Goal: Task Accomplishment & Management: Manage account settings

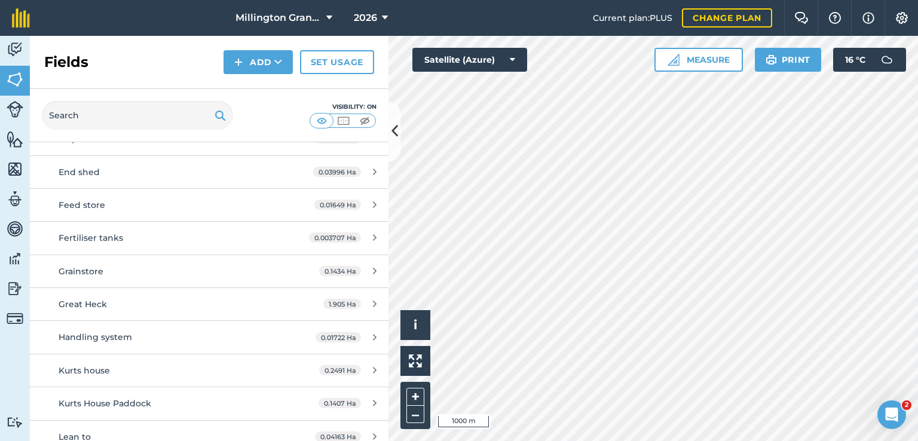
scroll to position [299, 0]
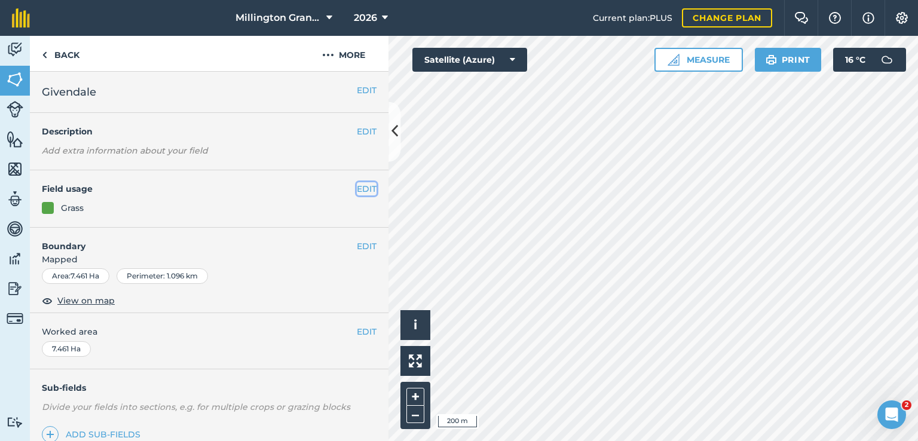
click at [361, 185] on button "EDIT" at bounding box center [367, 188] width 20 height 13
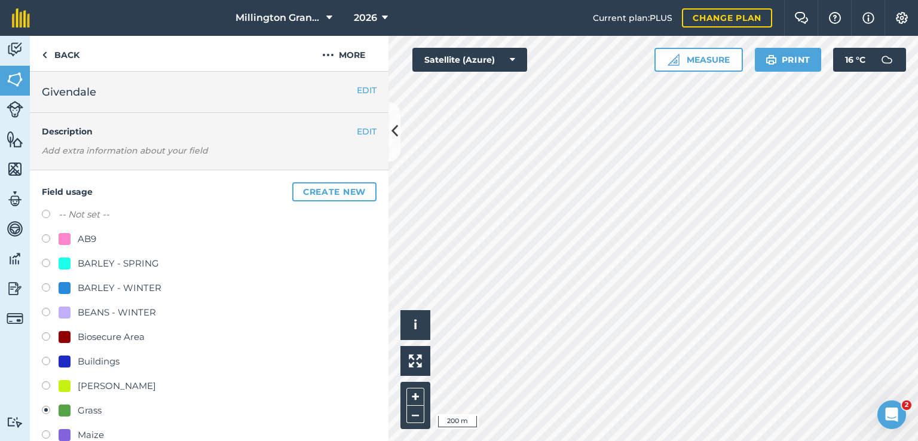
scroll to position [239, 0]
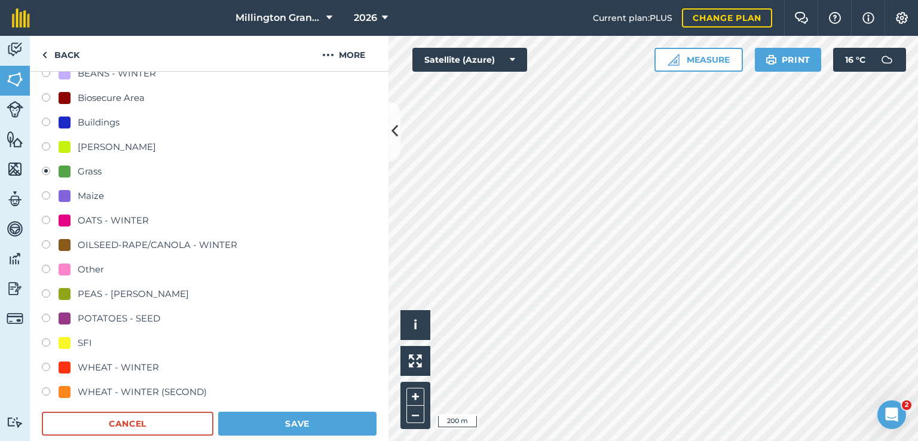
click at [72, 289] on div "PEAS - [PERSON_NAME]" at bounding box center [124, 294] width 130 height 14
radio input "true"
radio input "false"
click at [330, 421] on button "Save" at bounding box center [297, 424] width 158 height 24
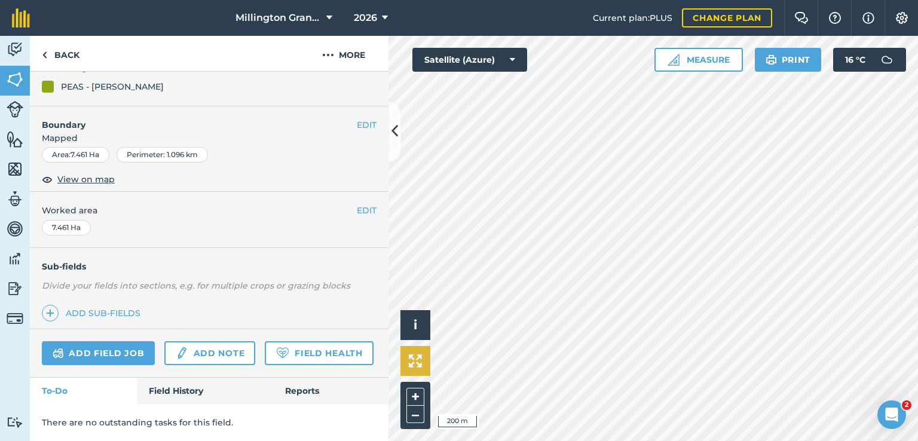
scroll to position [153, 0]
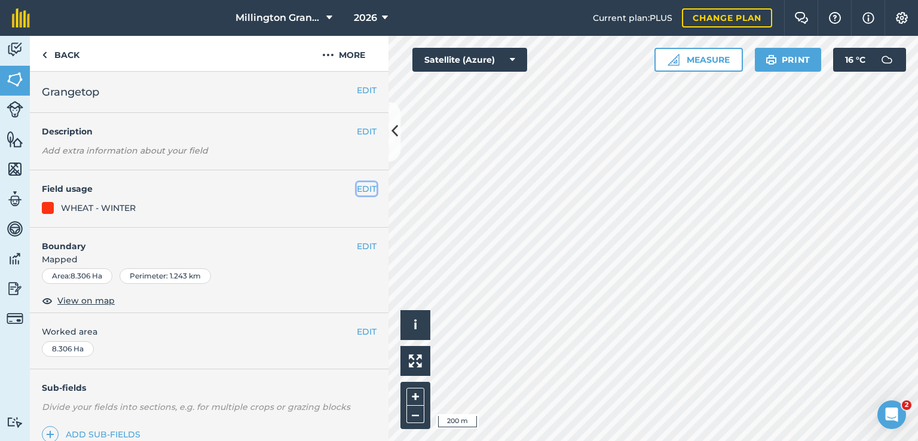
click at [360, 189] on button "EDIT" at bounding box center [367, 188] width 20 height 13
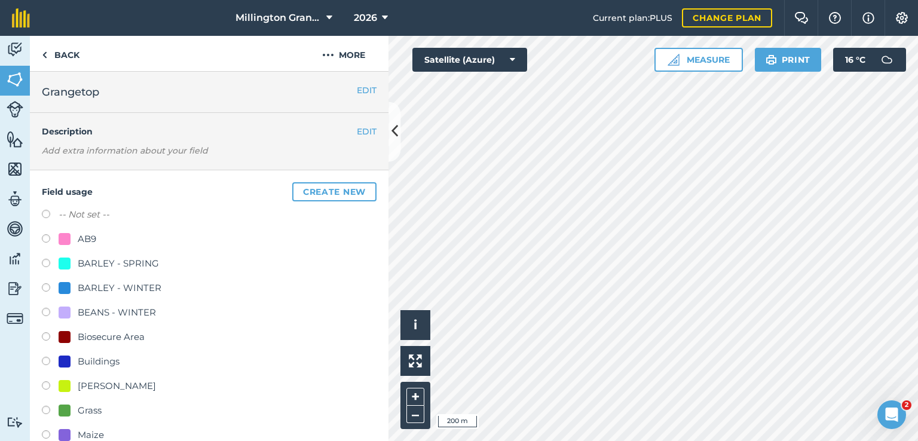
scroll to position [119, 0]
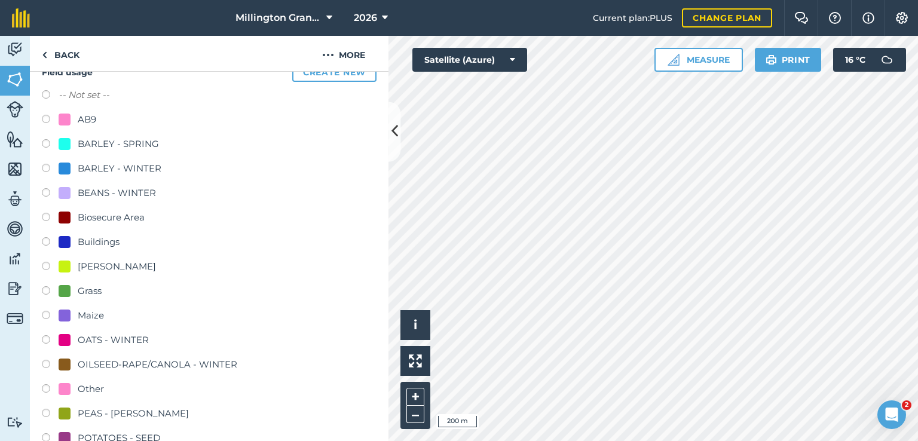
click at [86, 281] on div "-- Not set -- AB9 BARLEY - SPRING BARLEY - WINTER BEANS - WINTER Biosecure Area…" at bounding box center [209, 305] width 335 height 434
click at [91, 284] on div "Grass" at bounding box center [90, 291] width 24 height 14
radio input "true"
radio input "false"
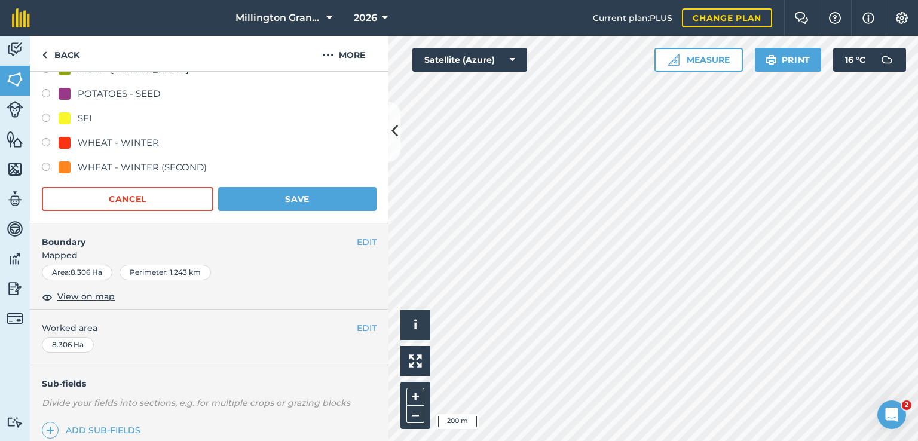
scroll to position [538, 0]
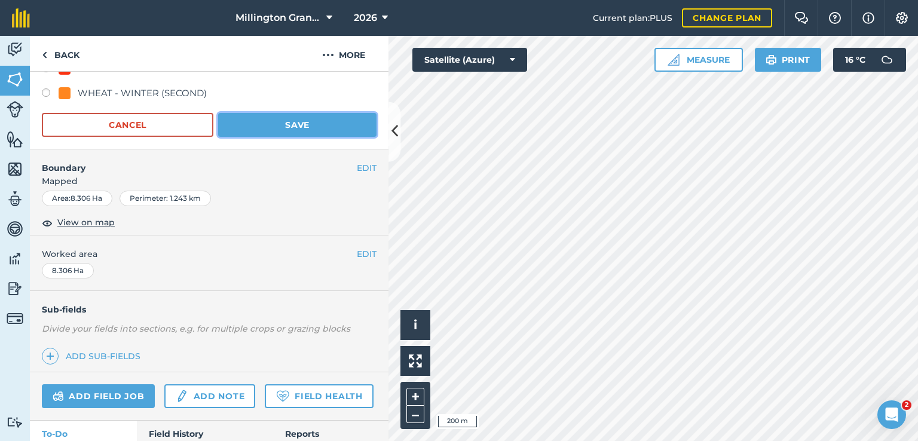
click at [277, 126] on button "Save" at bounding box center [297, 125] width 158 height 24
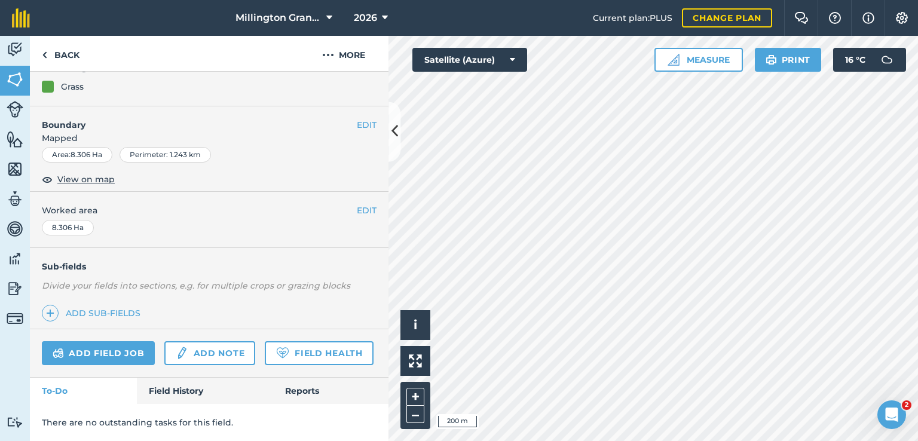
scroll to position [153, 0]
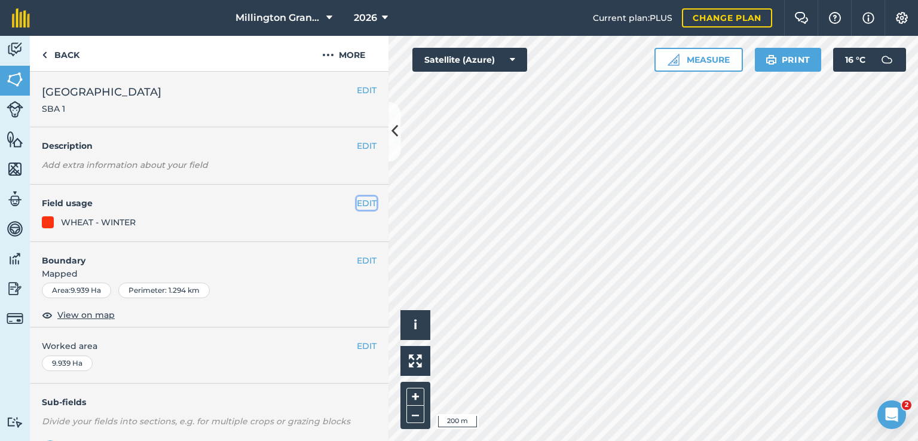
click at [365, 201] on button "EDIT" at bounding box center [367, 203] width 20 height 13
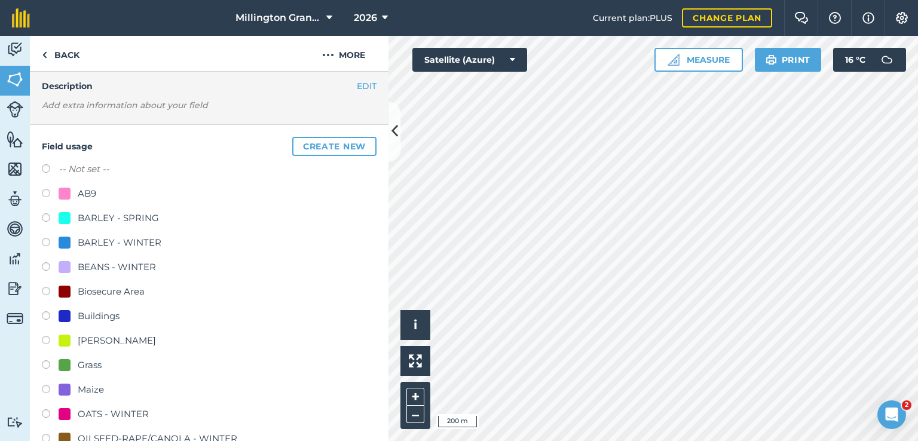
click at [125, 216] on div "BARLEY - SPRING" at bounding box center [118, 218] width 81 height 14
radio input "true"
radio input "false"
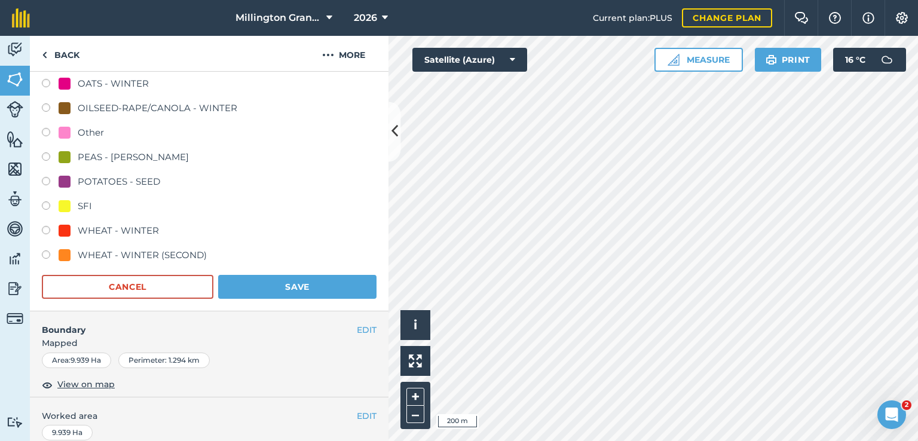
scroll to position [418, 0]
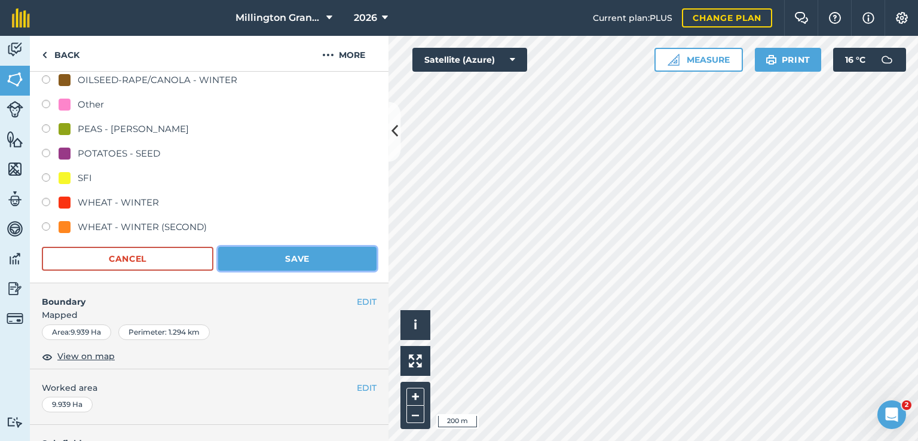
click at [296, 247] on button "Save" at bounding box center [297, 259] width 158 height 24
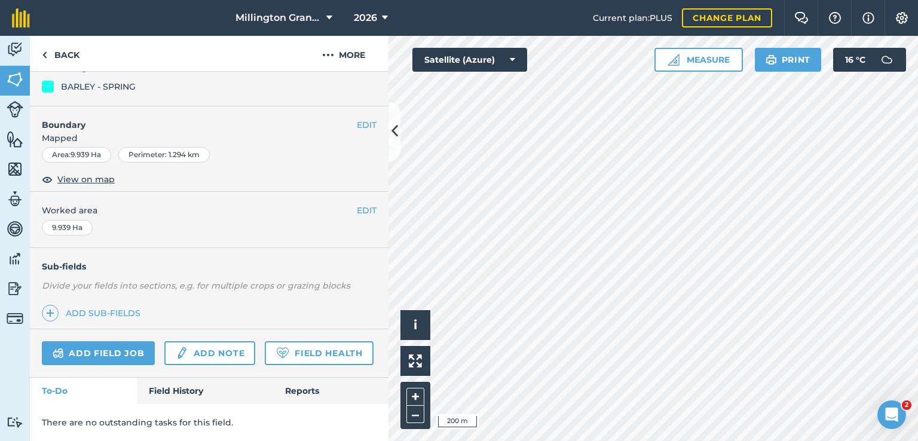
scroll to position [167, 0]
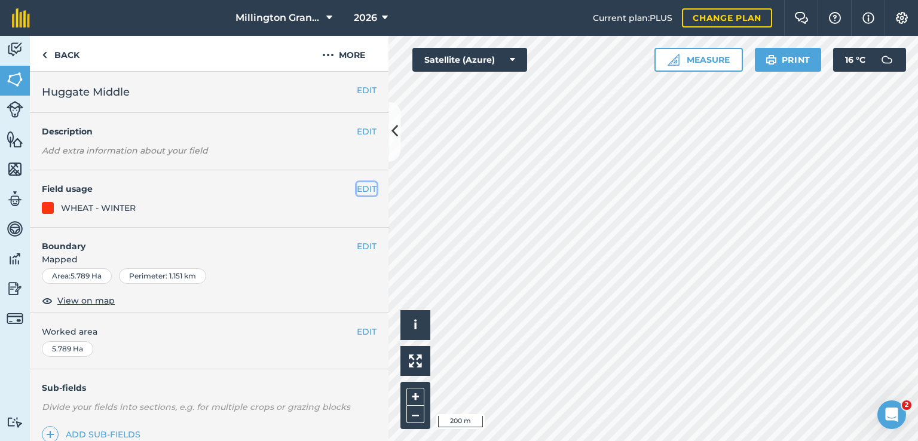
click at [363, 194] on button "EDIT" at bounding box center [367, 188] width 20 height 13
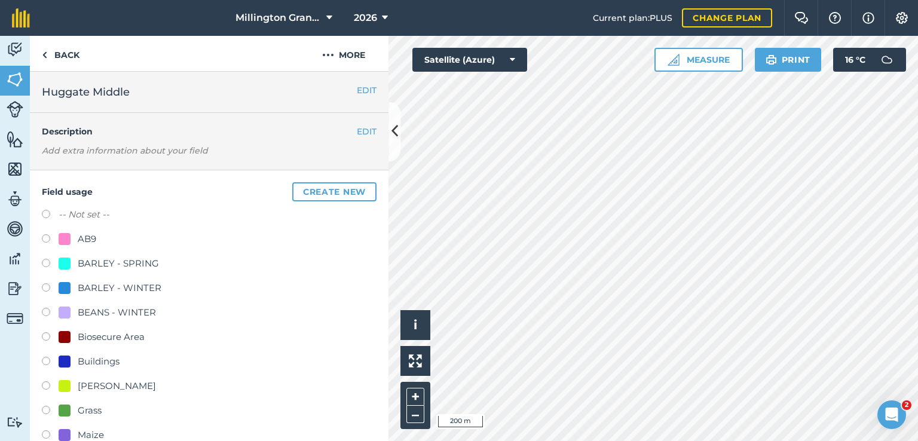
click at [122, 261] on div "BARLEY - SPRING" at bounding box center [118, 263] width 81 height 14
radio input "true"
radio input "false"
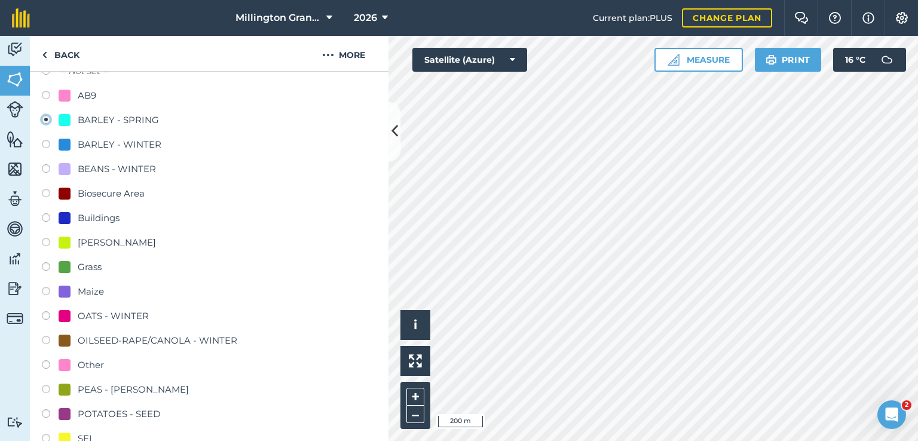
scroll to position [358, 0]
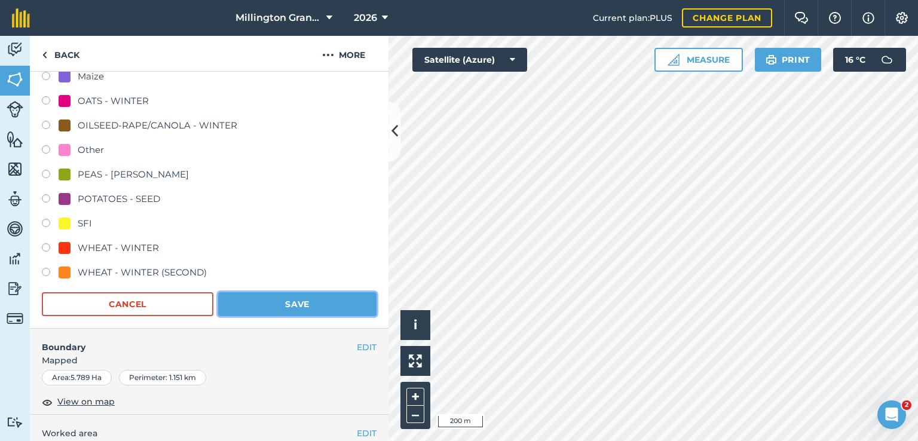
click at [289, 313] on button "Save" at bounding box center [297, 304] width 158 height 24
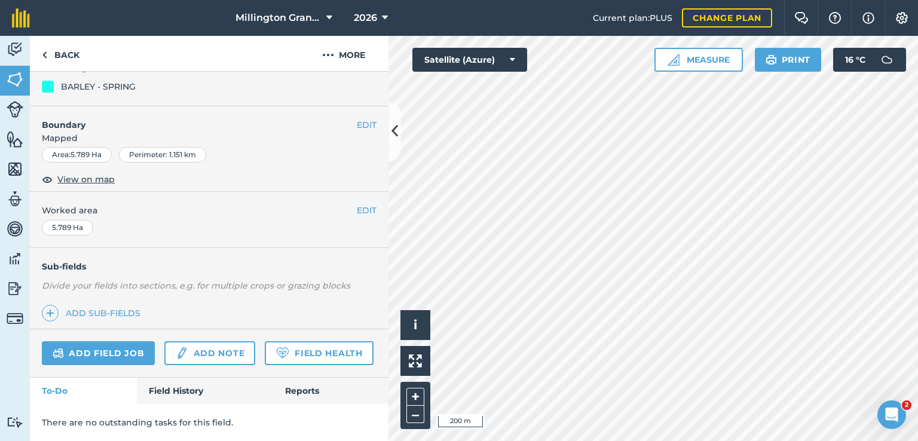
scroll to position [153, 0]
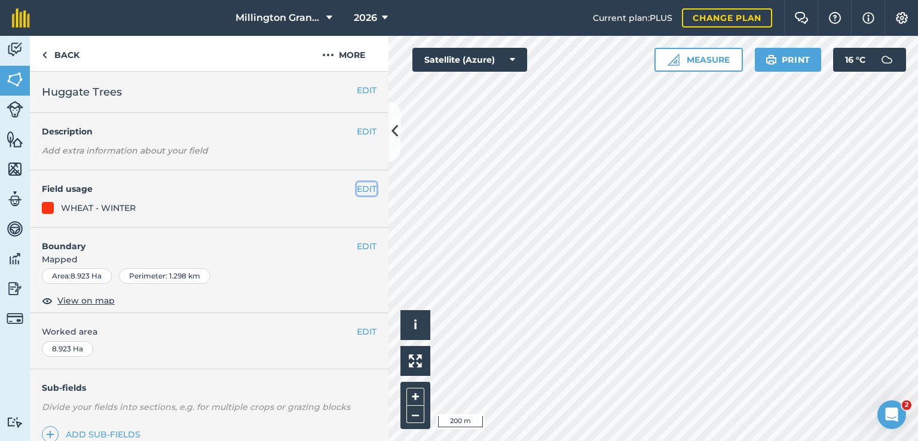
click at [357, 188] on button "EDIT" at bounding box center [367, 188] width 20 height 13
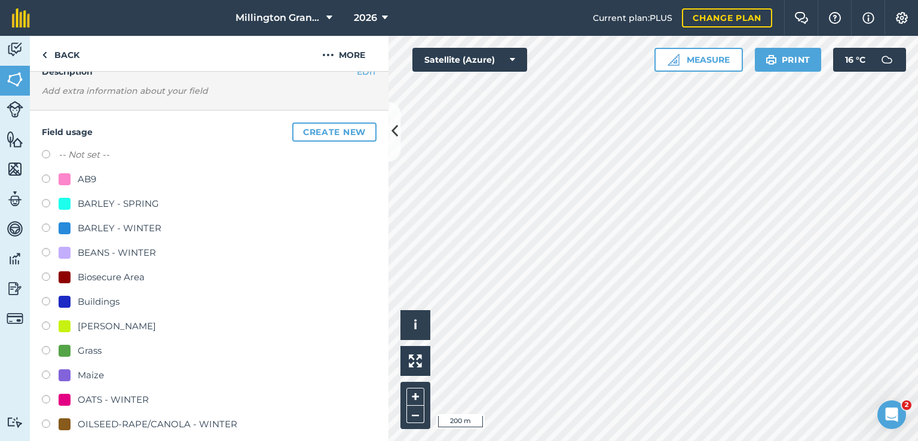
click at [123, 201] on div "BARLEY - SPRING" at bounding box center [118, 204] width 81 height 14
radio input "true"
radio input "false"
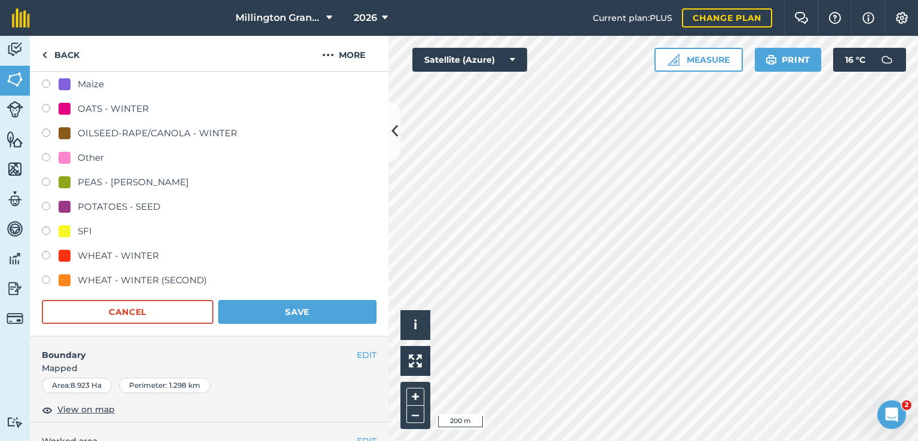
scroll to position [358, 0]
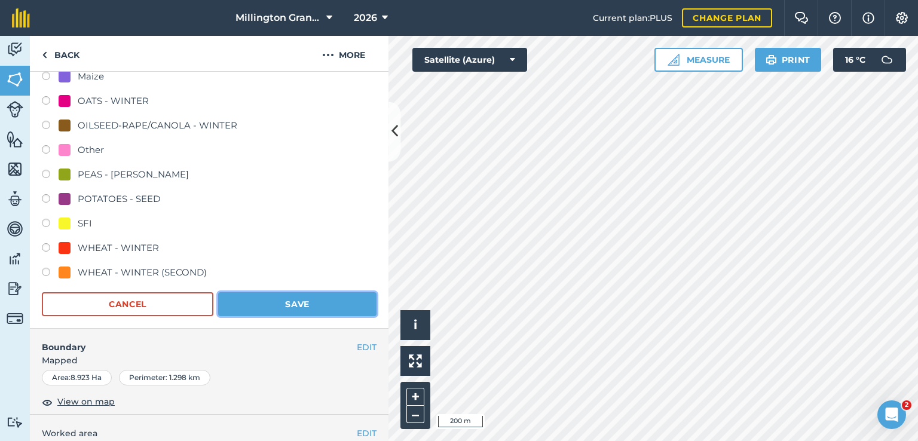
click at [286, 309] on button "Save" at bounding box center [297, 304] width 158 height 24
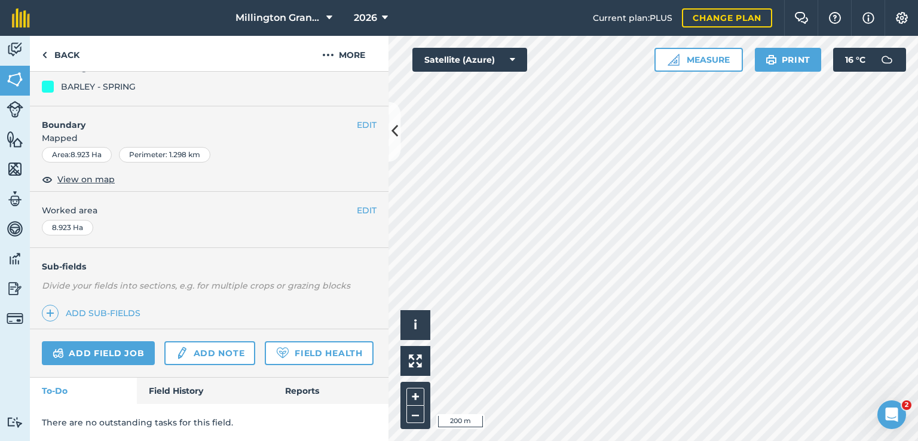
scroll to position [153, 0]
click at [68, 58] on link "Back" at bounding box center [61, 53] width 62 height 35
click at [72, 56] on link "Back" at bounding box center [61, 53] width 62 height 35
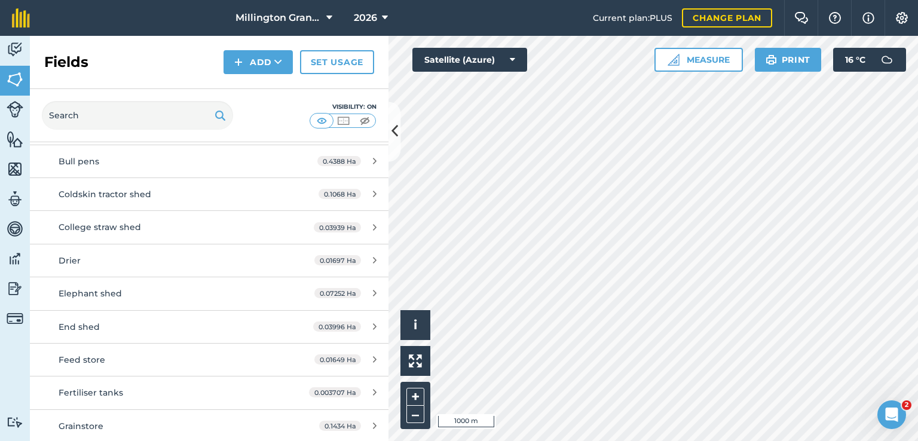
scroll to position [60, 0]
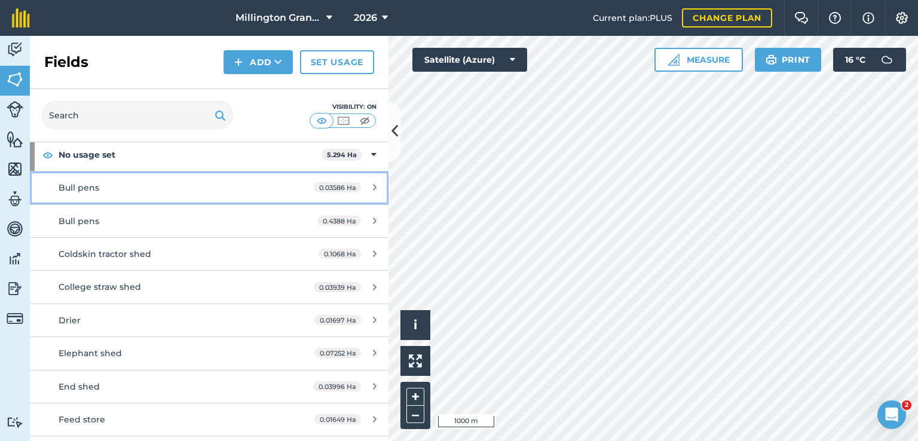
click at [235, 186] on div "Bull pens" at bounding box center [171, 187] width 225 height 13
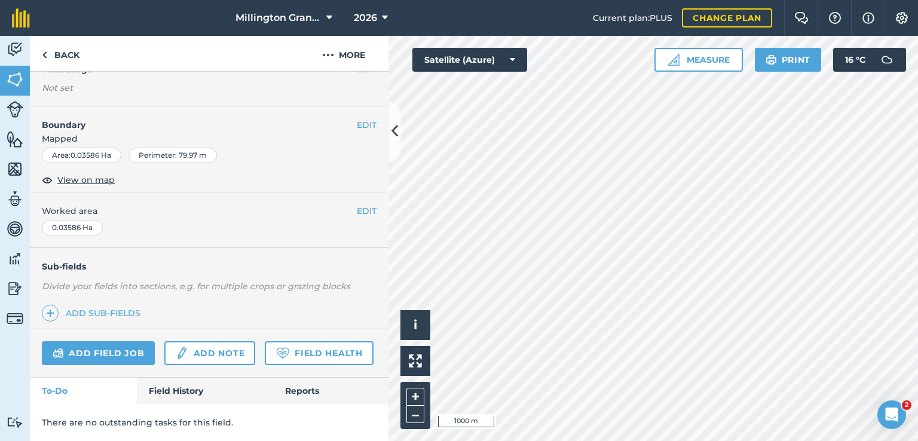
scroll to position [60, 0]
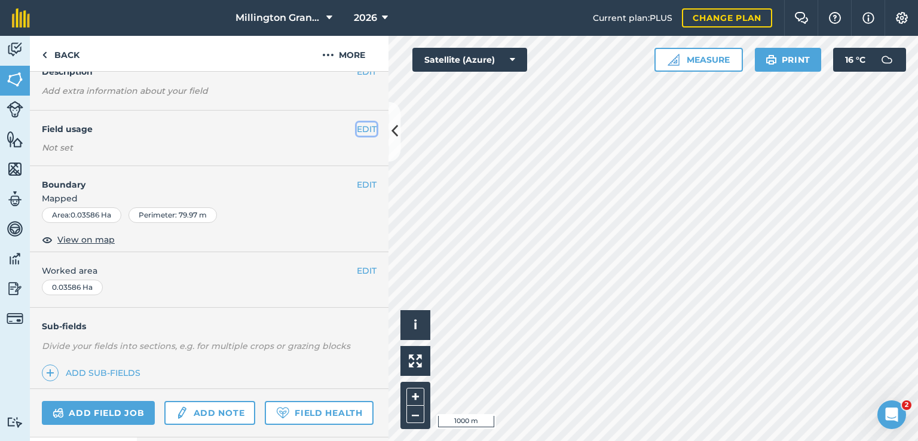
click at [360, 134] on button "EDIT" at bounding box center [367, 128] width 20 height 13
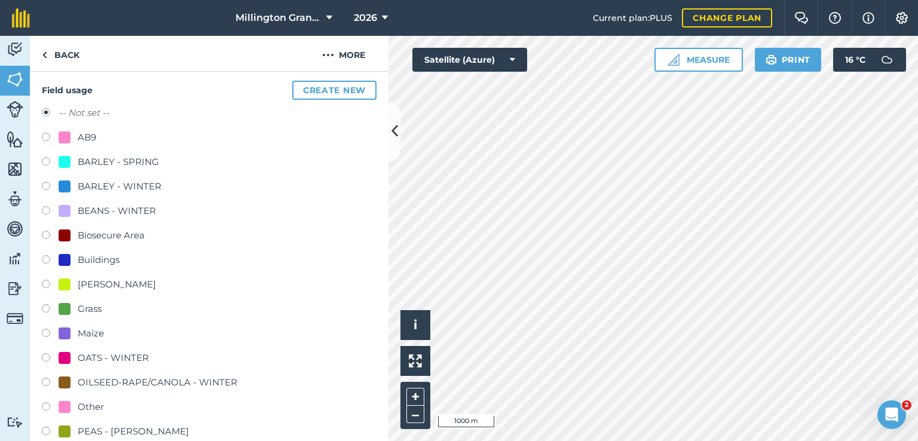
scroll to position [119, 0]
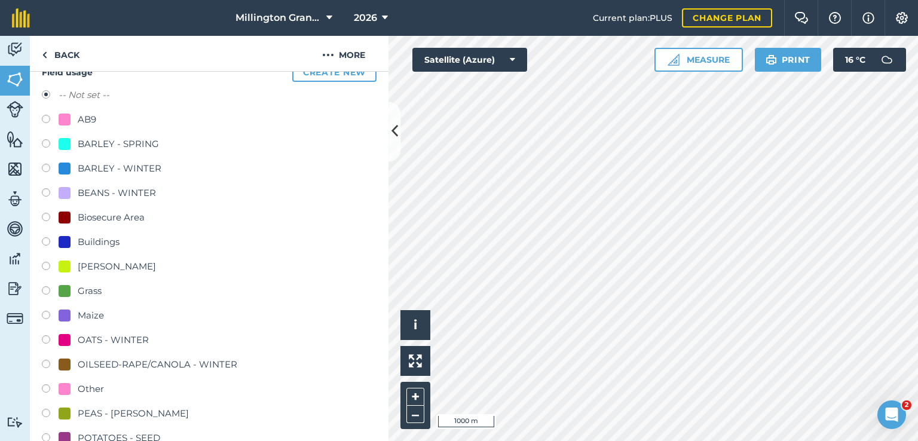
click at [96, 249] on div "Buildings" at bounding box center [209, 243] width 335 height 17
click at [102, 240] on div "Buildings" at bounding box center [99, 242] width 42 height 14
radio input "true"
radio input "false"
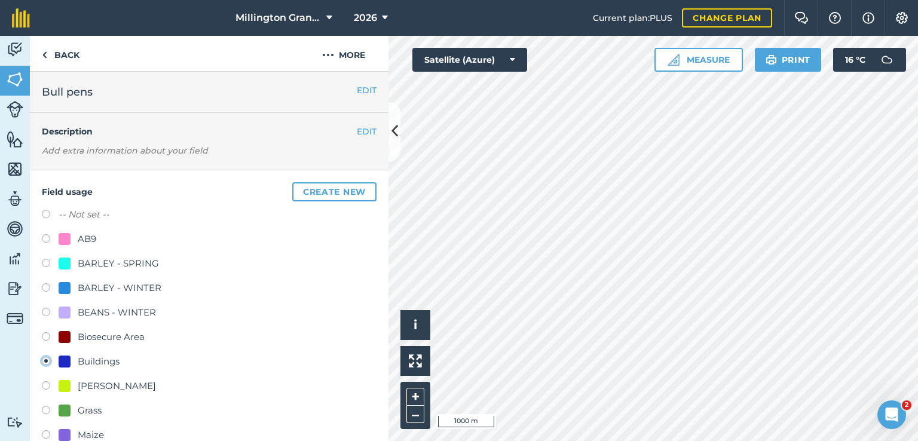
scroll to position [299, 0]
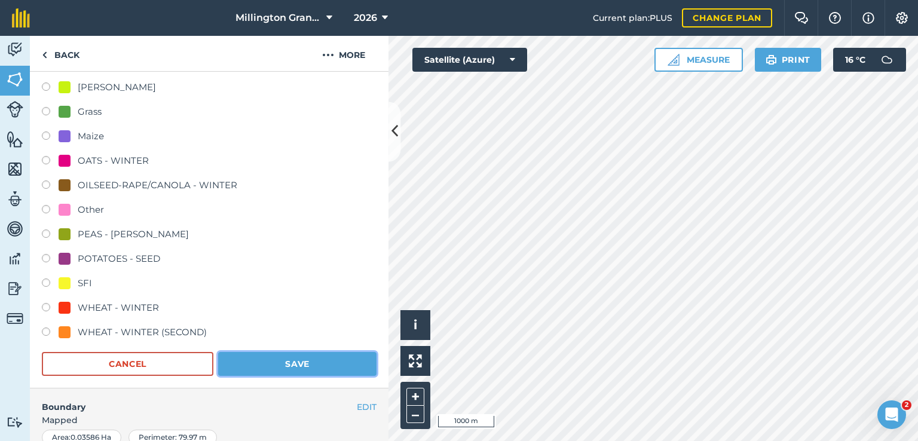
click at [300, 363] on button "Save" at bounding box center [297, 364] width 158 height 24
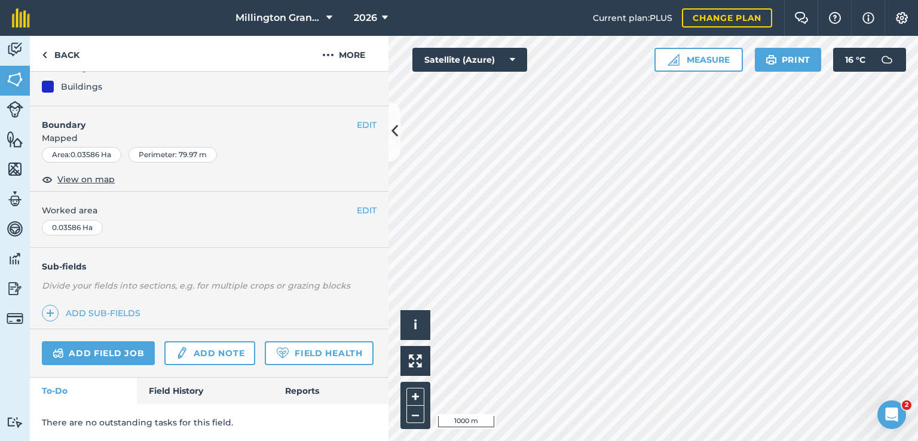
scroll to position [153, 0]
click at [57, 56] on link "Back" at bounding box center [61, 53] width 62 height 35
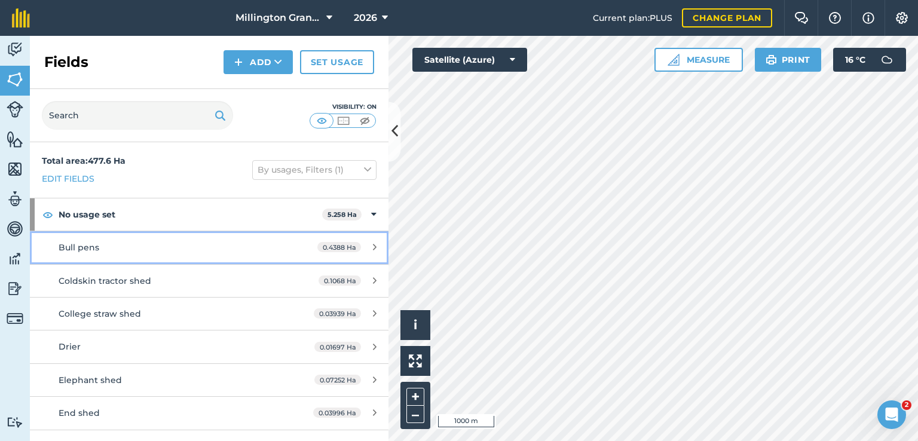
click at [117, 247] on div "Bull pens" at bounding box center [171, 247] width 225 height 13
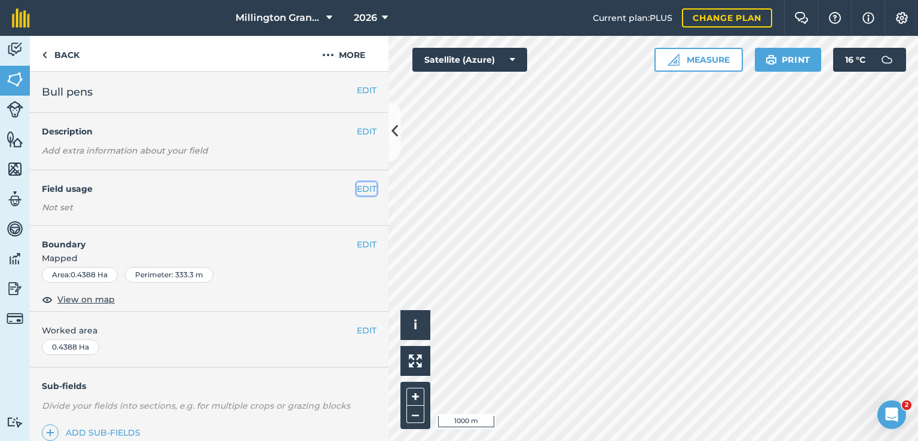
click at [357, 192] on button "EDIT" at bounding box center [367, 188] width 20 height 13
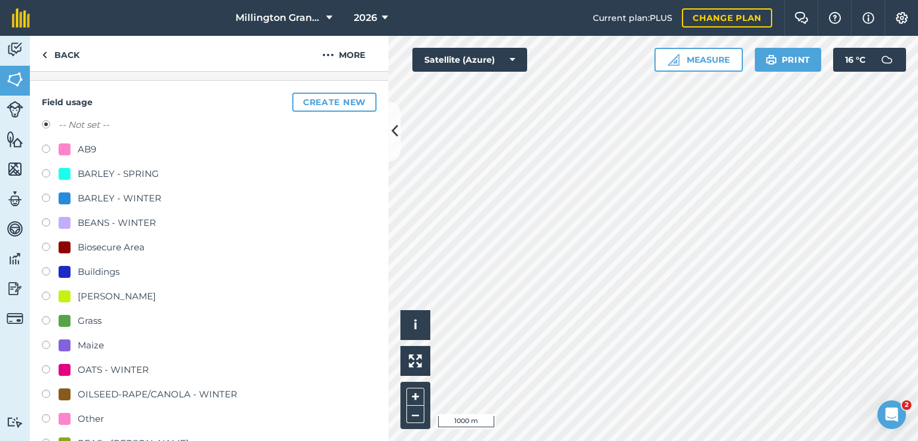
scroll to position [239, 0]
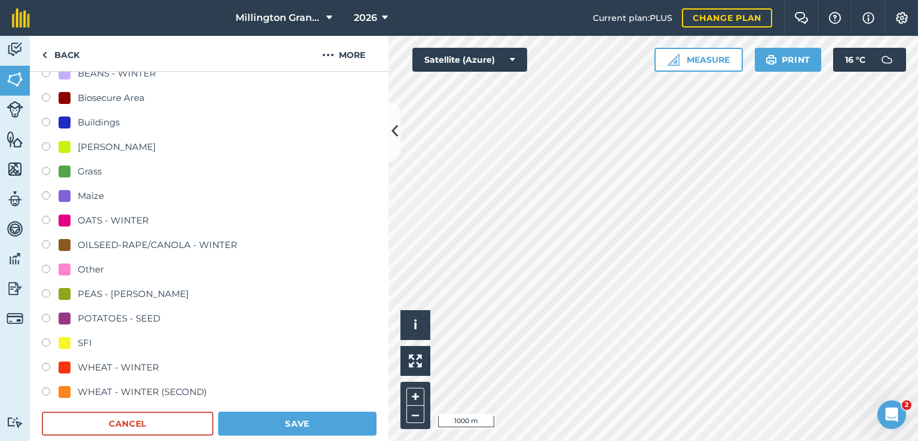
click at [112, 120] on div "Buildings" at bounding box center [99, 122] width 42 height 14
radio input "true"
radio input "false"
click at [263, 422] on button "Save" at bounding box center [297, 424] width 158 height 24
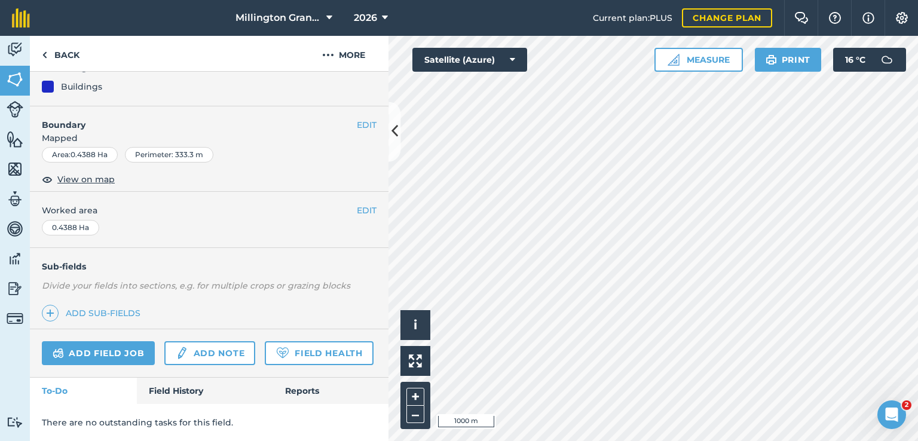
scroll to position [153, 0]
click at [72, 56] on link "Back" at bounding box center [61, 53] width 62 height 35
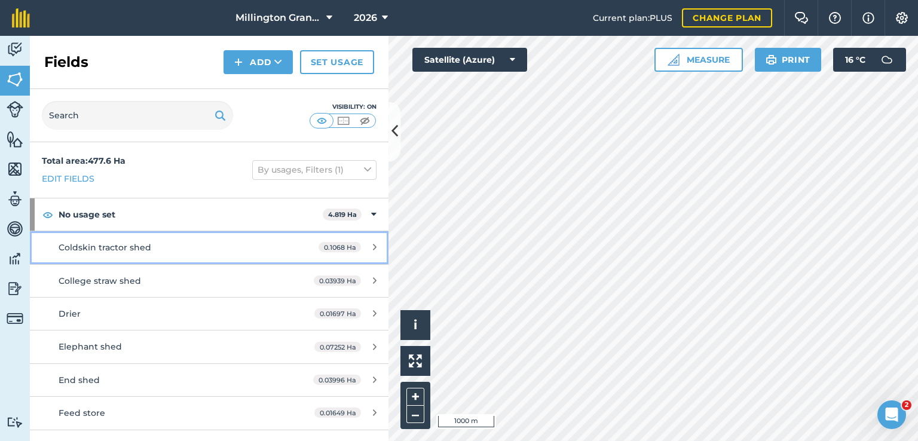
click at [335, 247] on span "0.1068 Ha" at bounding box center [339, 247] width 42 height 10
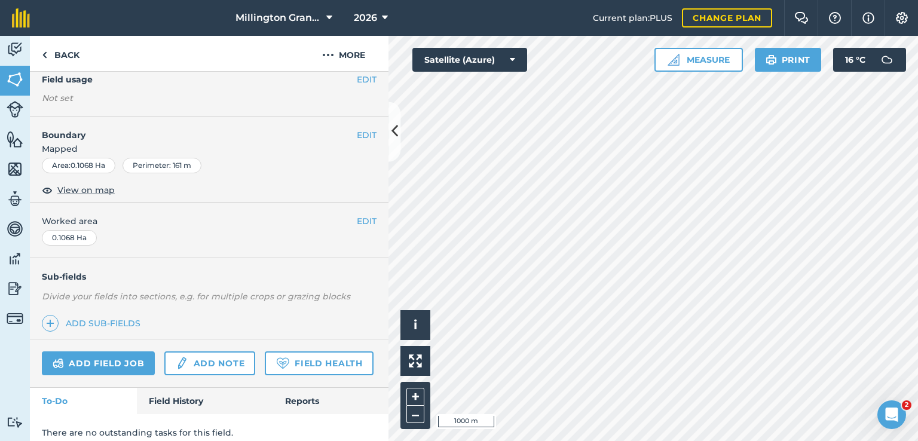
scroll to position [92, 0]
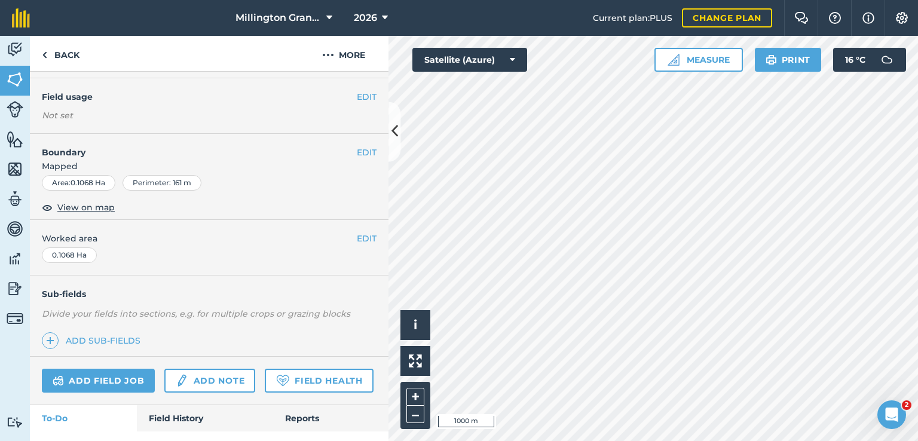
click at [308, 121] on div "EDIT Field usage Not set" at bounding box center [209, 106] width 358 height 56
click at [357, 99] on button "EDIT" at bounding box center [367, 96] width 20 height 13
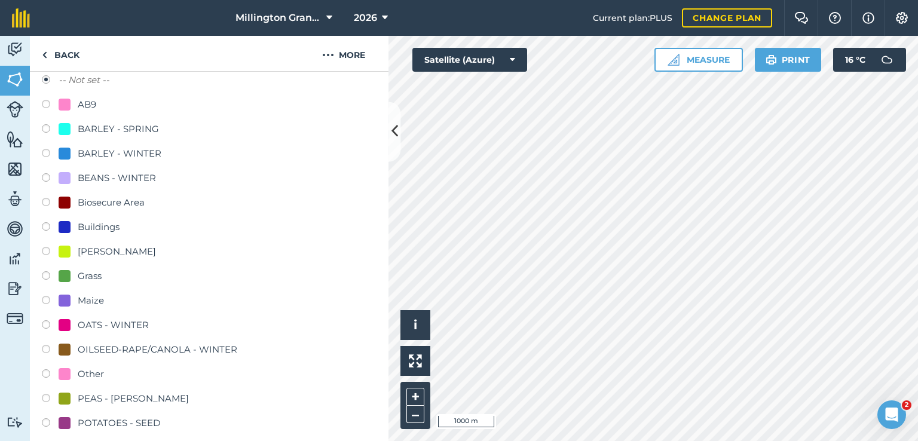
scroll to position [152, 0]
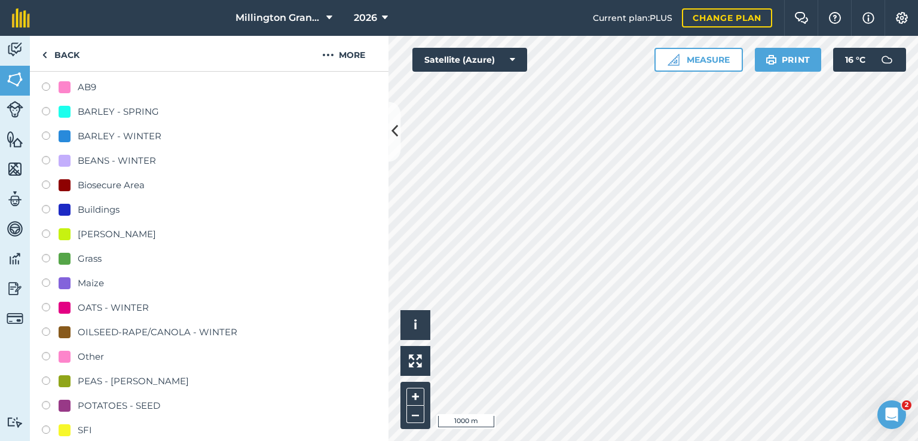
click at [108, 210] on div "Buildings" at bounding box center [99, 210] width 42 height 14
radio input "true"
radio input "false"
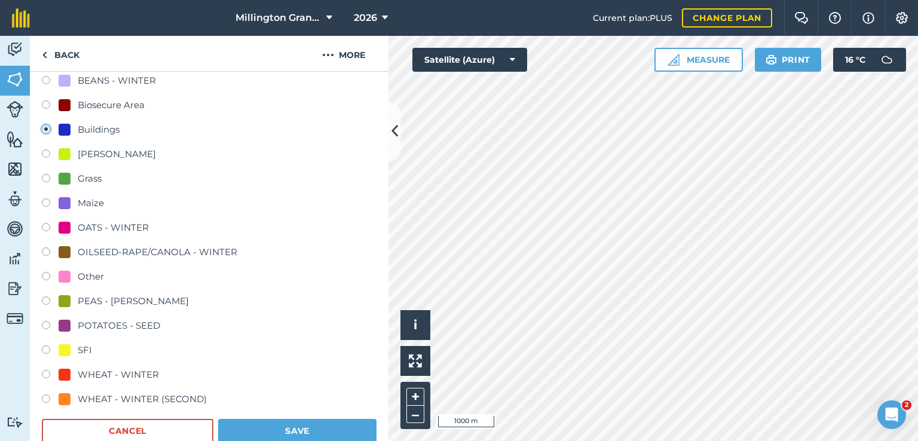
scroll to position [450, 0]
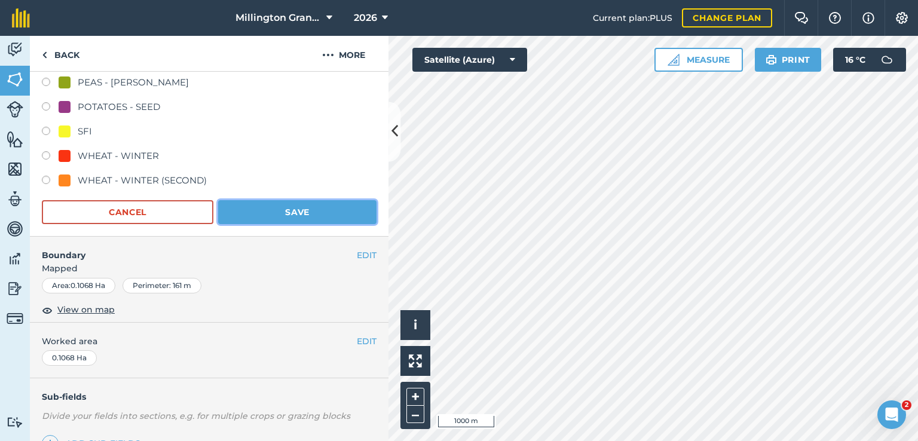
click at [310, 211] on button "Save" at bounding box center [297, 212] width 158 height 24
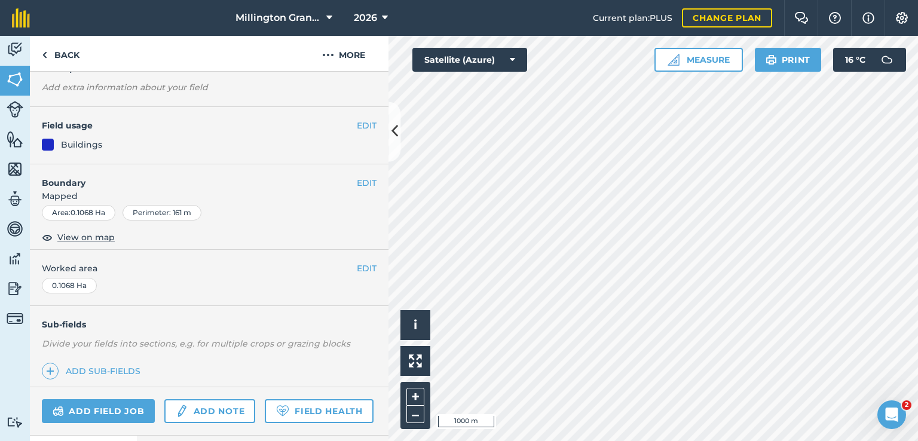
scroll to position [0, 0]
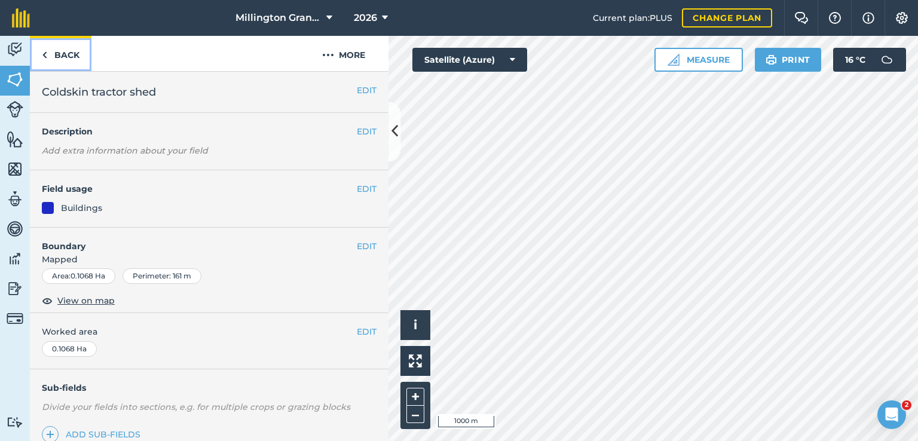
click at [63, 61] on link "Back" at bounding box center [61, 53] width 62 height 35
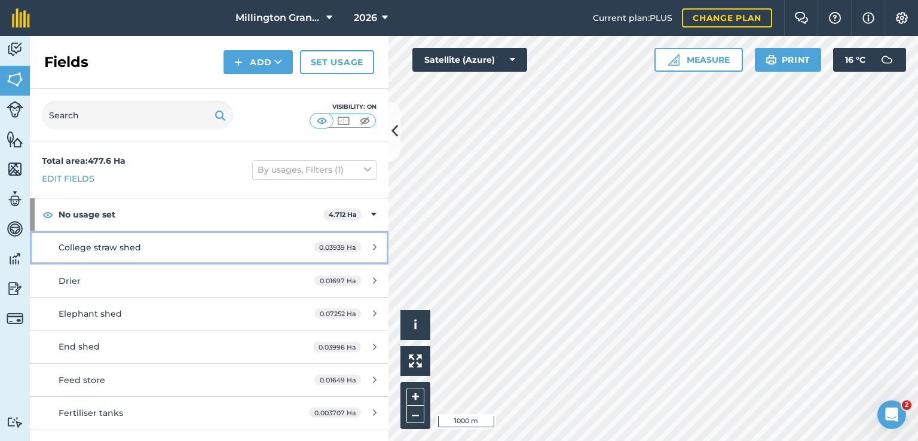
click at [226, 247] on div "College straw shed" at bounding box center [171, 247] width 225 height 13
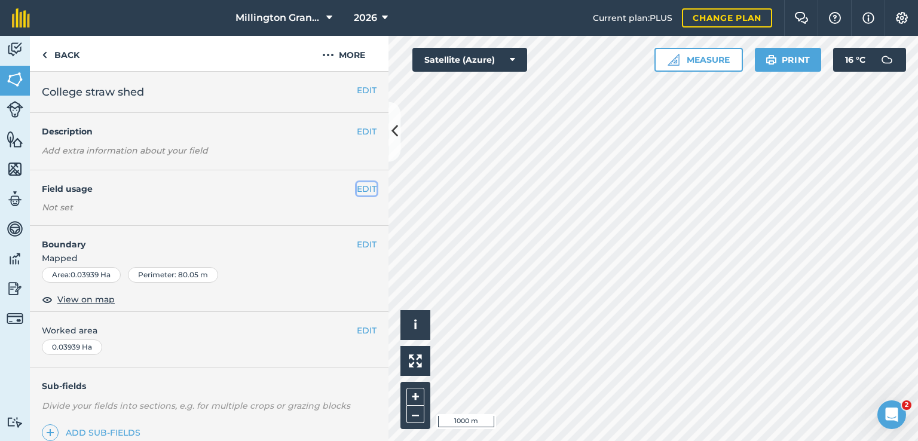
click at [357, 189] on button "EDIT" at bounding box center [367, 188] width 20 height 13
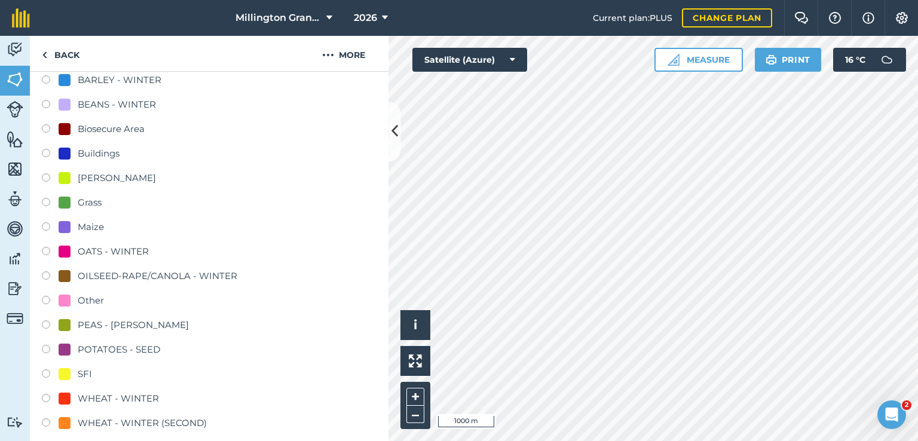
scroll to position [239, 0]
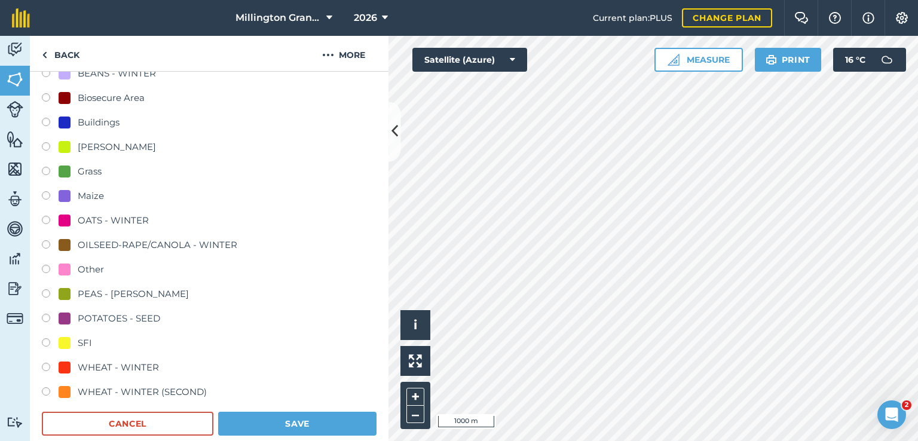
click at [109, 127] on div "Buildings" at bounding box center [99, 122] width 42 height 14
radio input "true"
radio input "false"
click at [267, 425] on button "Save" at bounding box center [297, 424] width 158 height 24
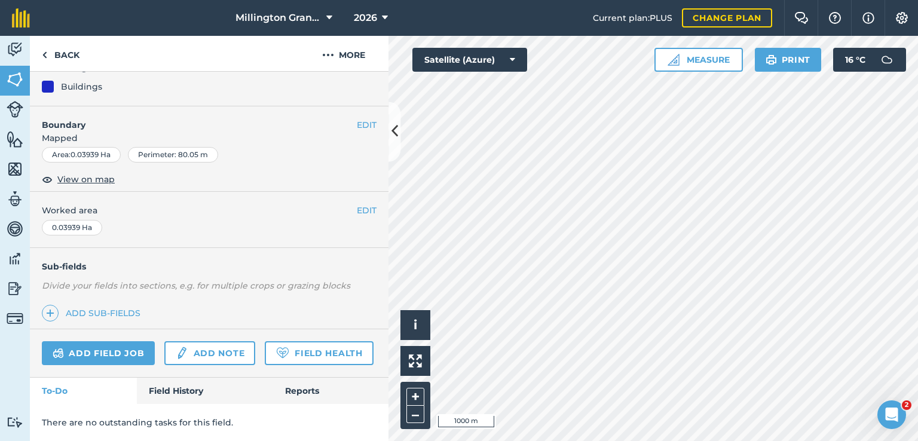
scroll to position [153, 0]
click at [72, 64] on link "Back" at bounding box center [61, 53] width 62 height 35
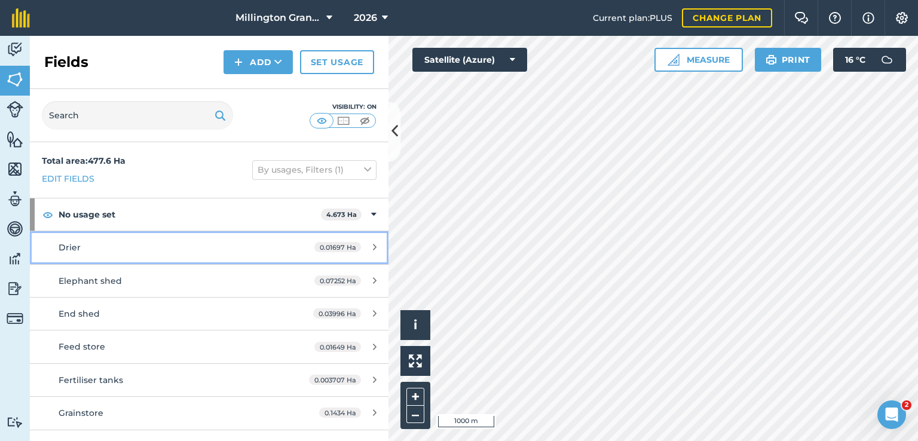
click at [213, 241] on div "Drier" at bounding box center [171, 247] width 225 height 13
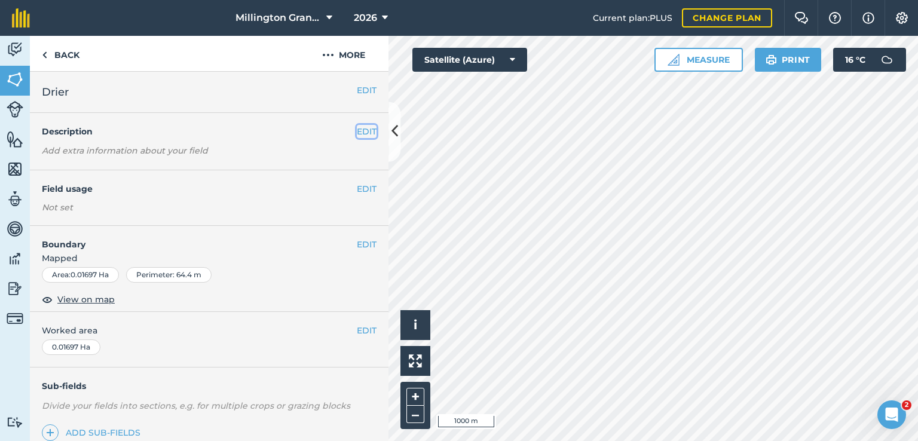
click at [357, 125] on button "EDIT" at bounding box center [367, 131] width 20 height 13
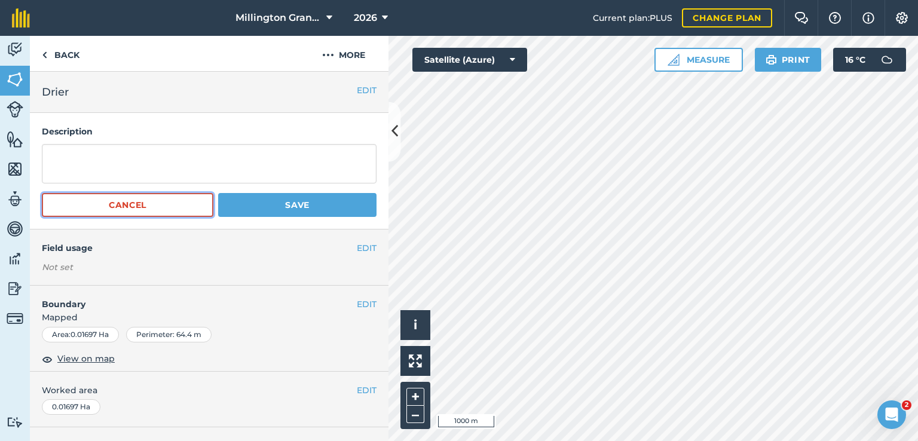
click at [175, 211] on button "Cancel" at bounding box center [127, 205] width 171 height 24
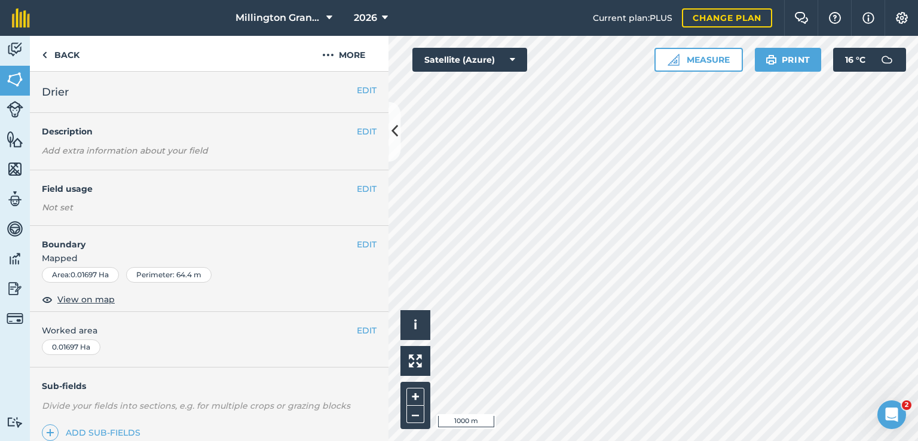
click at [252, 197] on div "EDIT Field usage Not set" at bounding box center [209, 198] width 358 height 56
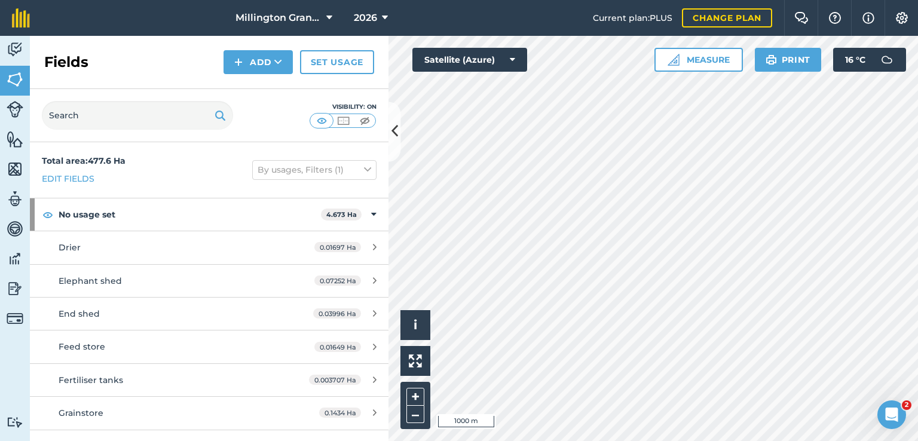
click at [367, 189] on div "Total area : 477.6 Ha Edit fields By usages, Filters (1)" at bounding box center [209, 170] width 358 height 56
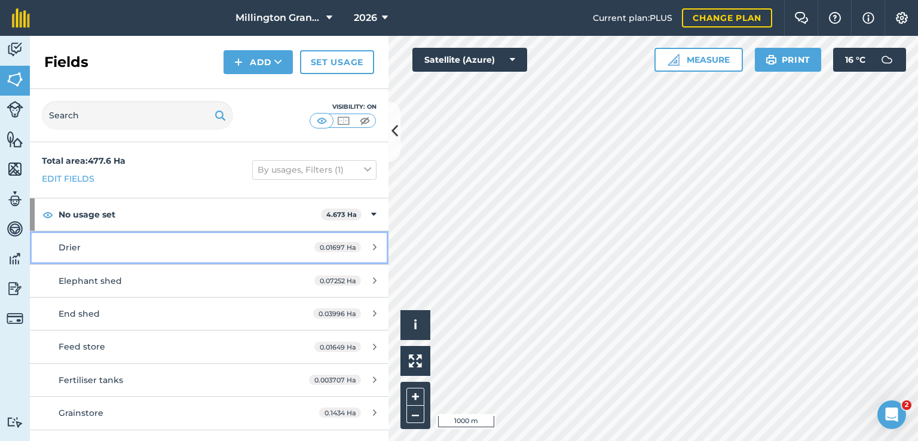
click at [136, 241] on div "Drier" at bounding box center [171, 247] width 225 height 13
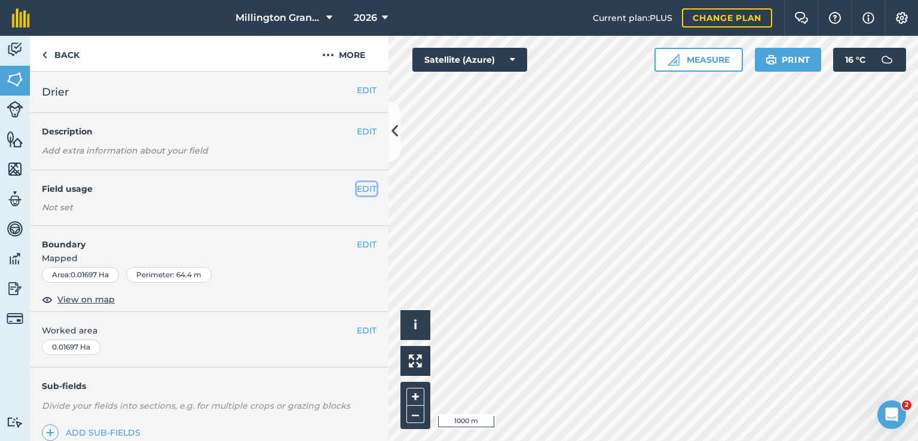
click at [357, 188] on button "EDIT" at bounding box center [367, 188] width 20 height 13
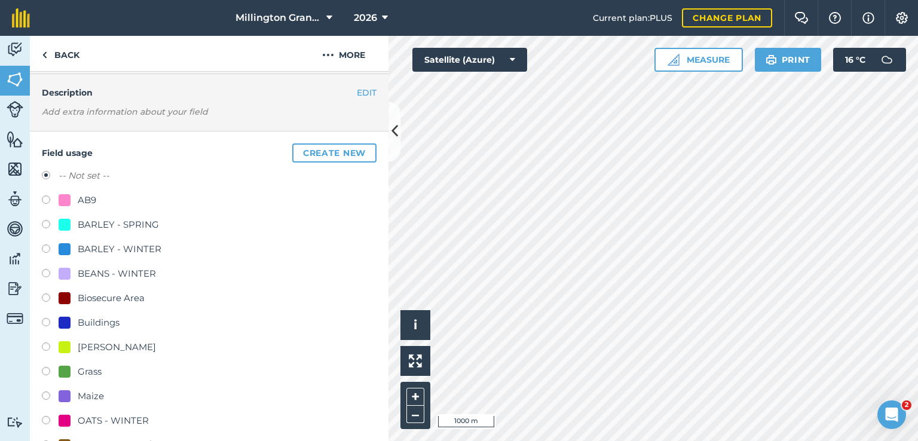
scroll to position [60, 0]
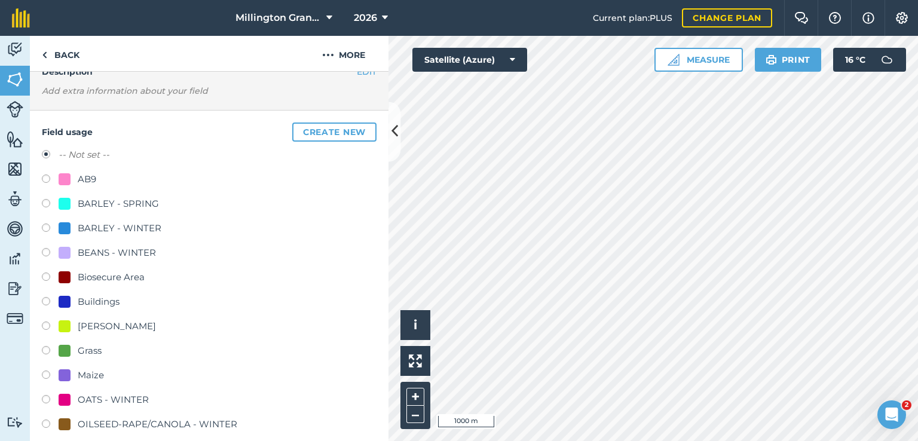
click at [103, 309] on div "Buildings" at bounding box center [209, 303] width 335 height 17
click at [111, 302] on div "Buildings" at bounding box center [99, 302] width 42 height 14
radio input "true"
radio input "false"
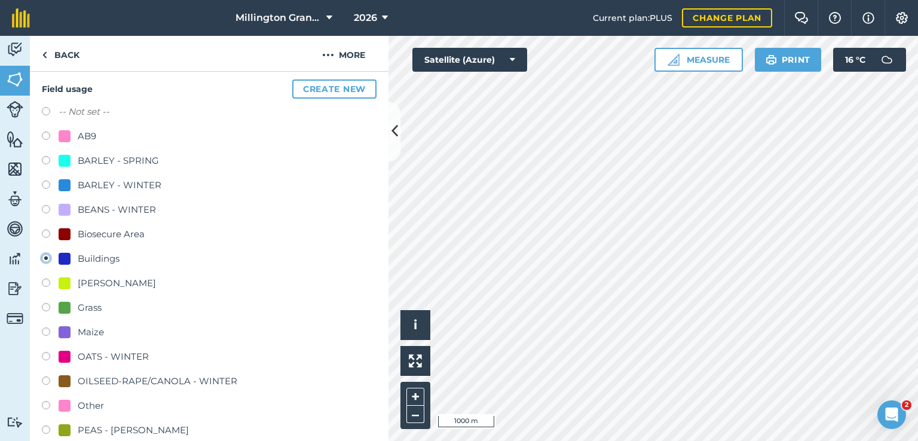
scroll to position [239, 0]
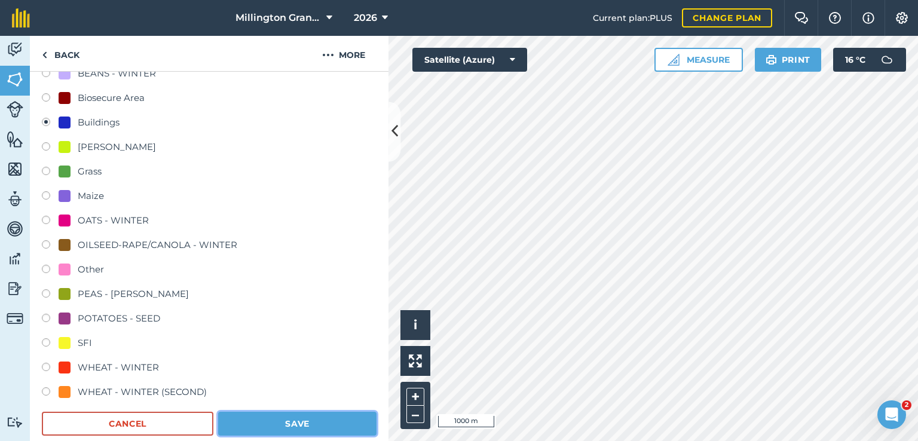
click at [303, 419] on button "Save" at bounding box center [297, 424] width 158 height 24
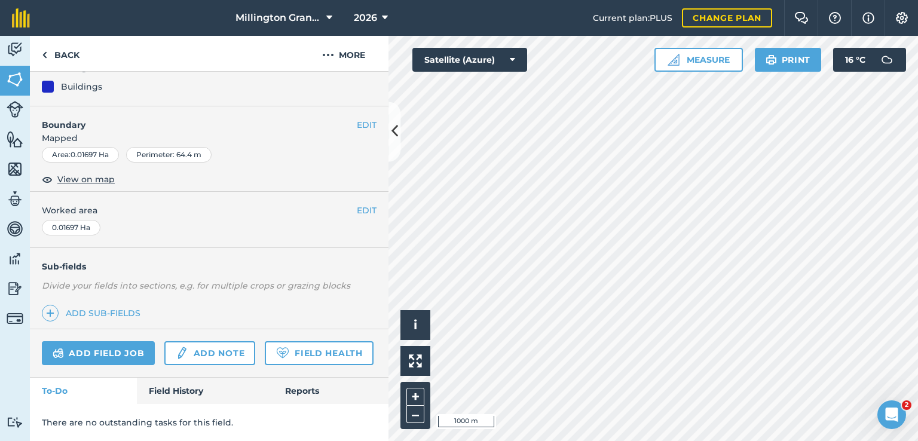
scroll to position [153, 0]
click at [69, 49] on link "Back" at bounding box center [61, 53] width 62 height 35
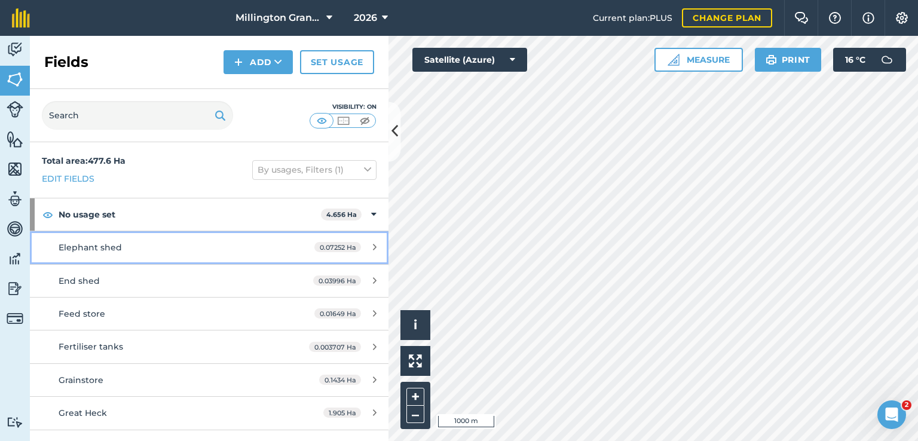
click at [329, 250] on span "0.07252 Ha" at bounding box center [337, 247] width 47 height 10
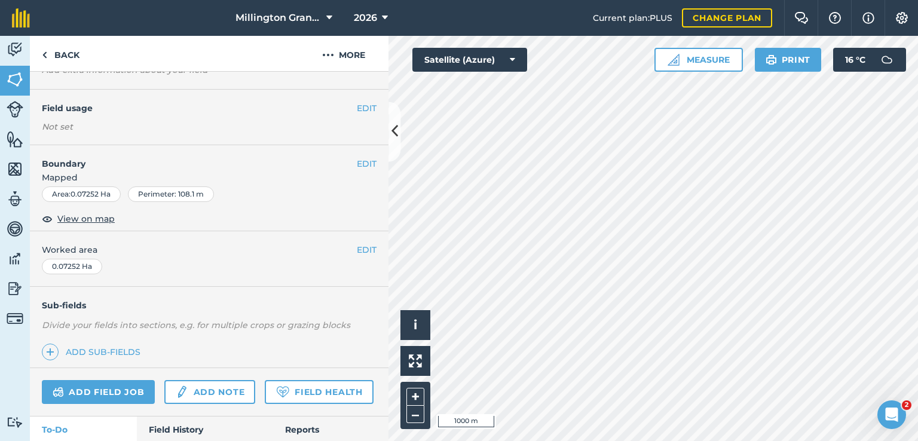
scroll to position [60, 0]
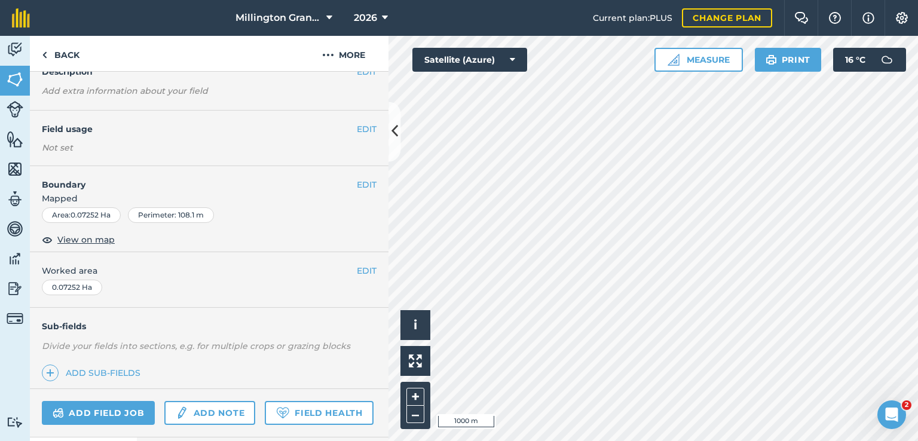
click at [359, 138] on div "EDIT Field usage Not set" at bounding box center [209, 139] width 358 height 56
click at [367, 122] on div "EDIT Field usage Not set" at bounding box center [209, 139] width 358 height 56
click at [363, 127] on button "EDIT" at bounding box center [367, 128] width 20 height 13
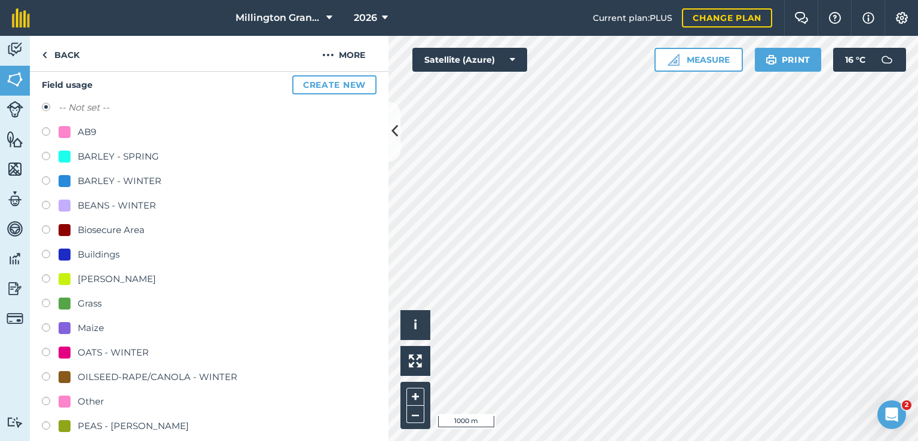
scroll to position [179, 0]
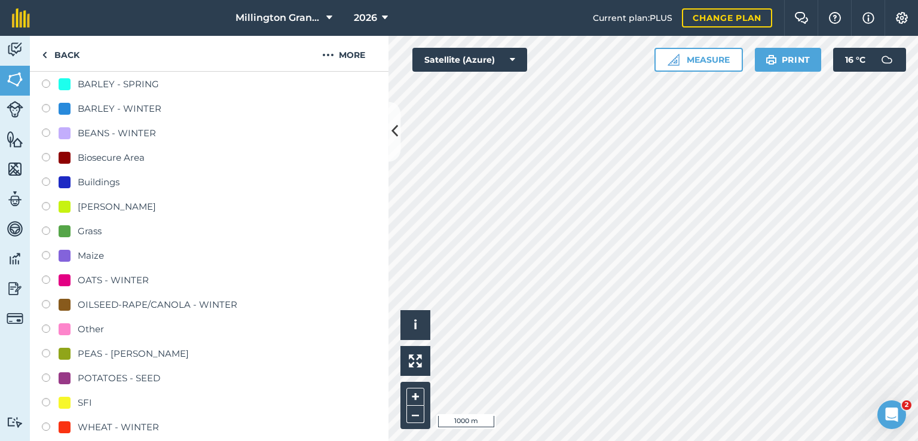
click at [108, 186] on div "Buildings" at bounding box center [99, 182] width 42 height 14
radio input "true"
radio input "false"
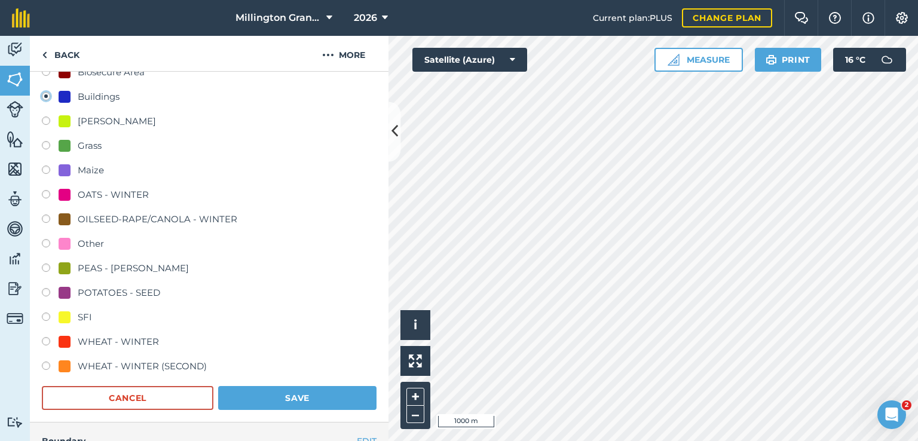
scroll to position [418, 0]
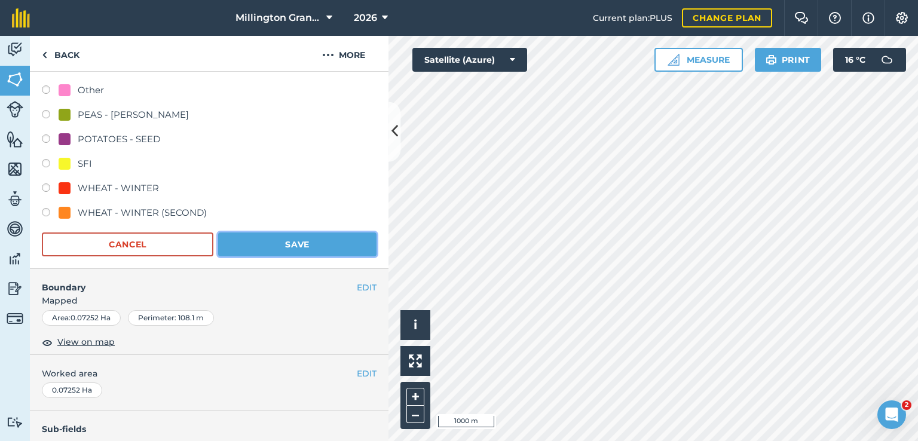
click at [322, 236] on button "Save" at bounding box center [297, 244] width 158 height 24
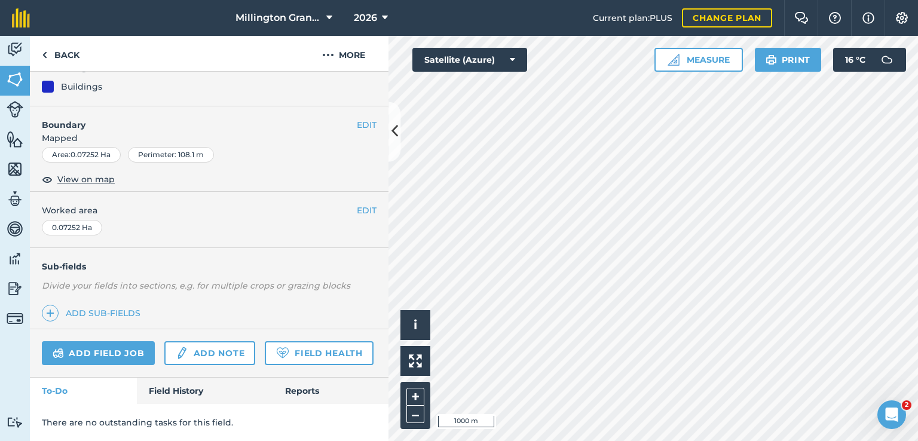
scroll to position [153, 0]
click at [77, 48] on link "Back" at bounding box center [61, 53] width 62 height 35
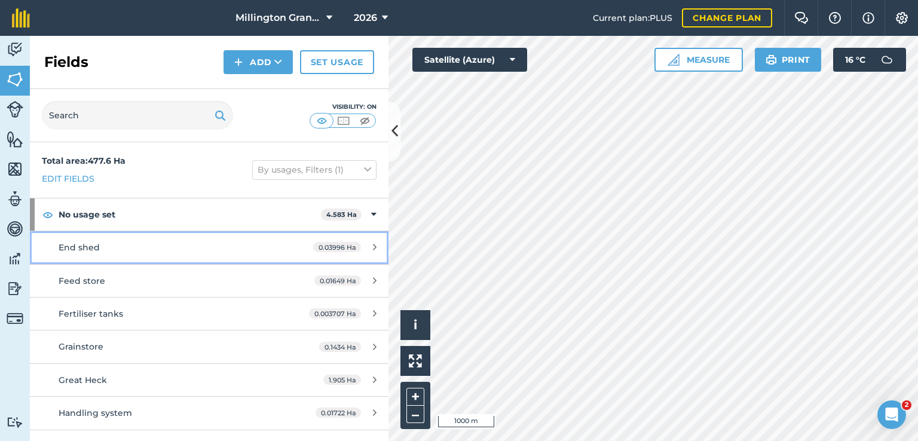
click at [361, 246] on div "0.03996 Ha" at bounding box center [344, 248] width 87 height 10
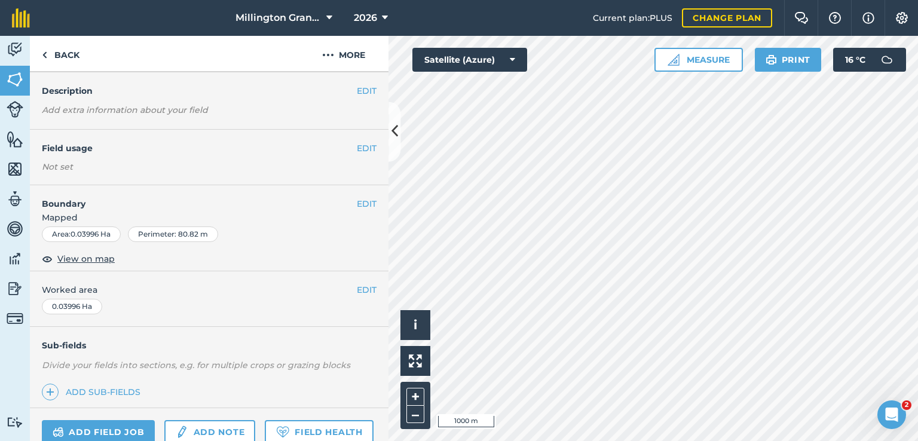
scroll to position [60, 0]
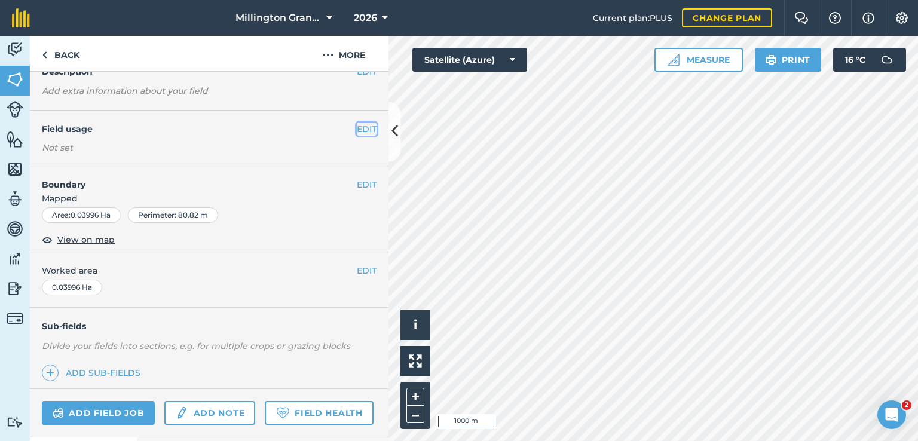
click at [360, 135] on button "EDIT" at bounding box center [367, 128] width 20 height 13
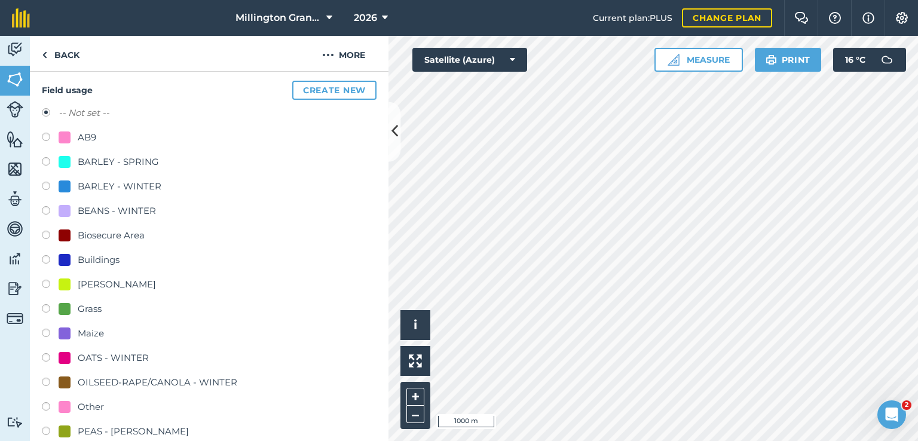
scroll to position [119, 0]
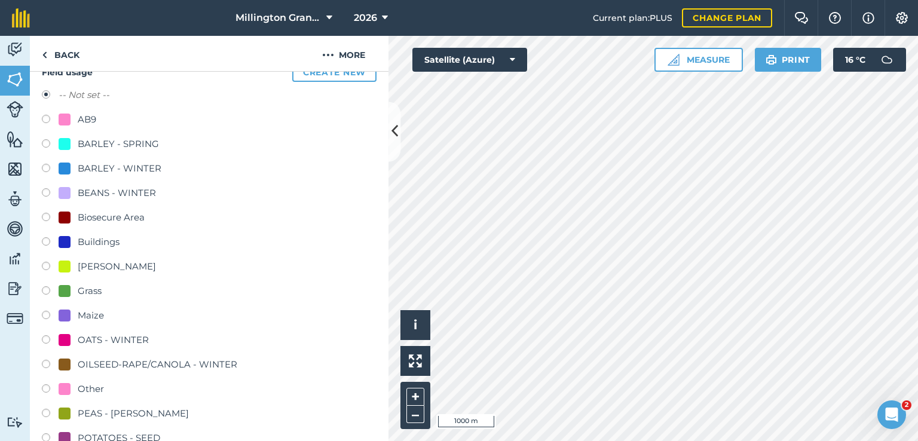
click at [110, 243] on div "Buildings" at bounding box center [99, 242] width 42 height 14
radio input "true"
radio input "false"
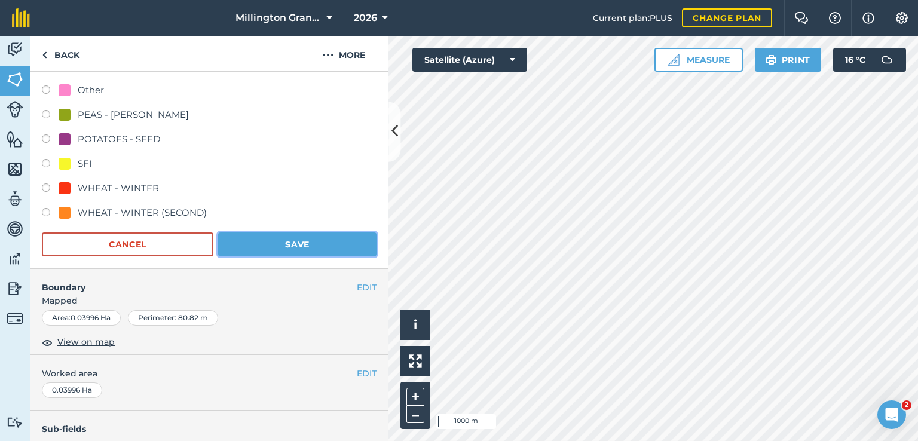
click at [284, 247] on button "Save" at bounding box center [297, 244] width 158 height 24
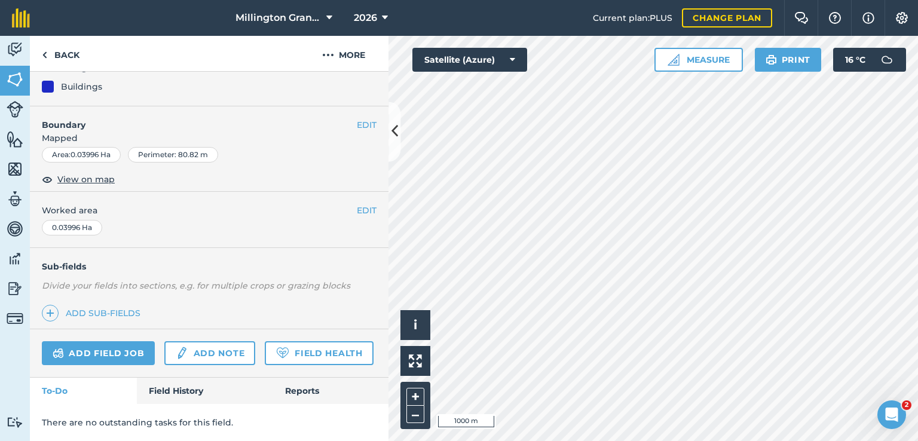
scroll to position [153, 0]
click at [60, 53] on link "Back" at bounding box center [61, 53] width 62 height 35
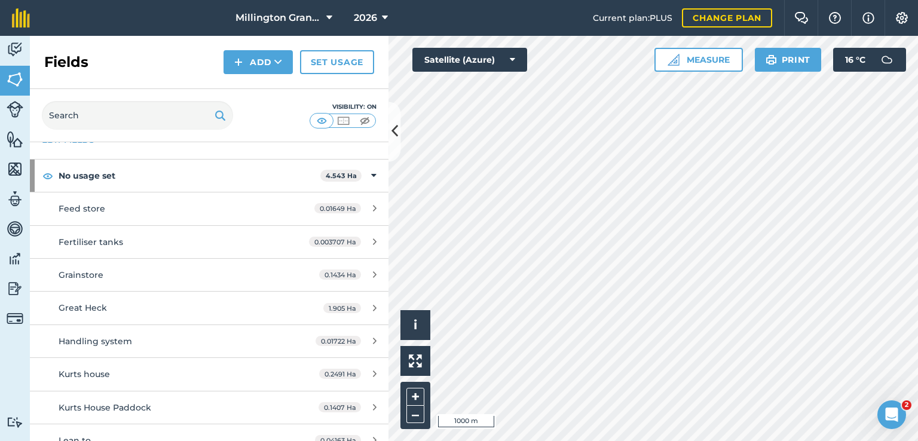
scroll to position [60, 0]
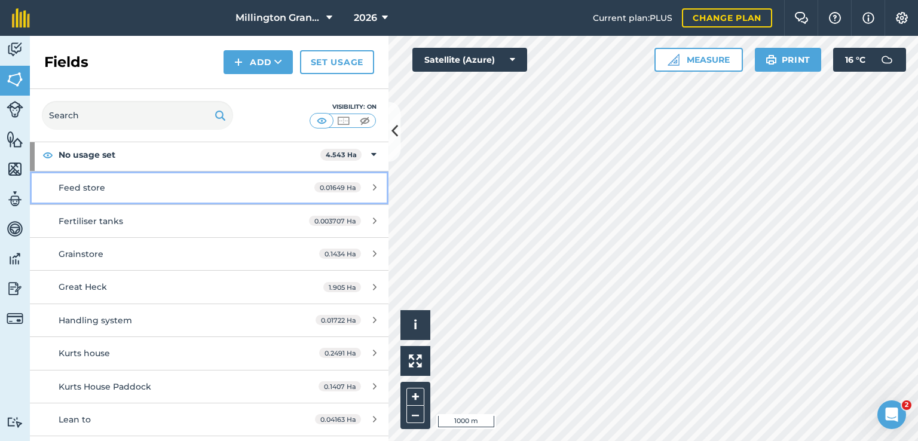
click at [285, 183] on link "Feed store 0.01649 Ha" at bounding box center [209, 187] width 358 height 32
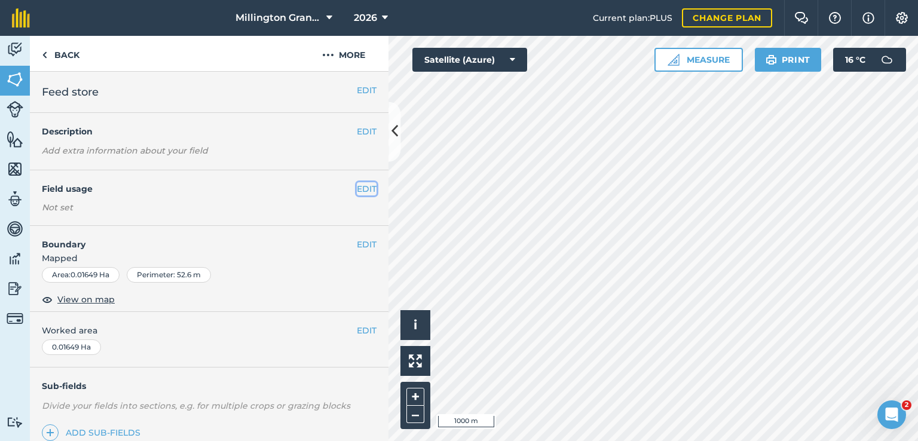
click at [358, 192] on button "EDIT" at bounding box center [367, 188] width 20 height 13
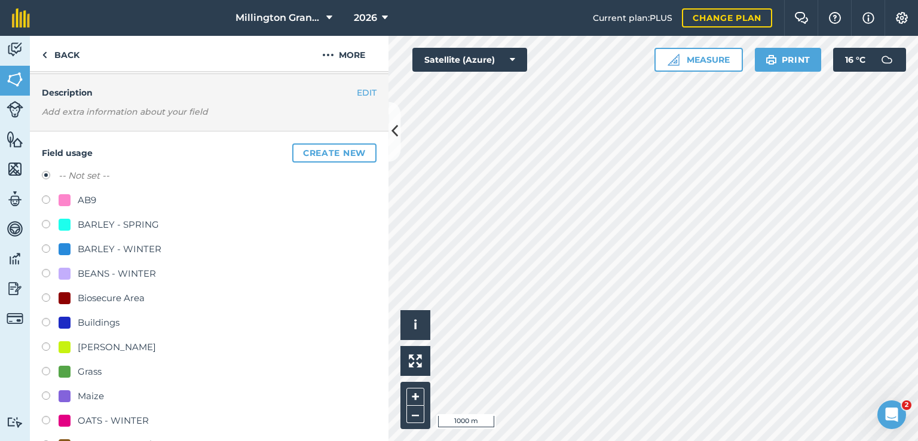
scroll to position [60, 0]
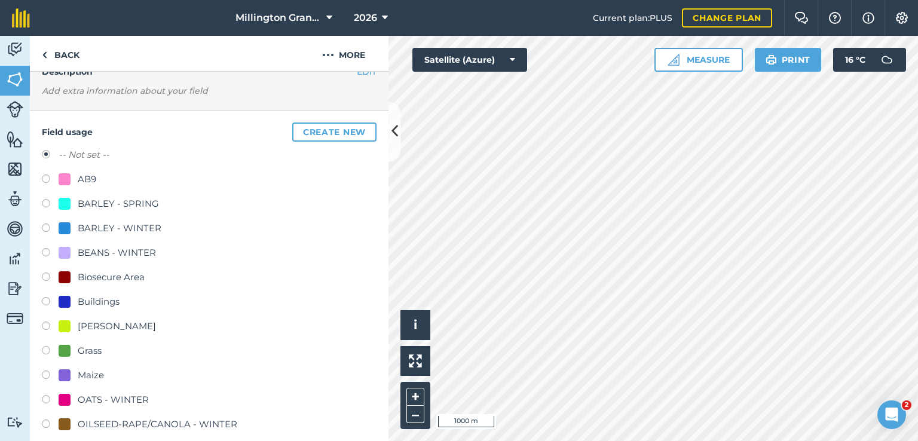
click at [100, 304] on div "Buildings" at bounding box center [99, 302] width 42 height 14
radio input "true"
radio input "false"
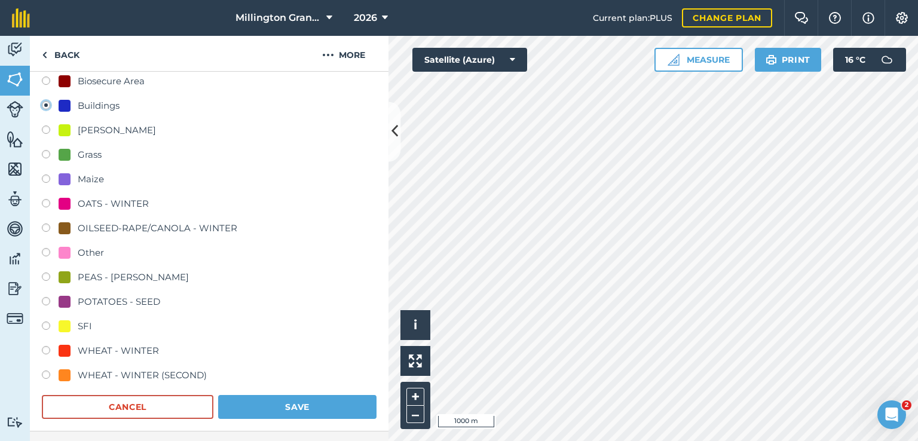
scroll to position [299, 0]
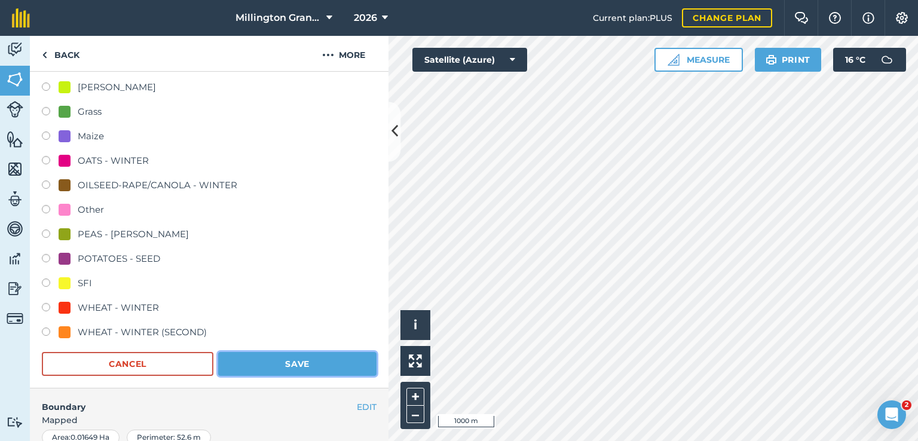
click at [258, 368] on button "Save" at bounding box center [297, 364] width 158 height 24
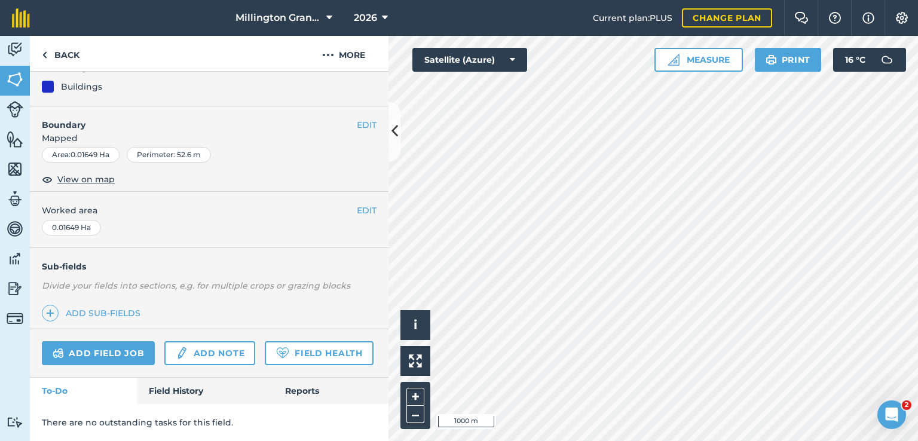
scroll to position [153, 0]
click at [58, 50] on link "Back" at bounding box center [61, 53] width 62 height 35
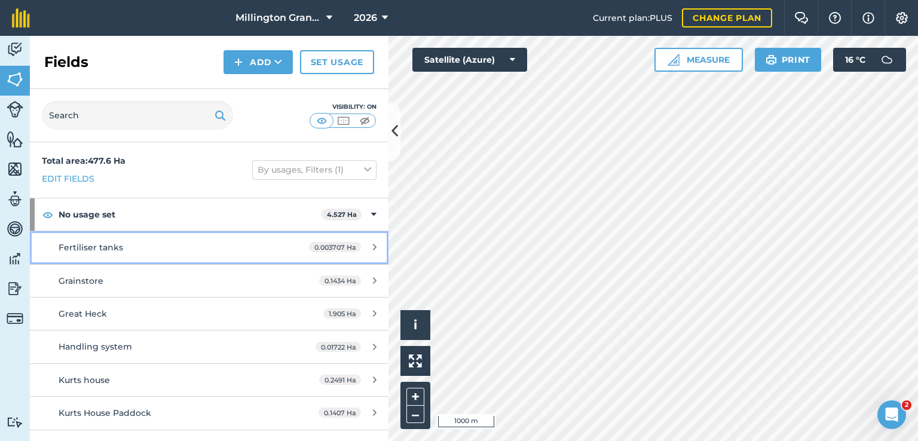
click at [280, 238] on link "Fertiliser tanks 0.003707 Ha" at bounding box center [209, 247] width 358 height 32
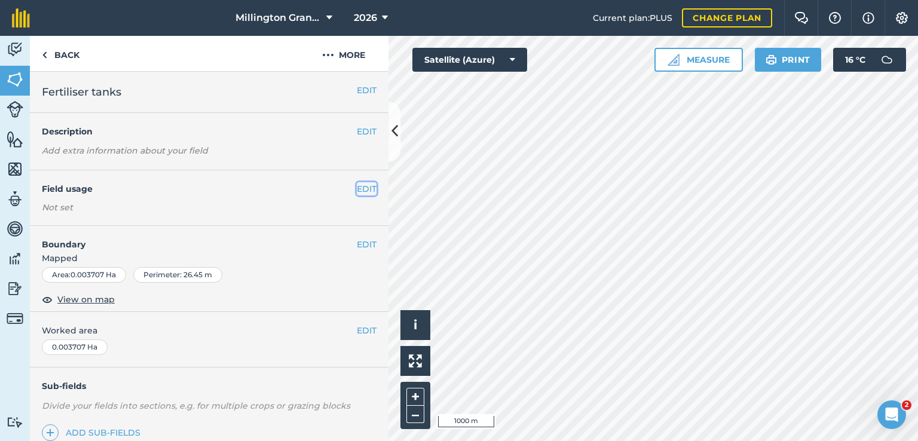
click at [357, 192] on button "EDIT" at bounding box center [367, 188] width 20 height 13
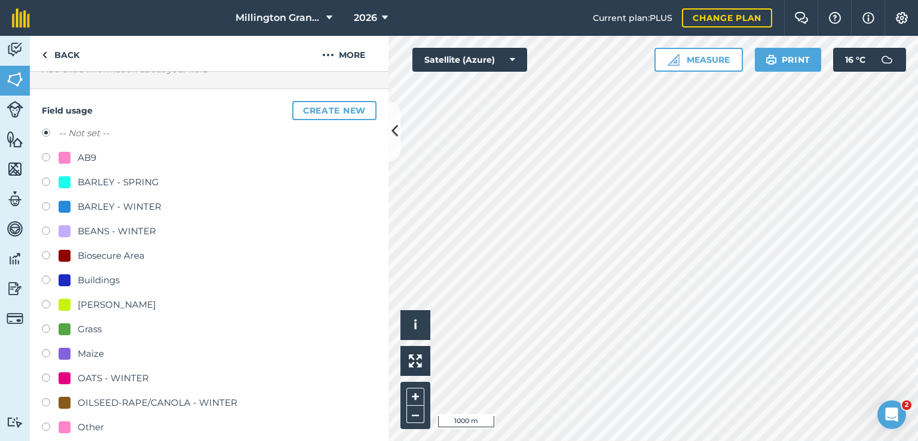
scroll to position [119, 0]
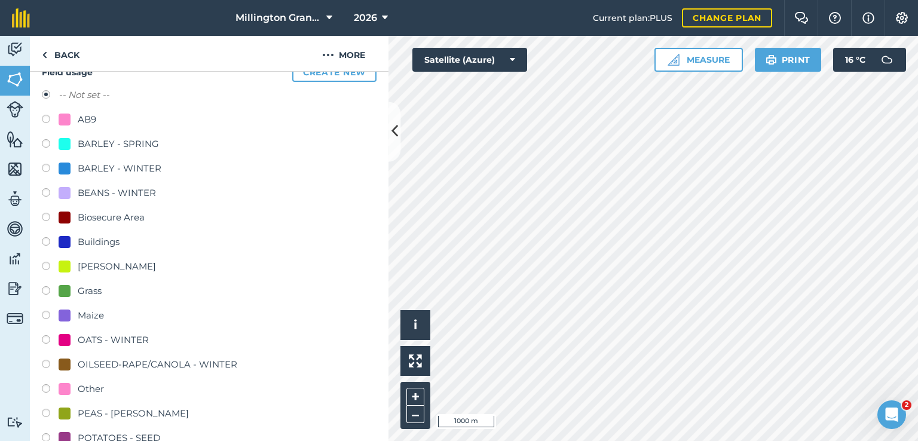
click at [105, 233] on div "-- Not set -- AB9 BARLEY - SPRING BARLEY - WINTER BEANS - WINTER Biosecure Area…" at bounding box center [209, 305] width 335 height 434
click at [100, 244] on div "Buildings" at bounding box center [99, 242] width 42 height 14
radio input "true"
radio input "false"
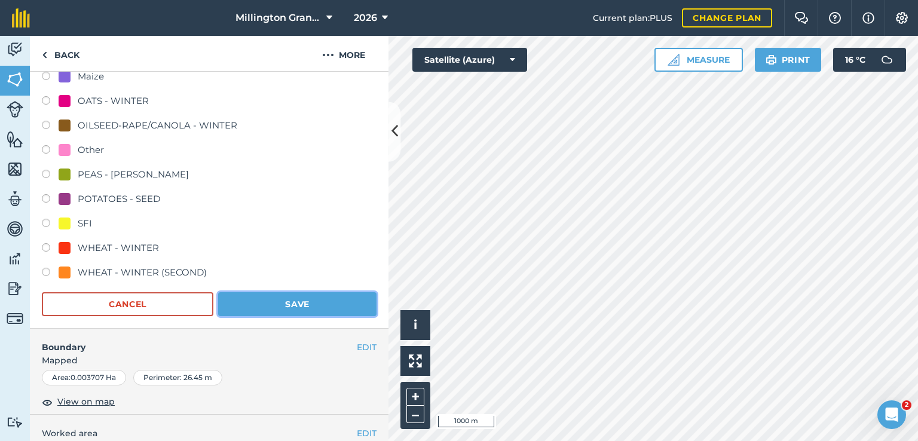
click at [250, 304] on button "Save" at bounding box center [297, 304] width 158 height 24
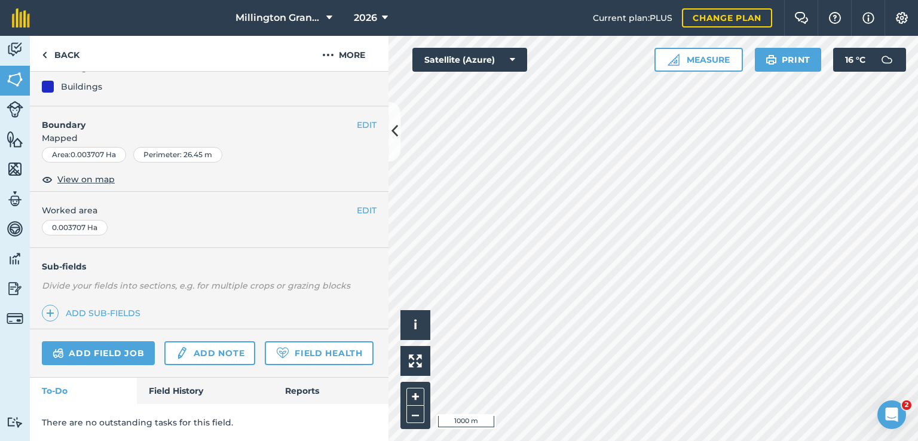
scroll to position [153, 0]
click at [77, 63] on link "Back" at bounding box center [61, 53] width 62 height 35
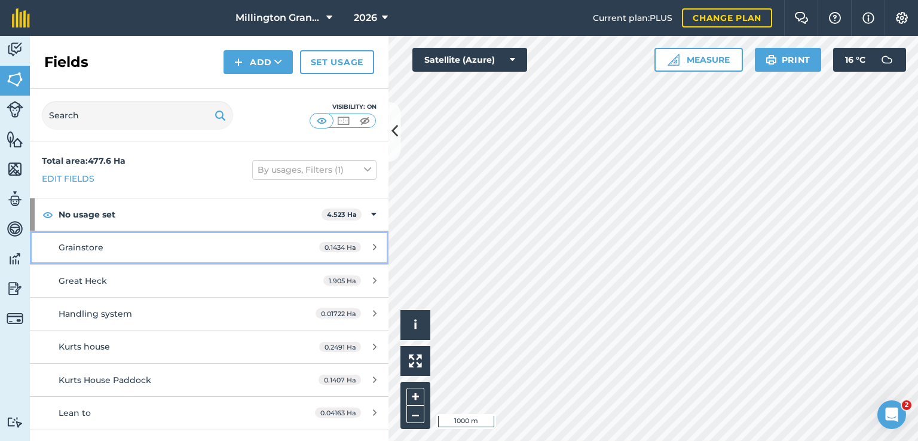
click at [373, 246] on icon at bounding box center [375, 247] width 4 height 9
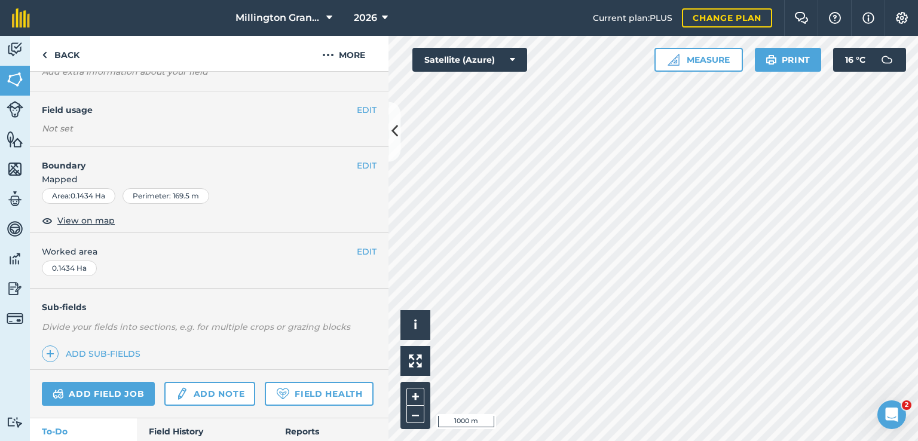
scroll to position [60, 0]
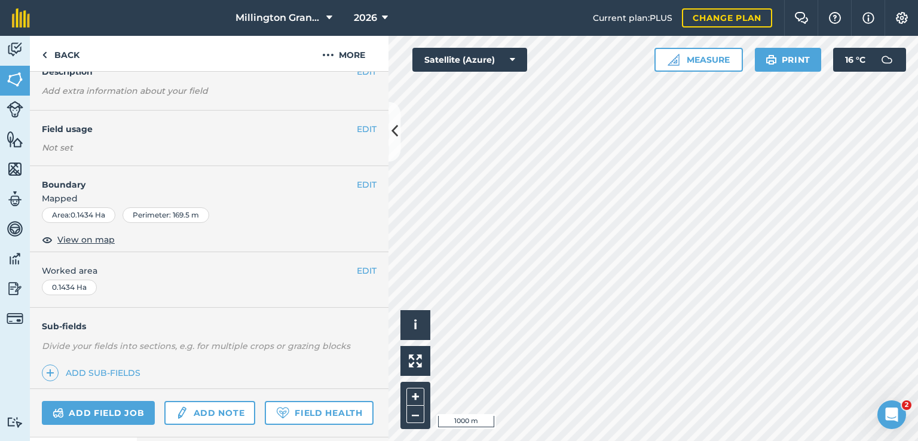
click at [345, 130] on h4 "Field usage" at bounding box center [199, 128] width 315 height 13
click at [359, 130] on button "EDIT" at bounding box center [367, 128] width 20 height 13
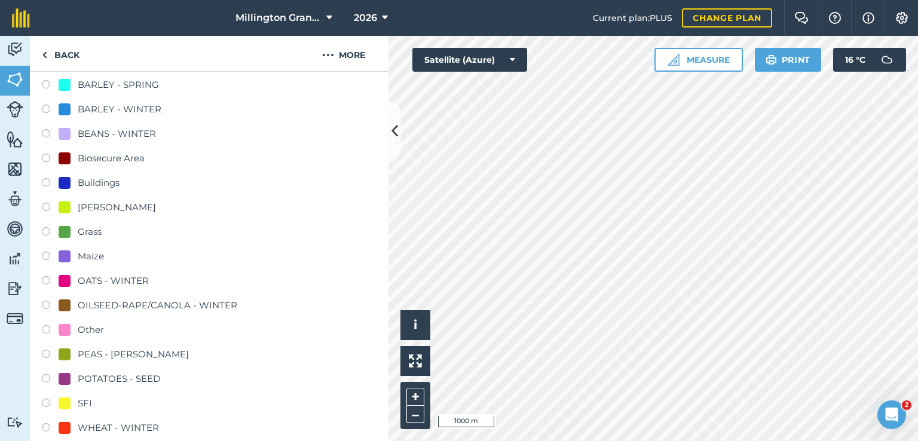
scroll to position [179, 0]
click at [96, 180] on div "Buildings" at bounding box center [99, 182] width 42 height 14
radio input "true"
radio input "false"
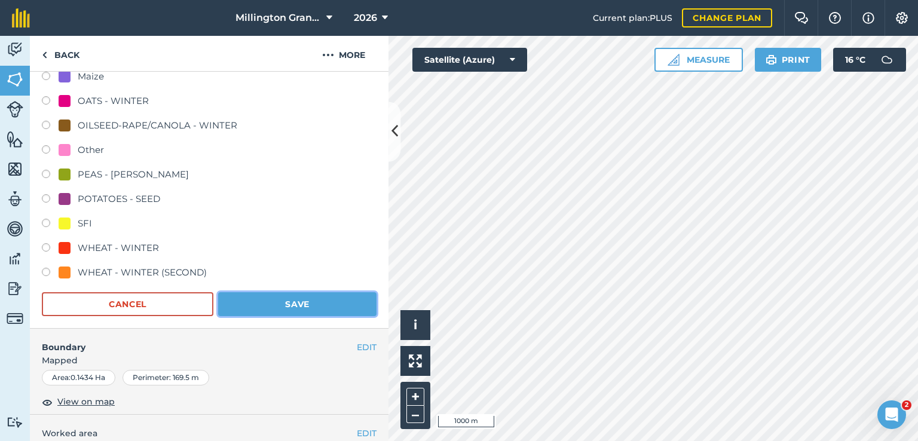
click at [232, 299] on button "Save" at bounding box center [297, 304] width 158 height 24
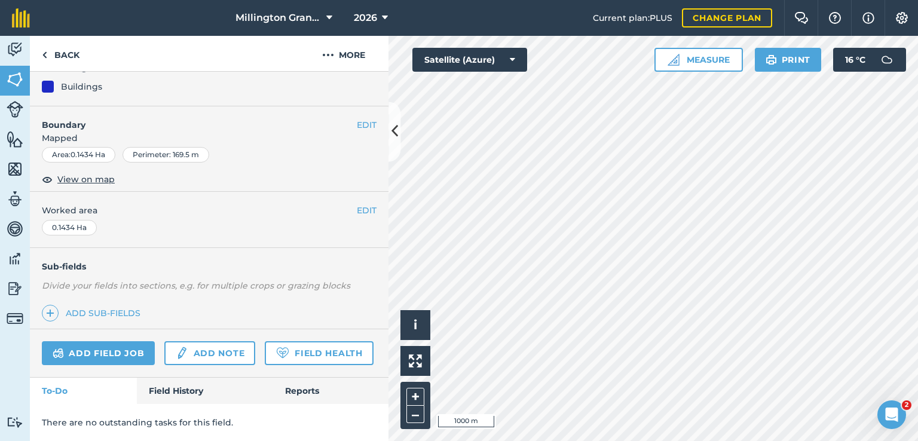
scroll to position [153, 0]
click at [75, 60] on link "Back" at bounding box center [61, 53] width 62 height 35
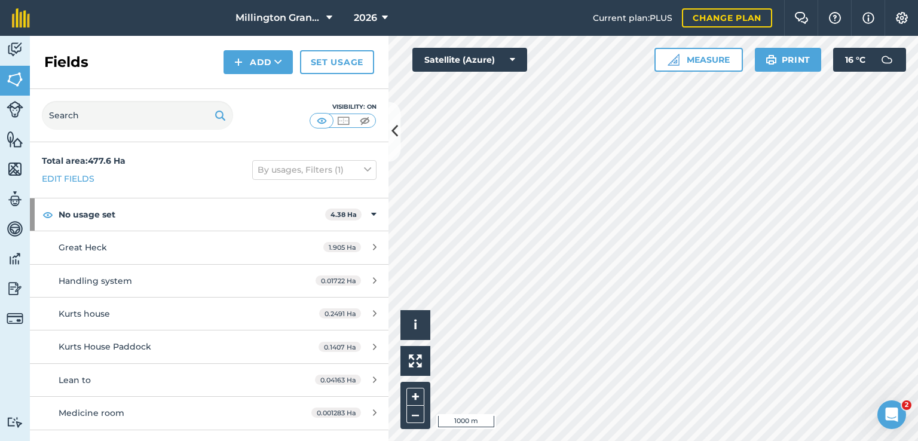
scroll to position [60, 0]
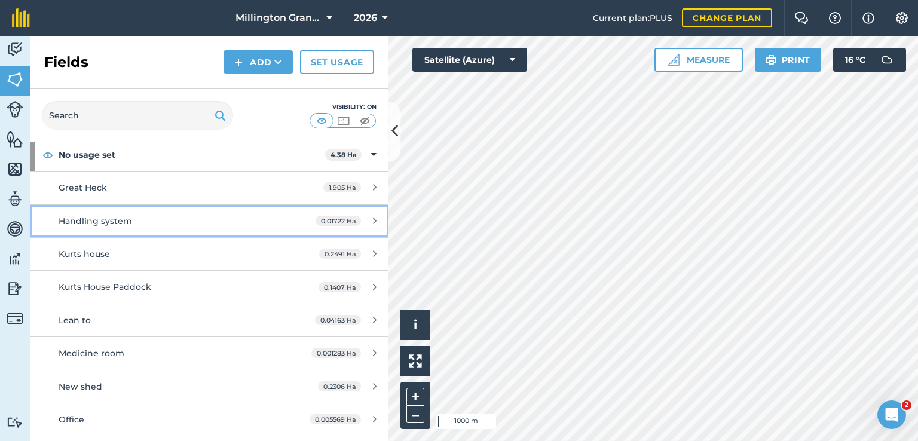
click at [271, 219] on div "Handling system" at bounding box center [171, 220] width 225 height 13
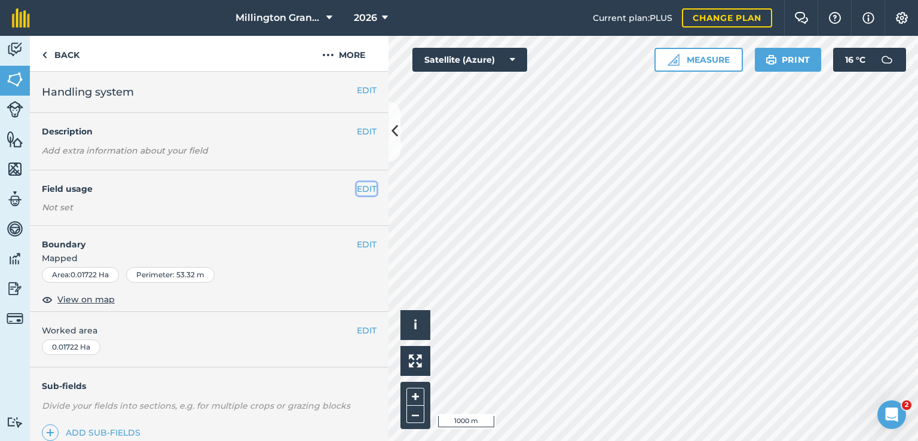
click at [357, 188] on button "EDIT" at bounding box center [367, 188] width 20 height 13
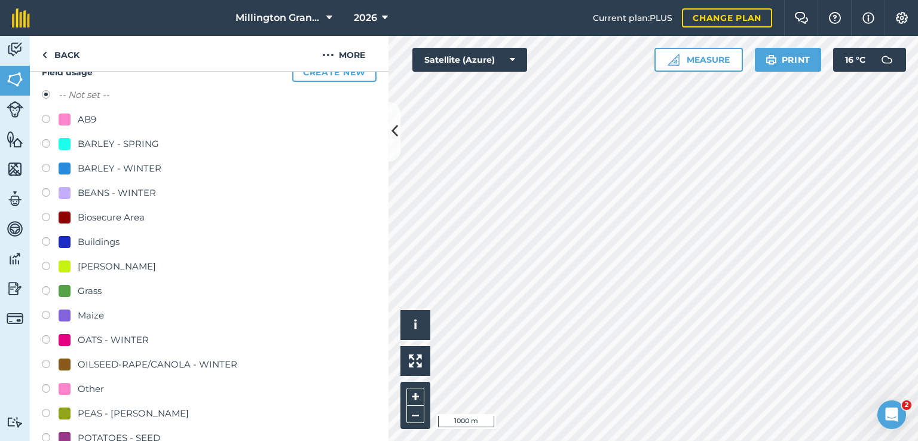
click at [106, 241] on div "Buildings" at bounding box center [99, 242] width 42 height 14
radio input "true"
radio input "false"
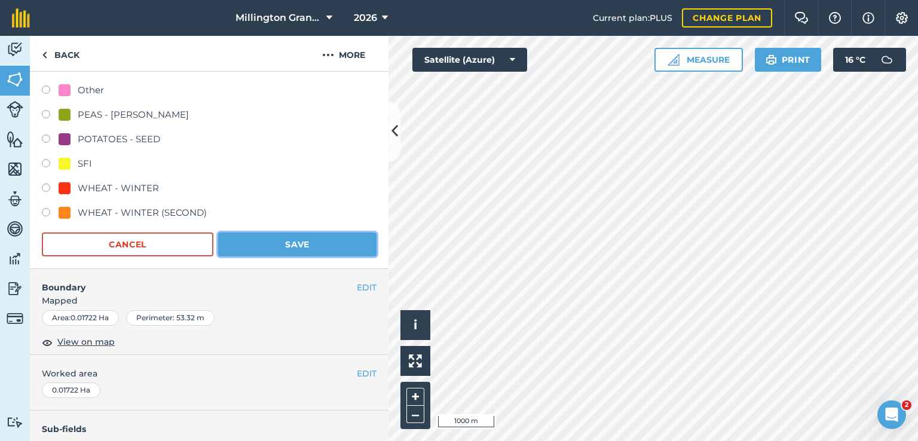
click at [289, 235] on button "Save" at bounding box center [297, 244] width 158 height 24
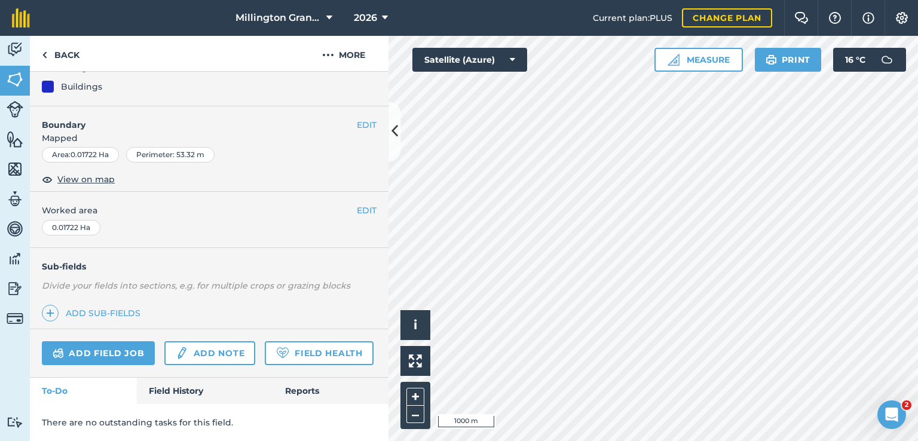
scroll to position [153, 0]
click at [75, 63] on link "Back" at bounding box center [61, 53] width 62 height 35
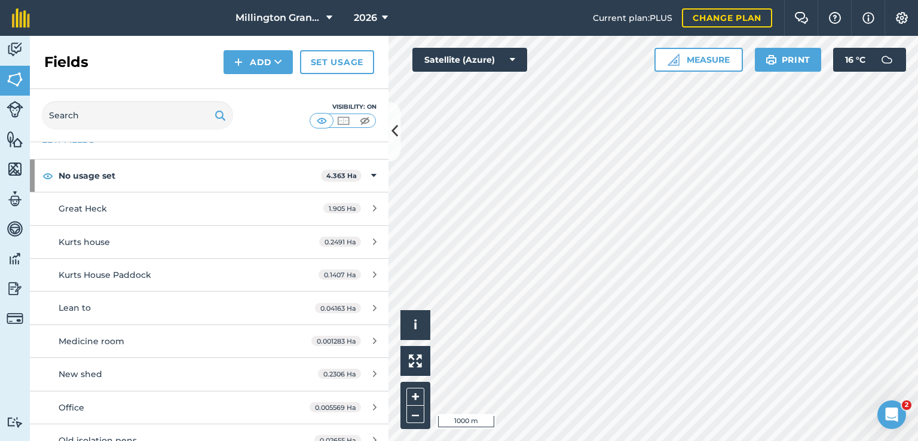
scroll to position [60, 0]
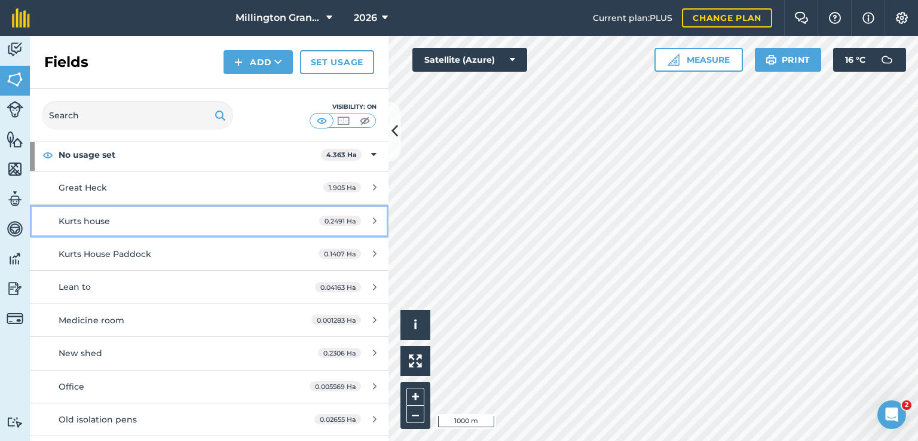
click at [252, 220] on div "Kurts house" at bounding box center [171, 220] width 225 height 13
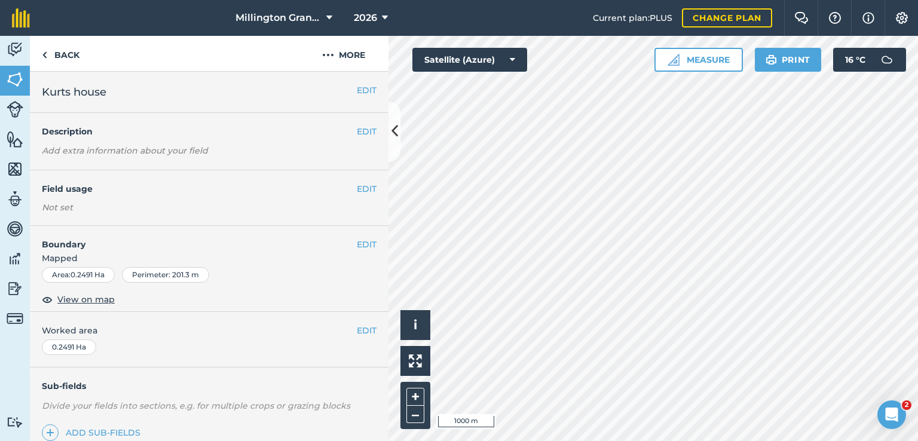
click at [349, 197] on div "EDIT Field usage Not set" at bounding box center [209, 198] width 358 height 56
click at [357, 187] on button "EDIT" at bounding box center [367, 188] width 20 height 13
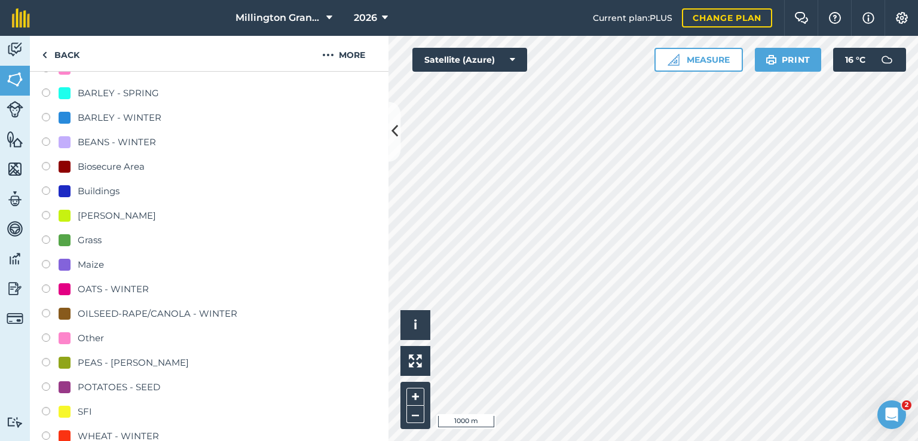
scroll to position [179, 0]
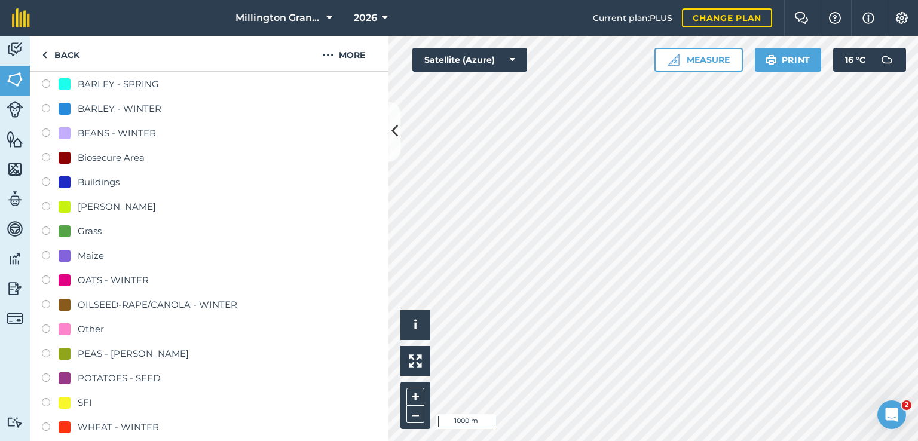
click at [109, 180] on div "Buildings" at bounding box center [99, 182] width 42 height 14
radio input "true"
radio input "false"
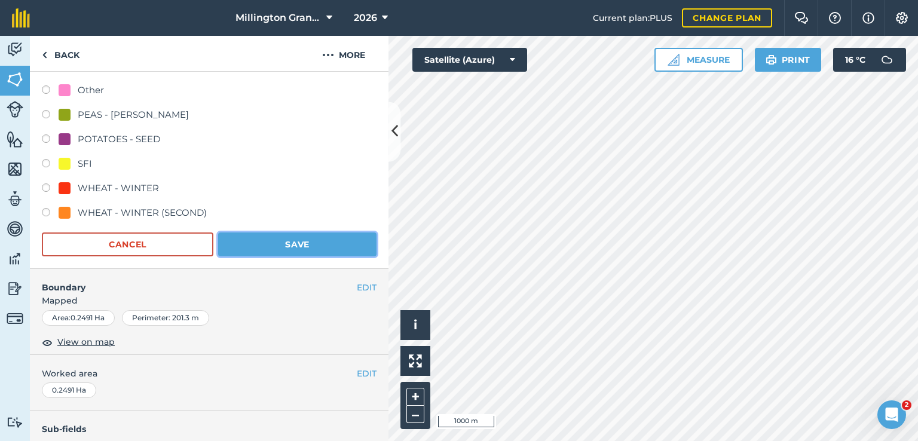
click at [249, 244] on button "Save" at bounding box center [297, 244] width 158 height 24
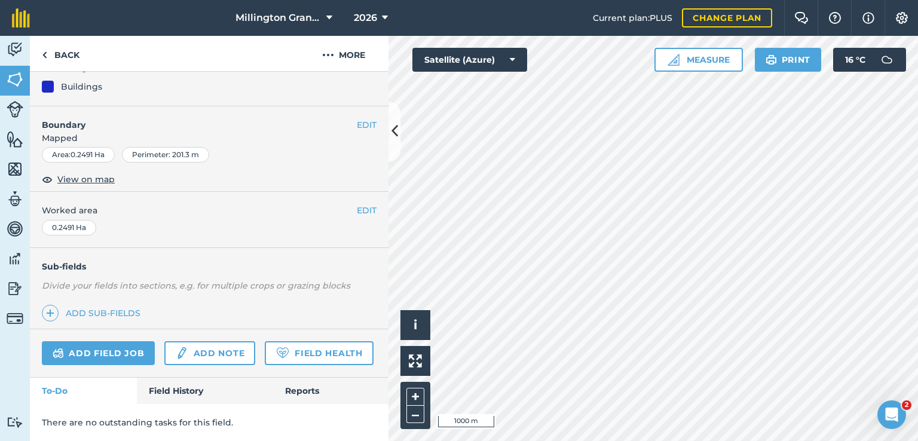
scroll to position [153, 0]
click at [75, 60] on link "Back" at bounding box center [61, 53] width 62 height 35
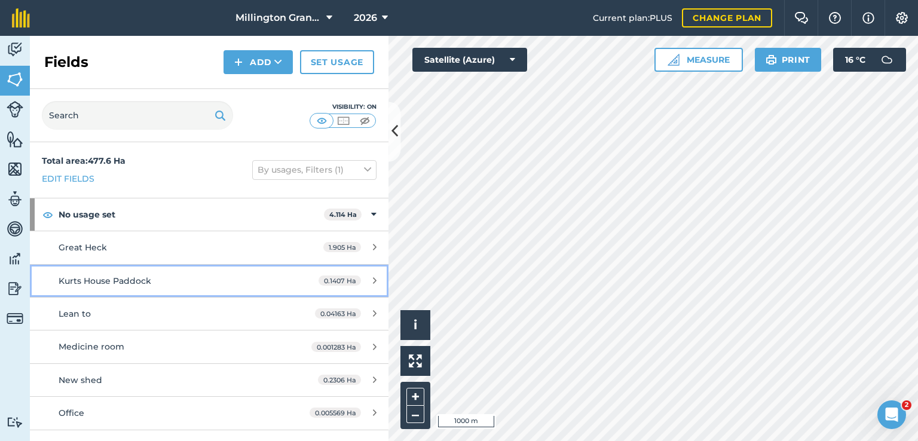
click at [198, 281] on div "Kurts House Paddock" at bounding box center [171, 280] width 225 height 13
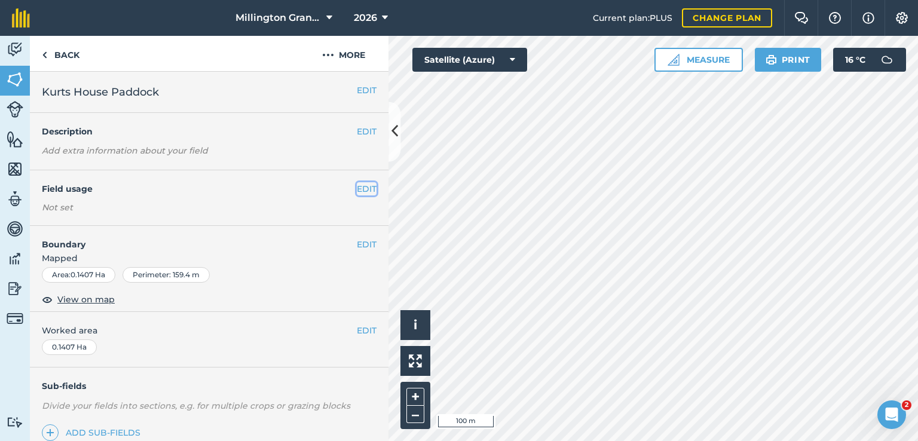
click at [363, 187] on button "EDIT" at bounding box center [367, 188] width 20 height 13
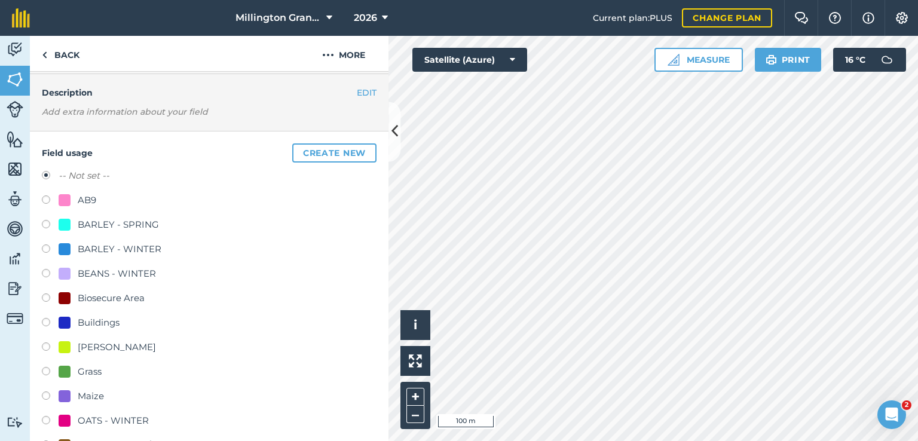
scroll to position [60, 0]
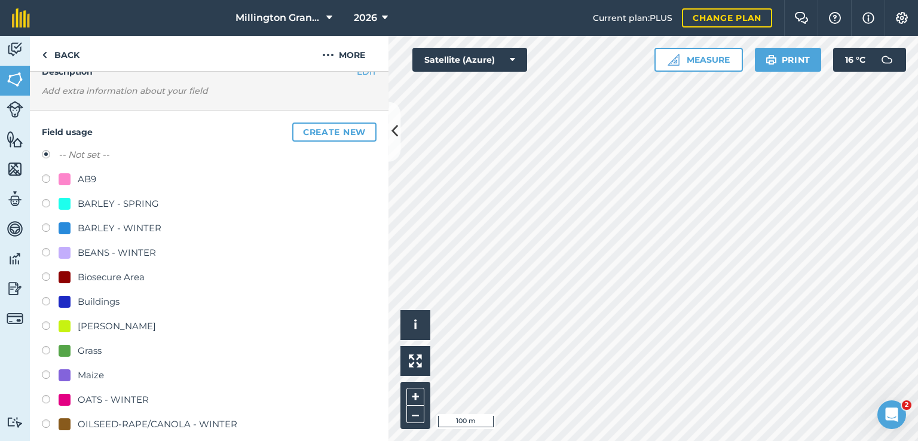
click at [73, 349] on div "Grass" at bounding box center [80, 350] width 43 height 14
radio input "true"
radio input "false"
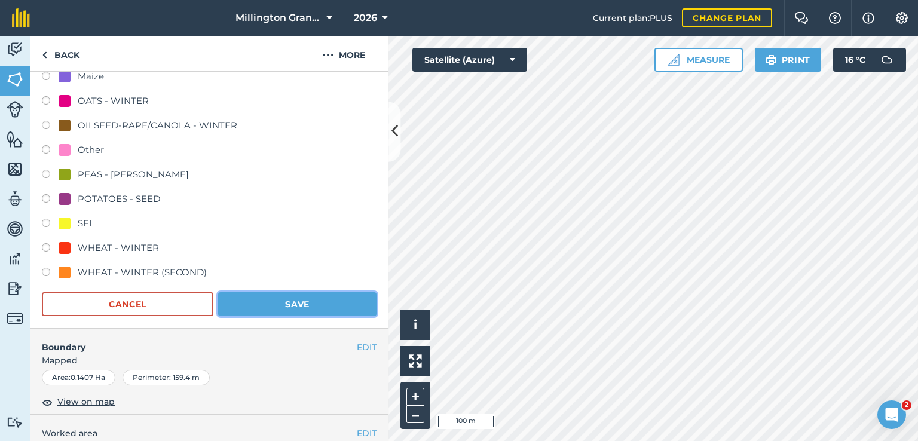
click at [287, 295] on button "Save" at bounding box center [297, 304] width 158 height 24
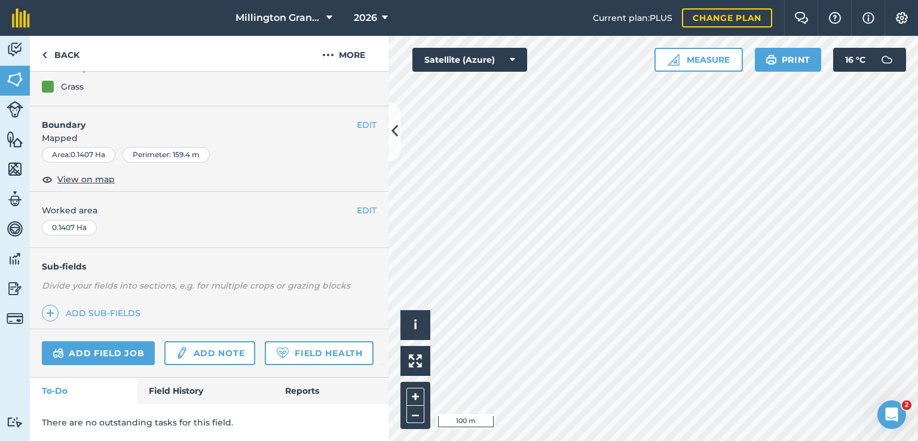
scroll to position [153, 0]
click at [62, 53] on link "Back" at bounding box center [61, 53] width 62 height 35
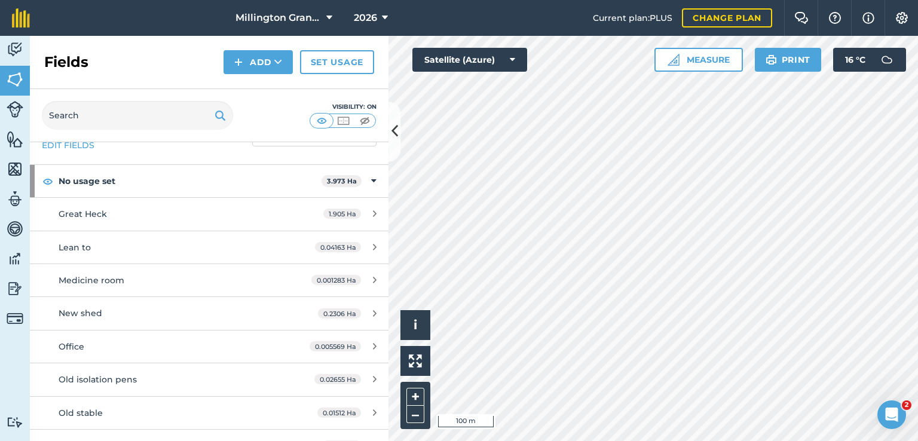
scroll to position [119, 0]
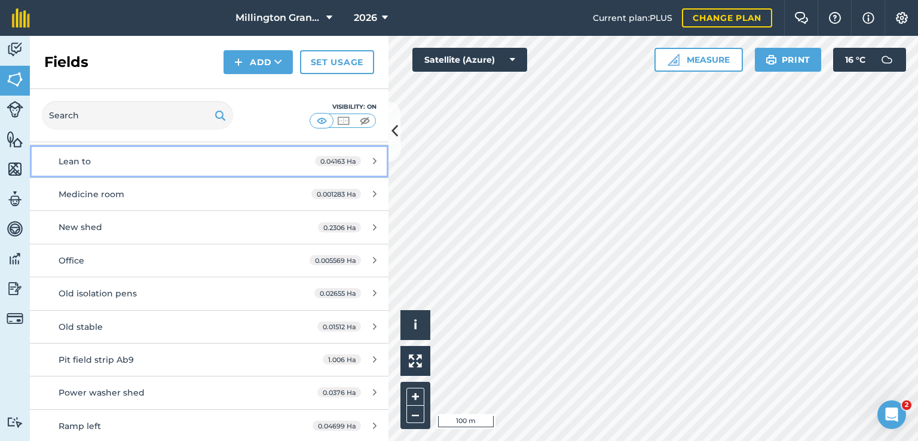
click at [213, 165] on div "Lean to" at bounding box center [171, 161] width 225 height 13
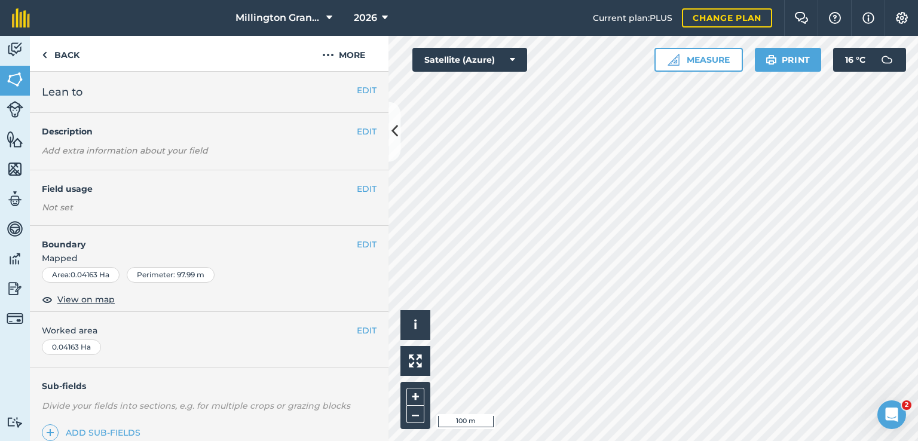
click at [361, 177] on div "EDIT Field usage Not set" at bounding box center [209, 198] width 358 height 56
click at [361, 185] on button "EDIT" at bounding box center [367, 188] width 20 height 13
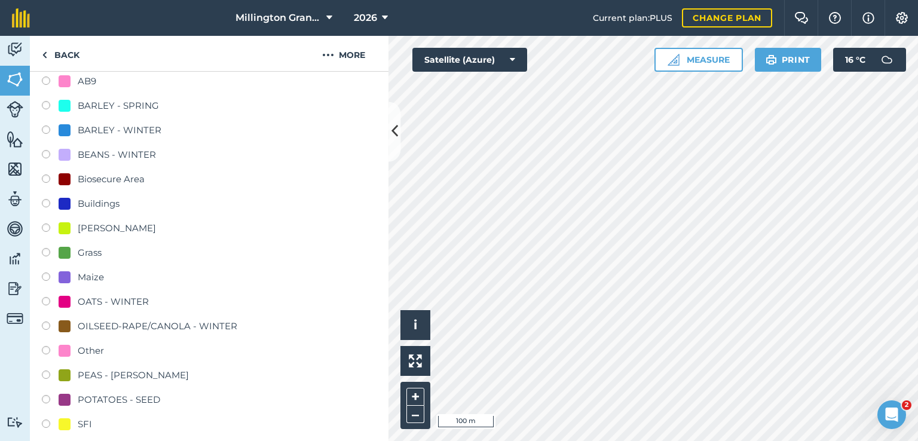
scroll to position [179, 0]
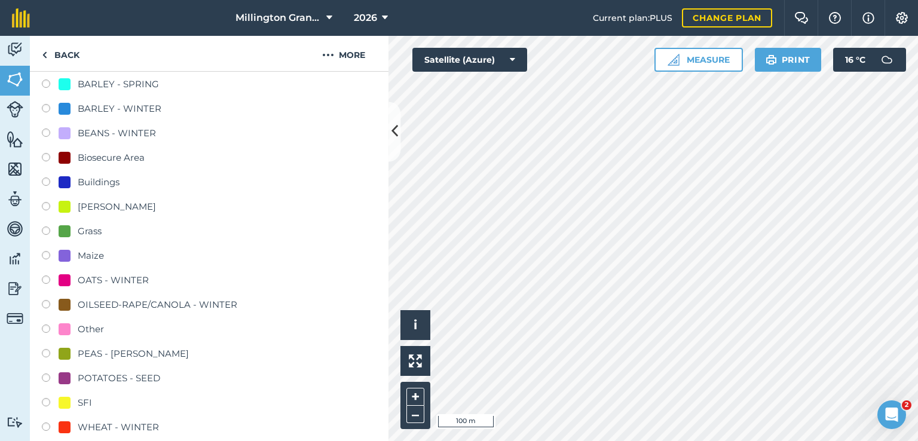
click at [104, 186] on div "Buildings" at bounding box center [99, 182] width 42 height 14
radio input "true"
radio input "false"
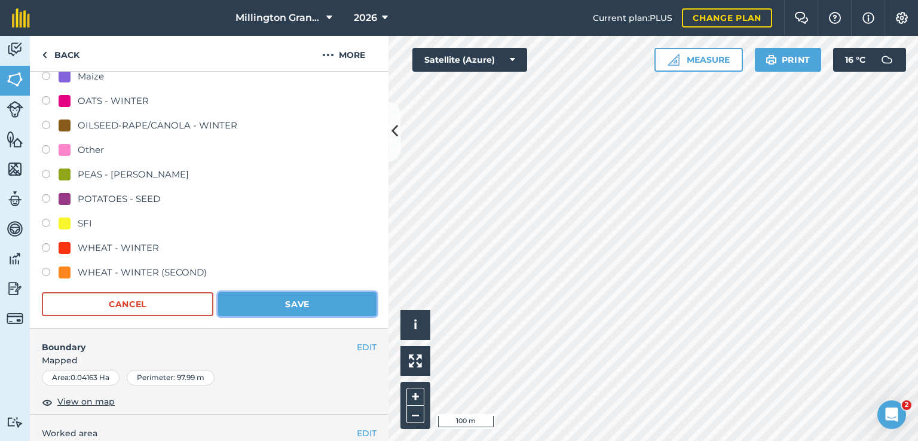
click at [303, 297] on button "Save" at bounding box center [297, 304] width 158 height 24
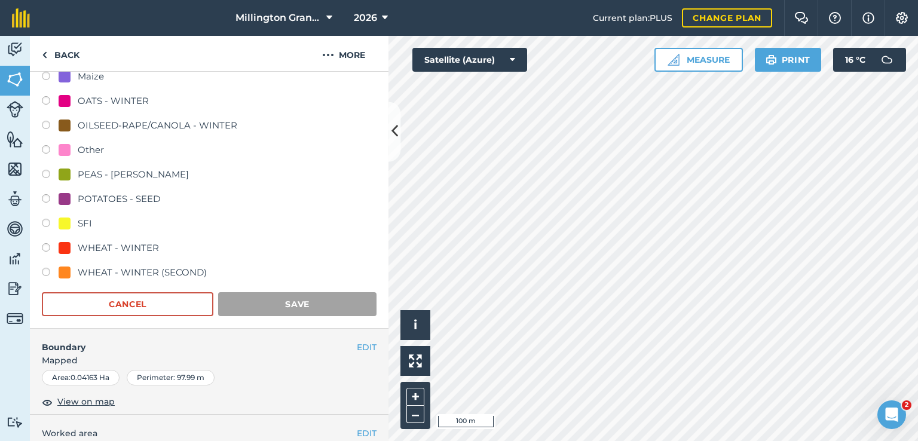
scroll to position [153, 0]
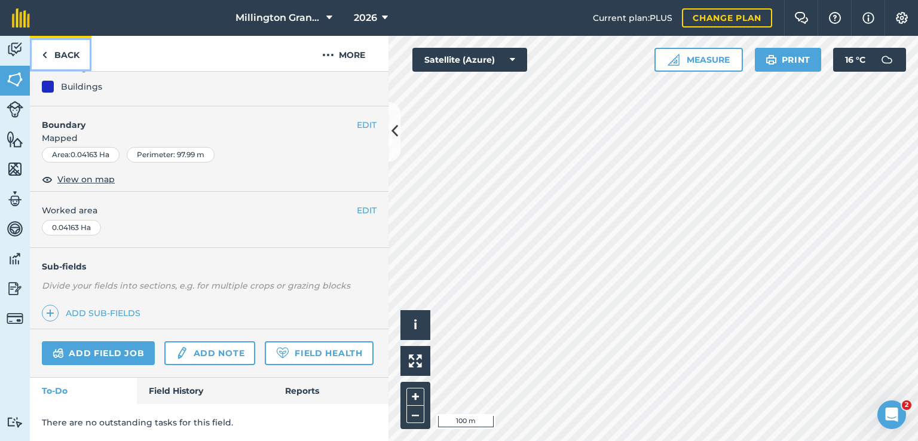
click at [69, 50] on link "Back" at bounding box center [61, 53] width 62 height 35
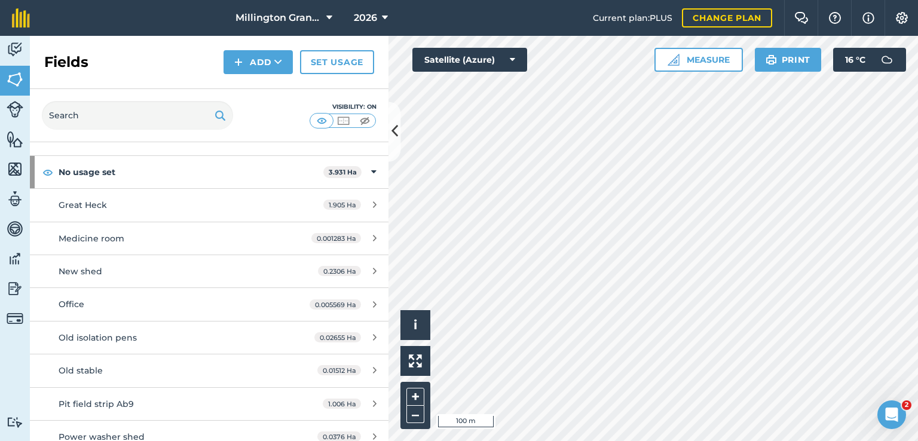
scroll to position [60, 0]
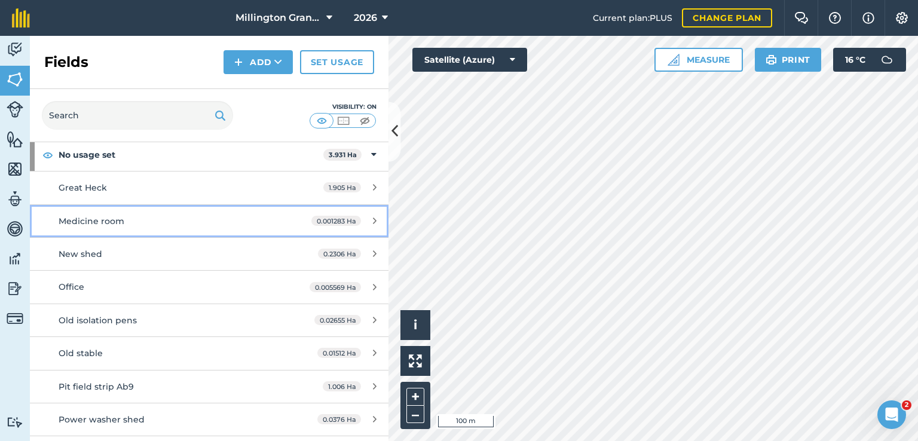
click at [327, 226] on link "Medicine room 0.001283 Ha" at bounding box center [209, 221] width 358 height 32
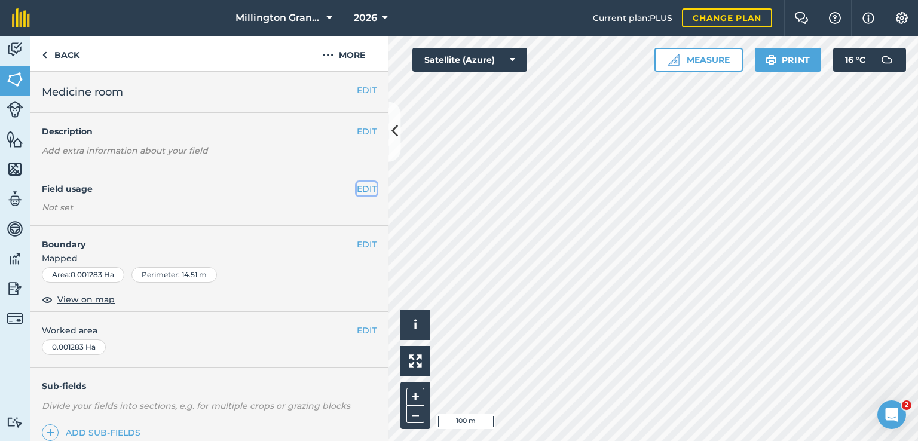
click at [357, 190] on button "EDIT" at bounding box center [367, 188] width 20 height 13
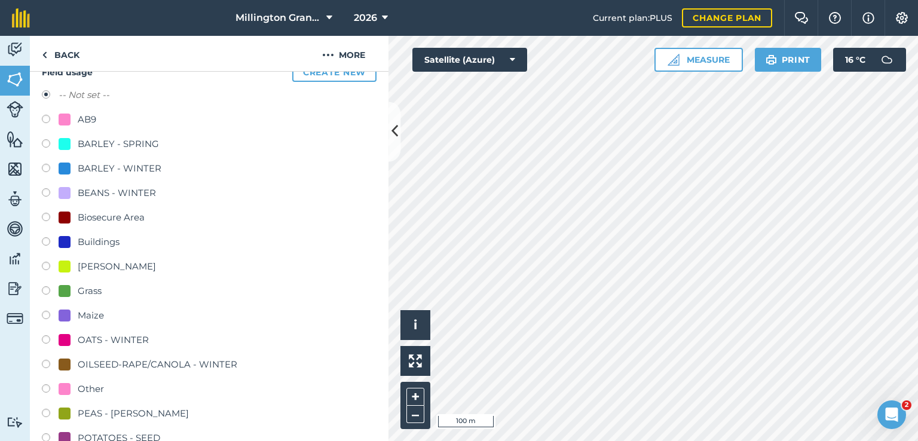
click at [112, 243] on div "Buildings" at bounding box center [99, 242] width 42 height 14
radio input "true"
radio input "false"
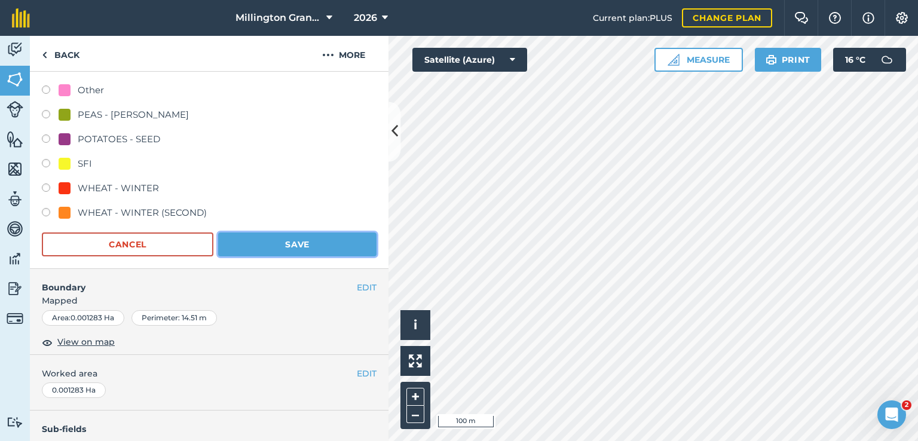
click at [265, 245] on button "Save" at bounding box center [297, 244] width 158 height 24
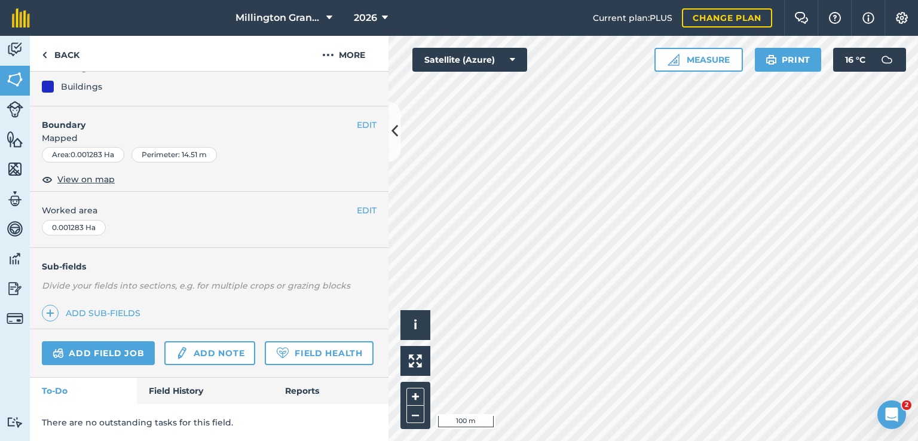
scroll to position [153, 0]
click at [70, 51] on link "Back" at bounding box center [61, 53] width 62 height 35
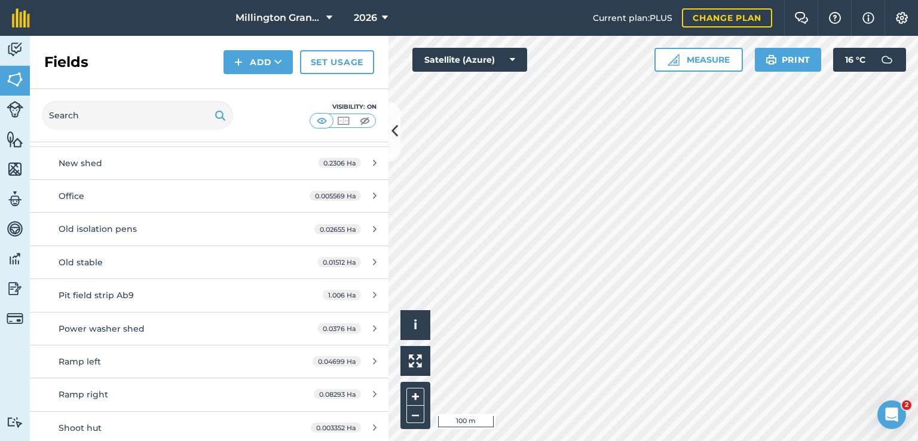
scroll to position [119, 0]
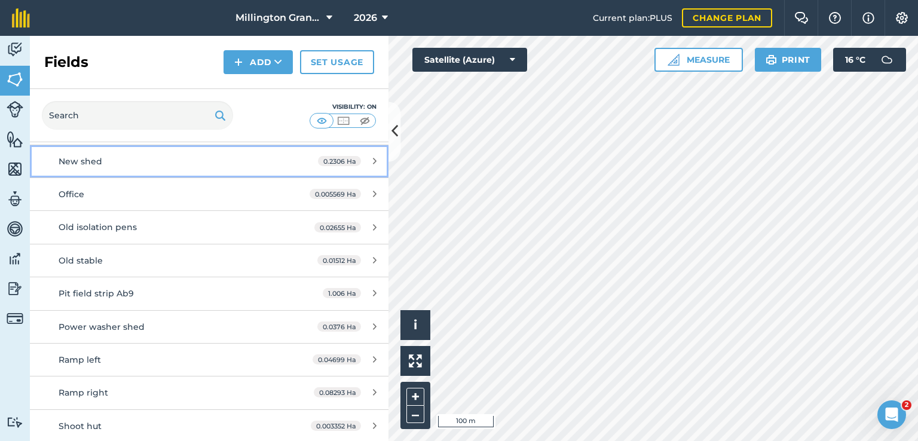
click at [283, 160] on link "New shed 0.2306 Ha" at bounding box center [209, 161] width 358 height 32
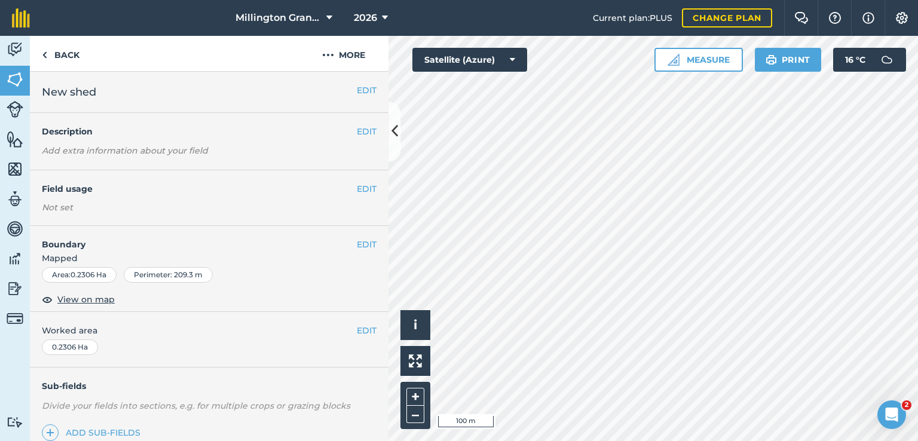
click at [352, 180] on div "EDIT Field usage Not set" at bounding box center [209, 198] width 358 height 56
click at [357, 183] on button "EDIT" at bounding box center [367, 188] width 20 height 13
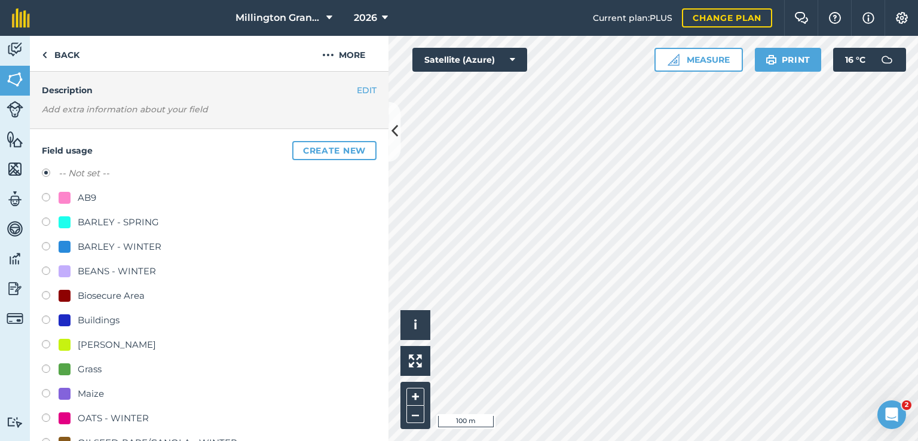
scroll to position [60, 0]
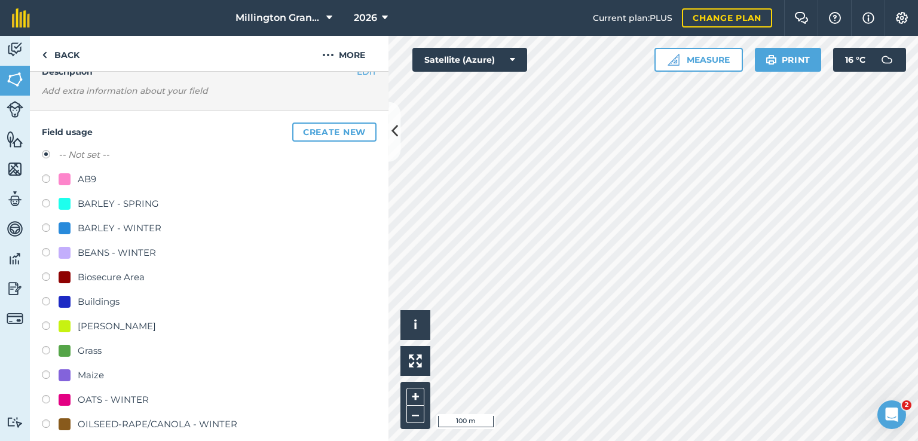
click at [96, 299] on div "Buildings" at bounding box center [99, 302] width 42 height 14
radio input "true"
radio input "false"
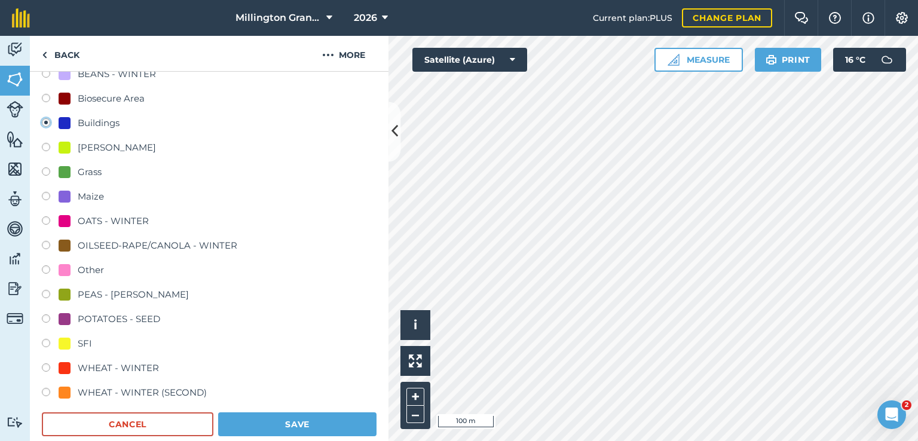
scroll to position [239, 0]
click at [287, 414] on button "Save" at bounding box center [297, 424] width 158 height 24
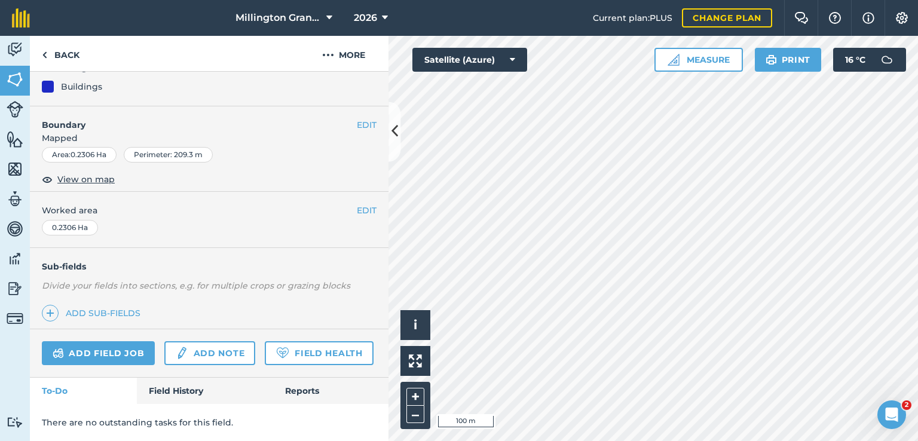
scroll to position [153, 0]
click at [65, 53] on link "Back" at bounding box center [61, 53] width 62 height 35
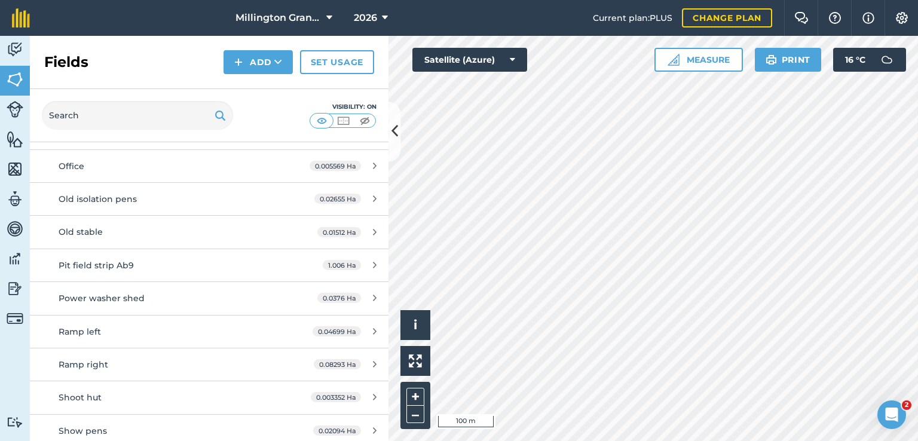
scroll to position [119, 0]
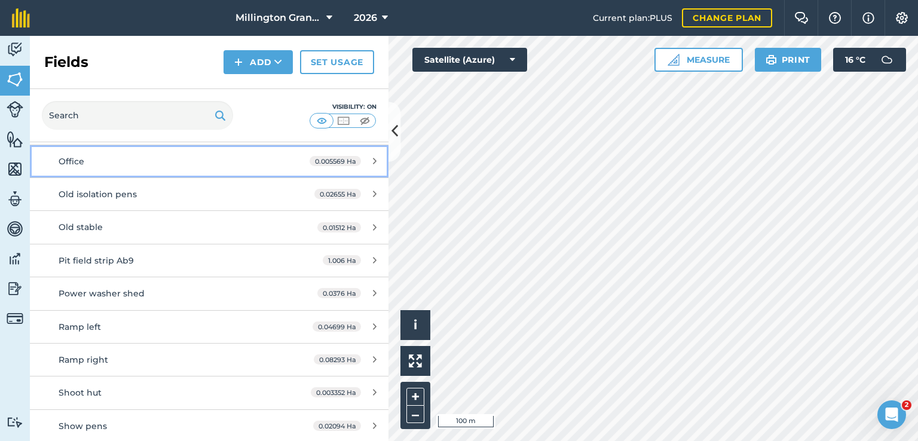
click at [283, 158] on link "Office 0.005569 Ha" at bounding box center [209, 161] width 358 height 32
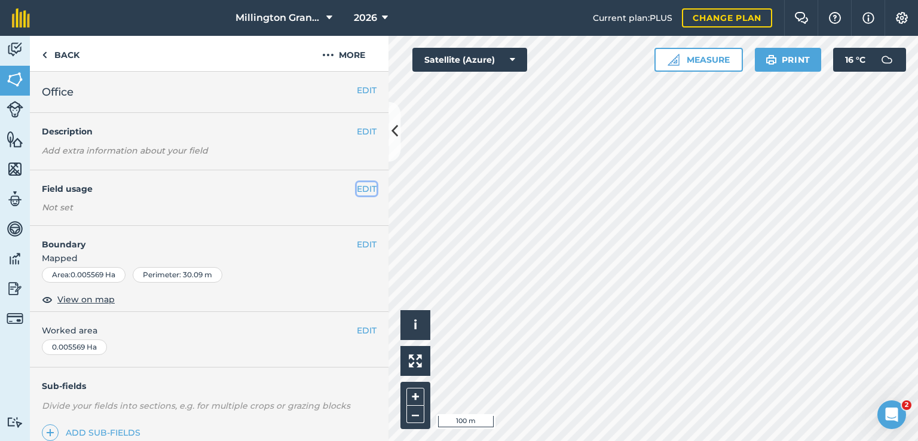
click at [357, 194] on button "EDIT" at bounding box center [367, 188] width 20 height 13
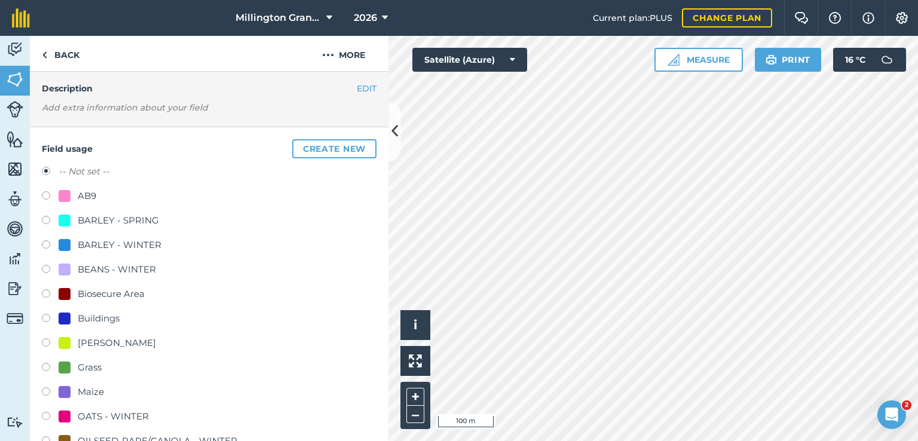
scroll to position [119, 0]
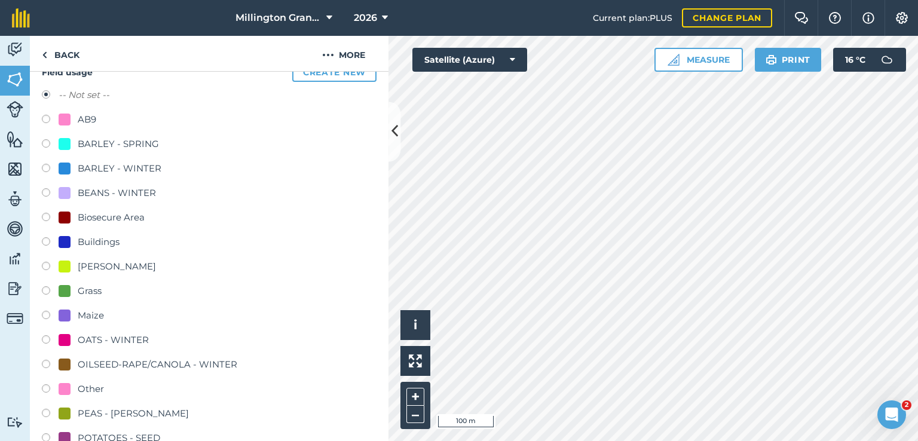
click at [100, 238] on div "Buildings" at bounding box center [99, 242] width 42 height 14
radio input "true"
radio input "false"
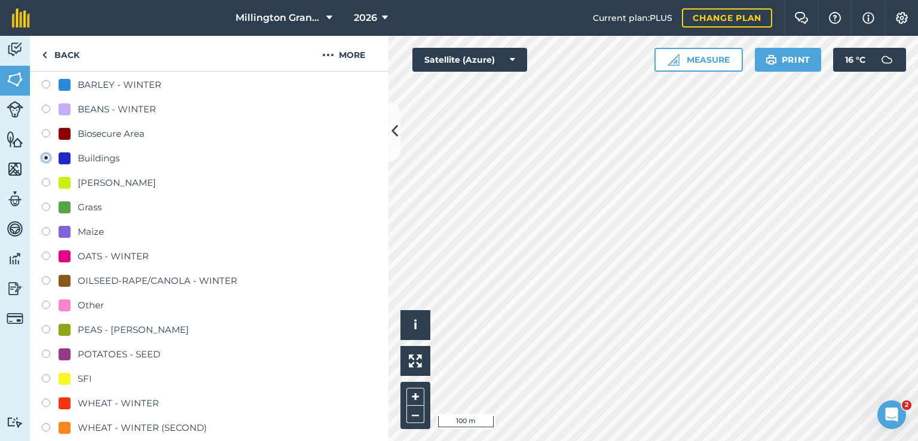
scroll to position [299, 0]
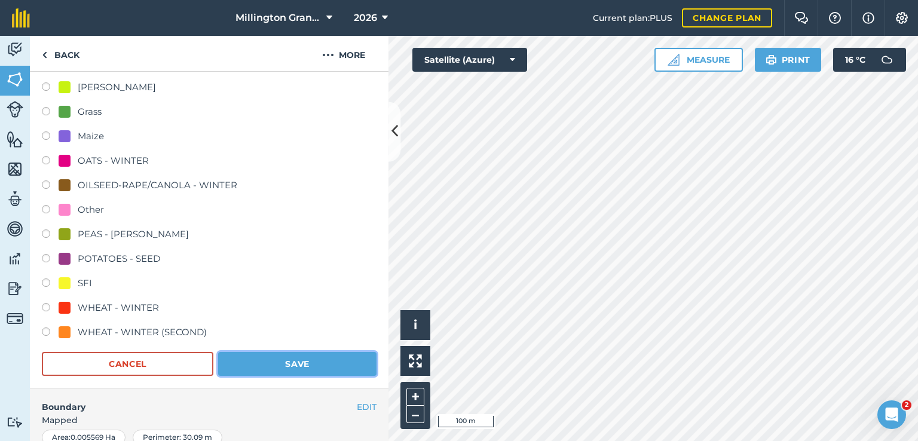
click at [294, 370] on button "Save" at bounding box center [297, 364] width 158 height 24
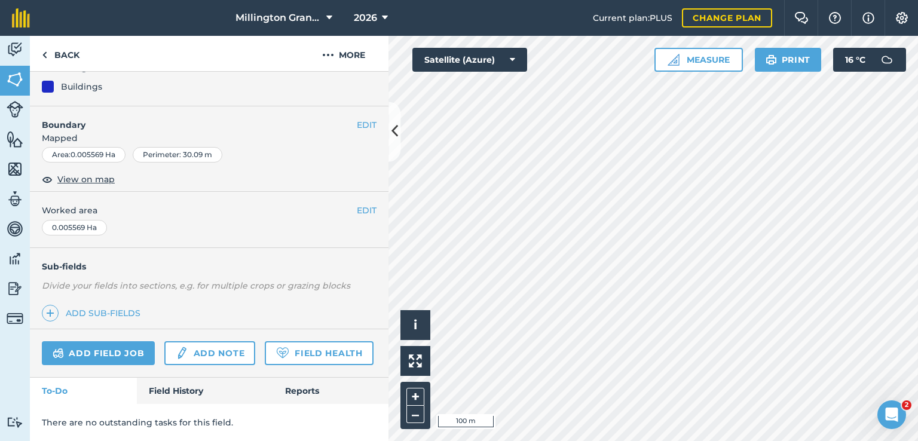
scroll to position [153, 0]
click at [72, 63] on link "Back" at bounding box center [61, 53] width 62 height 35
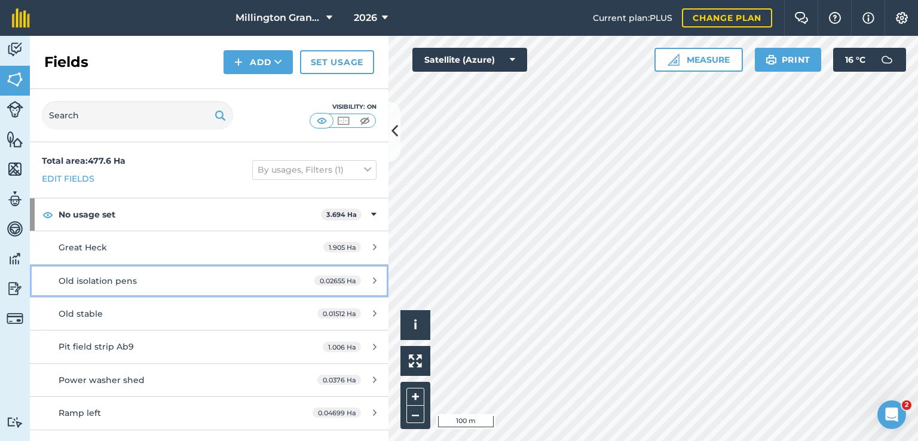
click at [263, 268] on link "Old isolation pens 0.02655 Ha" at bounding box center [209, 281] width 358 height 32
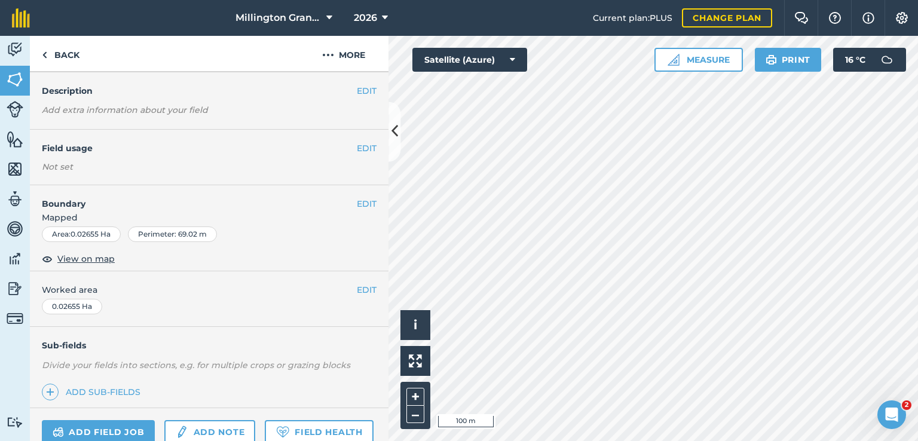
scroll to position [60, 0]
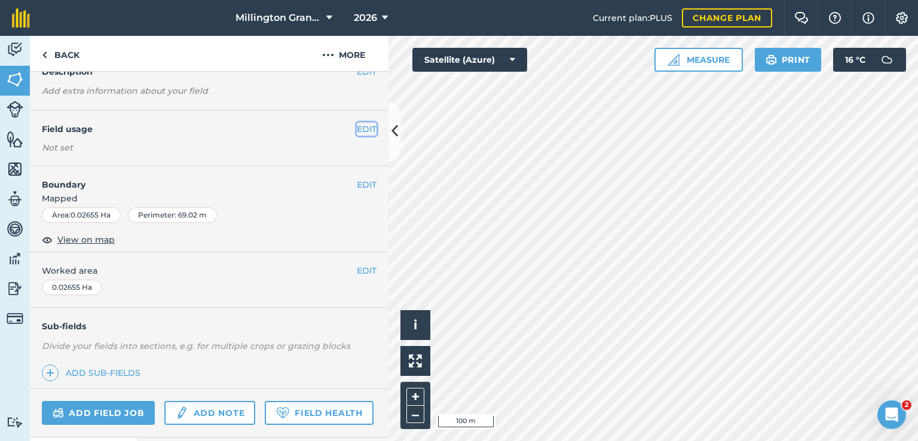
click at [357, 125] on button "EDIT" at bounding box center [367, 128] width 20 height 13
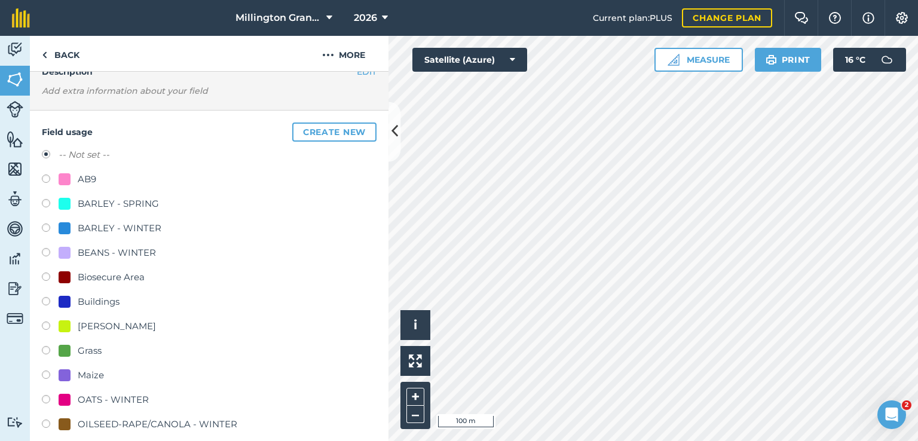
click at [108, 228] on div "BARLEY - WINTER" at bounding box center [120, 228] width 84 height 14
radio input "true"
radio input "false"
click at [110, 299] on div "Buildings" at bounding box center [99, 302] width 42 height 14
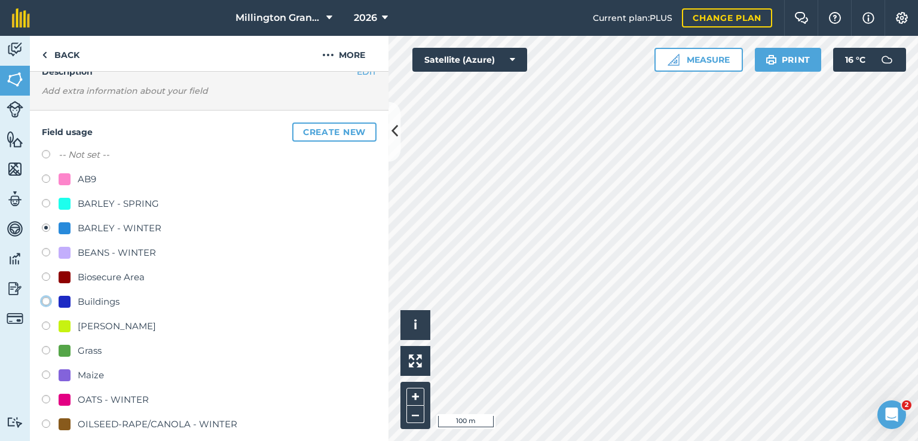
radio input "true"
radio input "false"
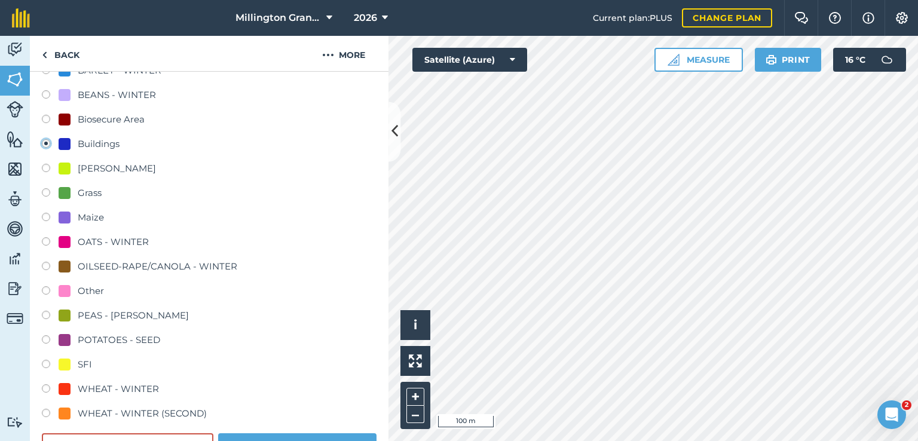
scroll to position [299, 0]
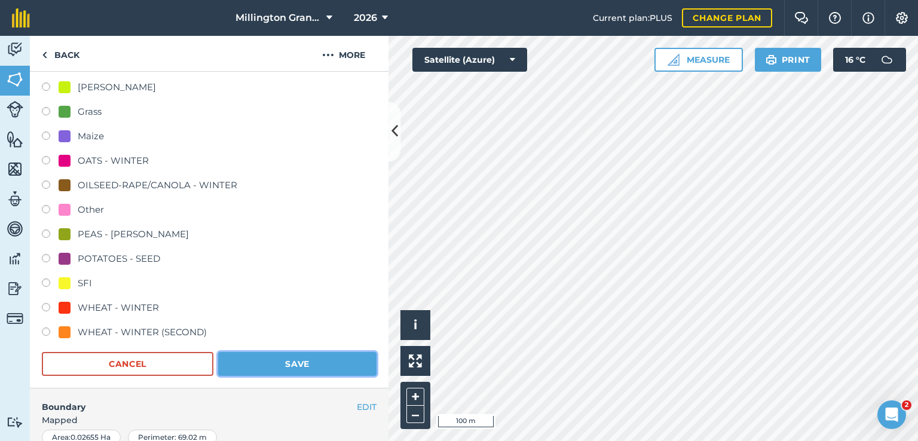
click at [306, 361] on button "Save" at bounding box center [297, 364] width 158 height 24
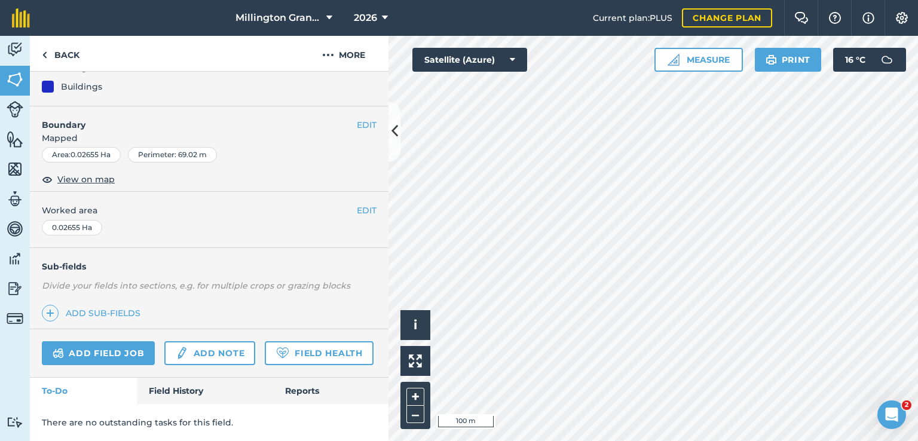
scroll to position [153, 0]
click at [72, 53] on link "Back" at bounding box center [61, 53] width 62 height 35
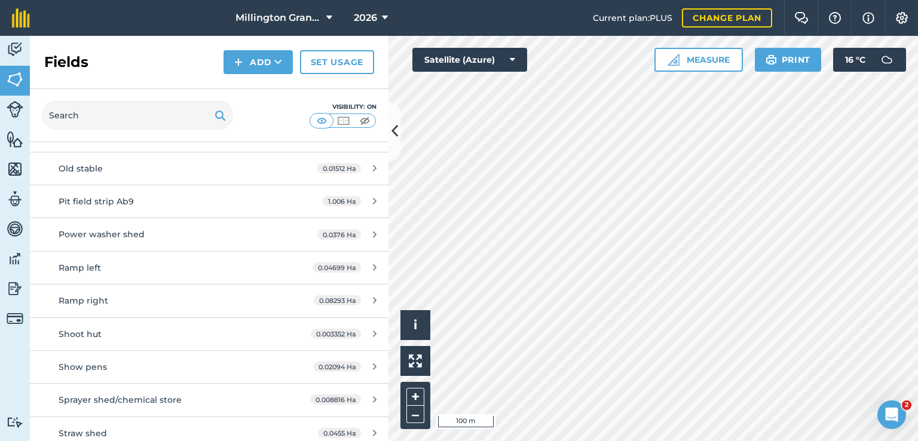
scroll to position [119, 0]
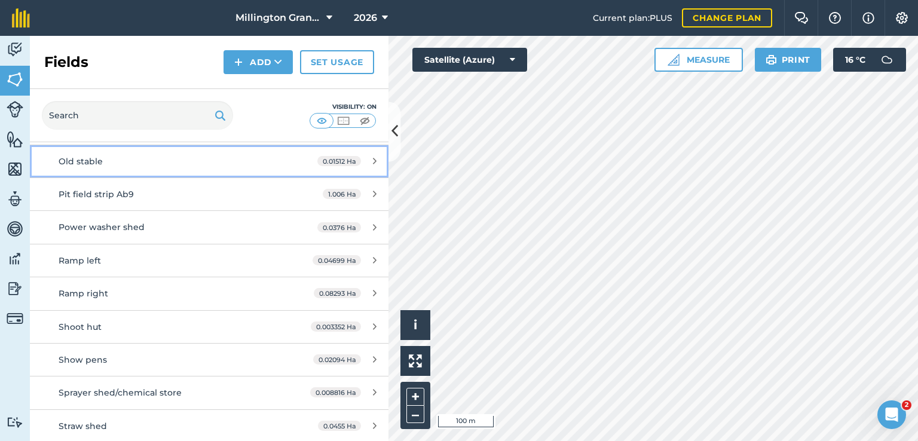
click at [269, 158] on div "Old stable" at bounding box center [171, 161] width 225 height 13
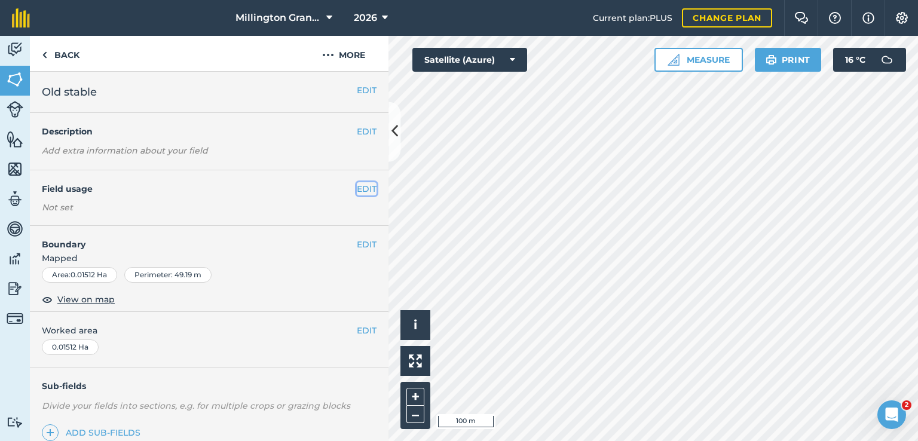
click at [359, 188] on button "EDIT" at bounding box center [367, 188] width 20 height 13
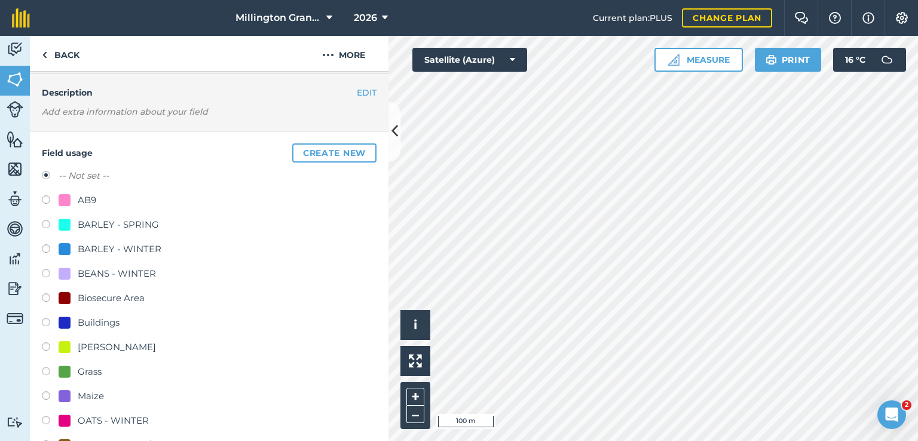
scroll to position [60, 0]
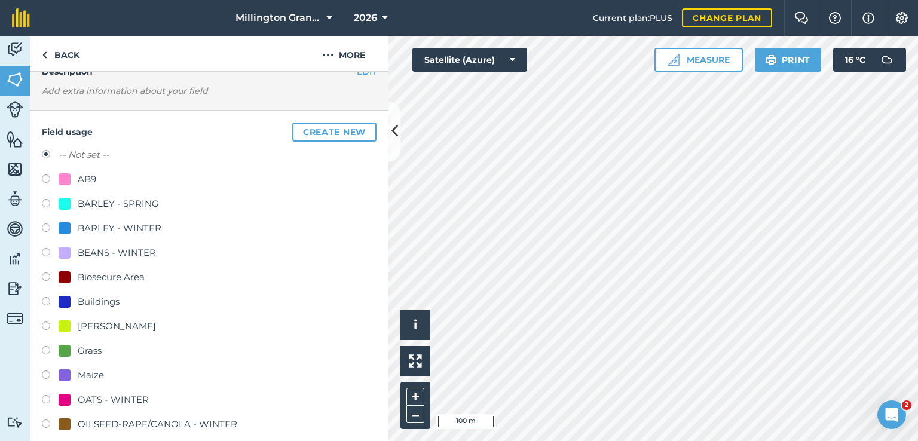
click at [100, 295] on div "Buildings" at bounding box center [99, 302] width 42 height 14
radio input "true"
radio input "false"
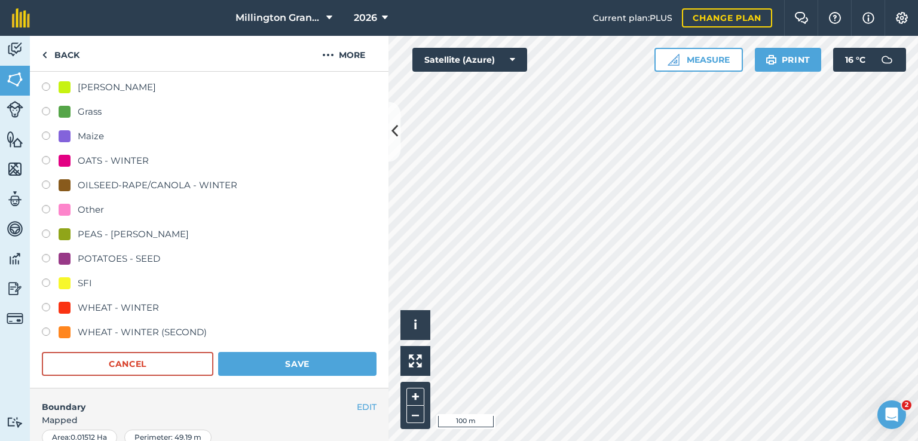
click at [284, 348] on form "-- Not set -- AB9 BARLEY - SPRING BARLEY - WINTER BEANS - WINTER Biosecure Area…" at bounding box center [209, 142] width 335 height 467
click at [283, 361] on button "Save" at bounding box center [297, 364] width 158 height 24
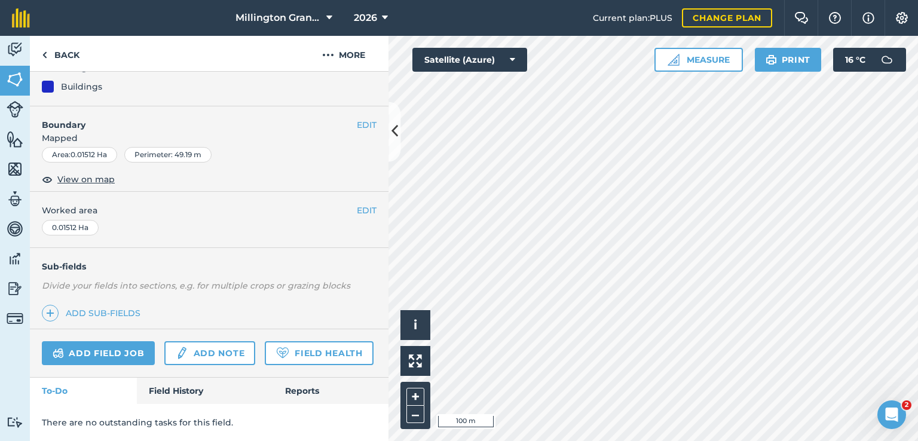
scroll to position [153, 0]
click at [67, 47] on link "Back" at bounding box center [61, 53] width 62 height 35
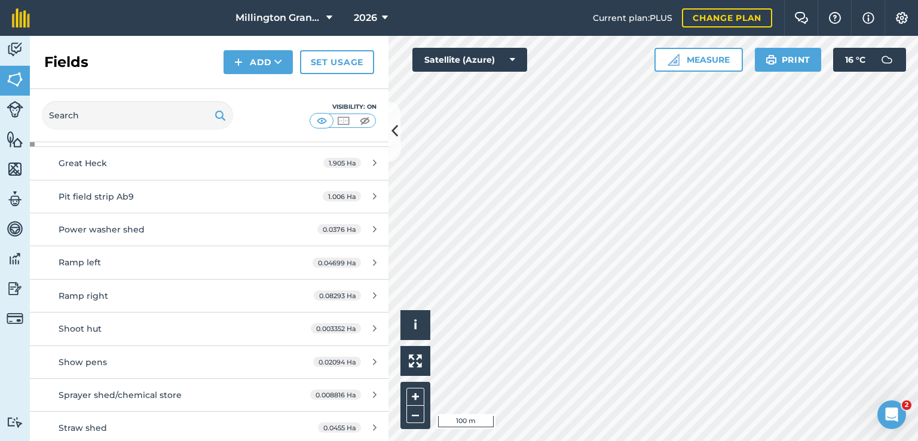
scroll to position [119, 0]
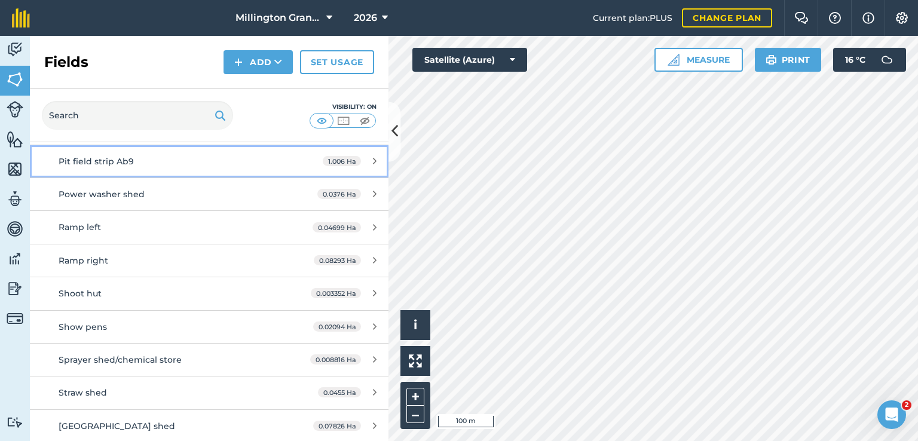
click at [282, 153] on link "Pit field strip Ab9 1.006 Ha" at bounding box center [209, 161] width 358 height 32
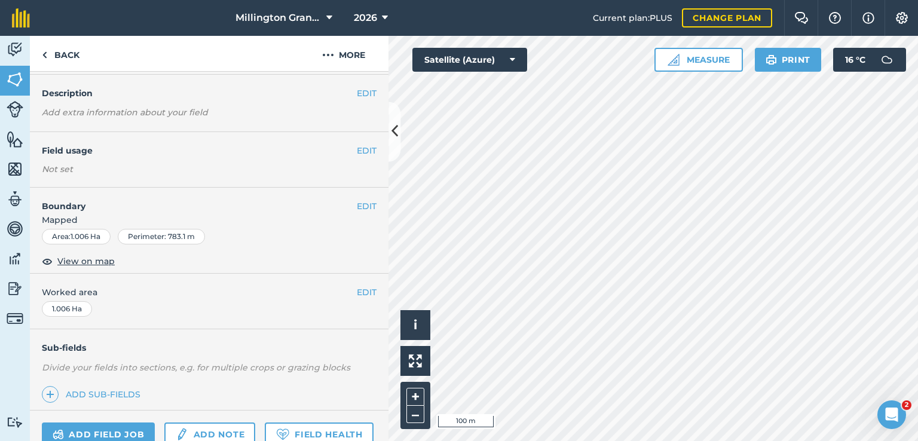
scroll to position [60, 0]
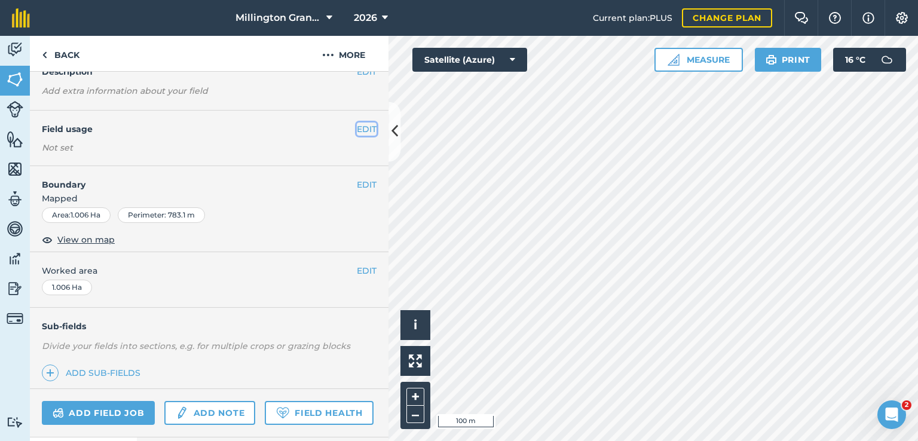
click at [357, 130] on button "EDIT" at bounding box center [367, 128] width 20 height 13
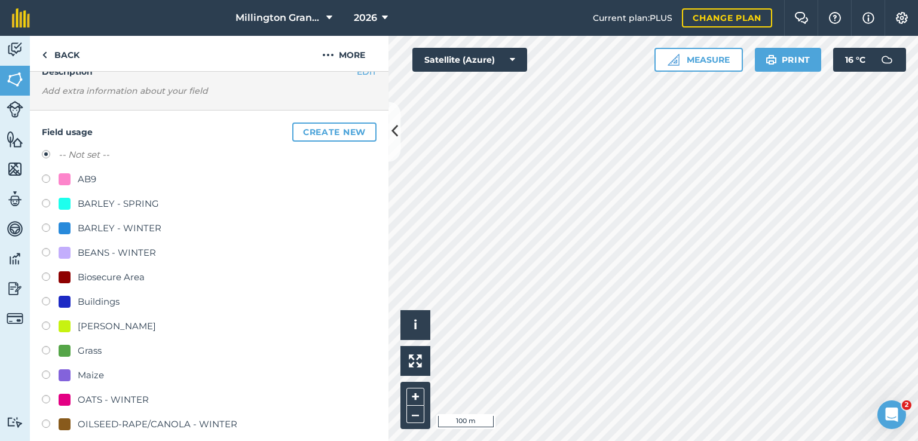
click at [91, 179] on div "AB9" at bounding box center [87, 179] width 19 height 14
radio input "true"
radio input "false"
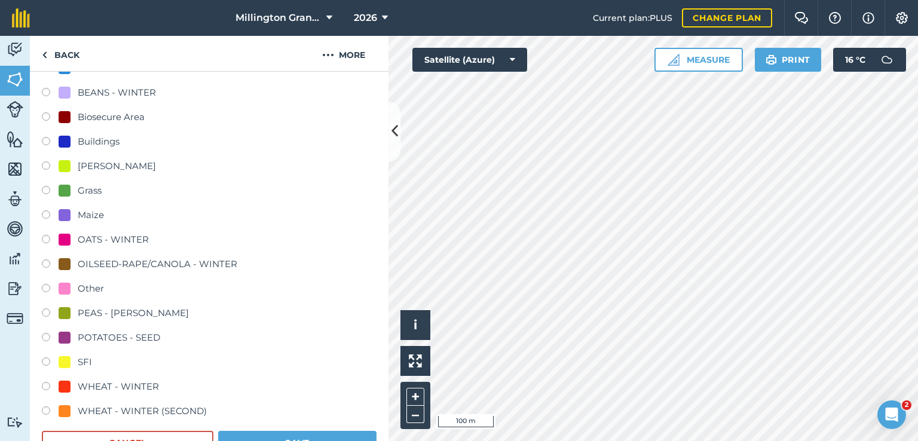
scroll to position [418, 0]
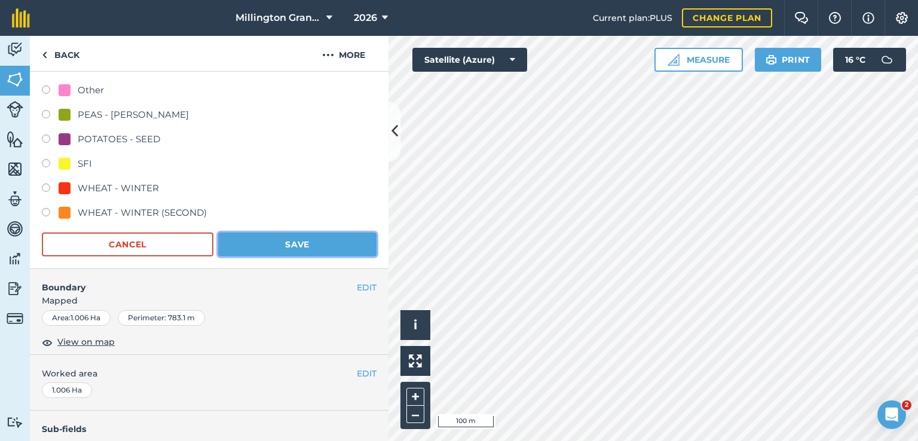
click at [249, 236] on button "Save" at bounding box center [297, 244] width 158 height 24
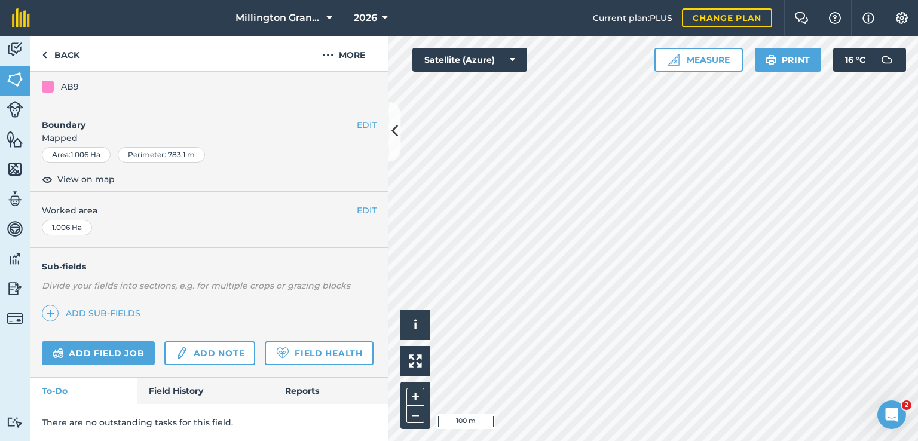
scroll to position [153, 0]
click at [66, 46] on link "Back" at bounding box center [61, 53] width 62 height 35
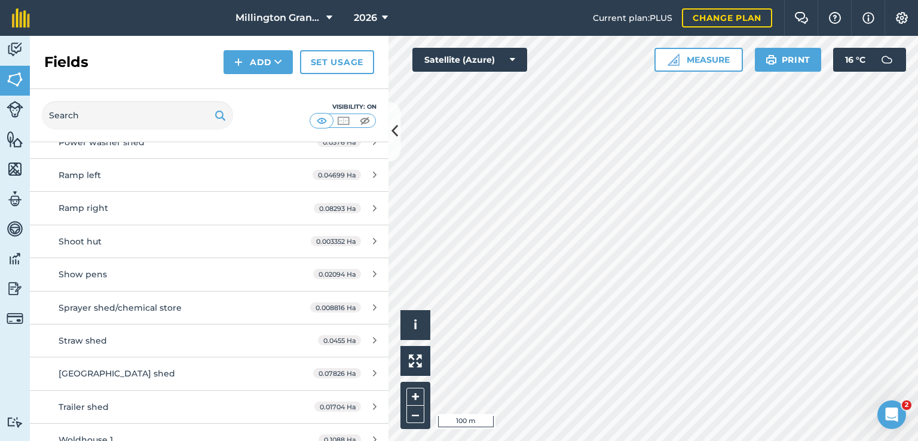
scroll to position [60, 0]
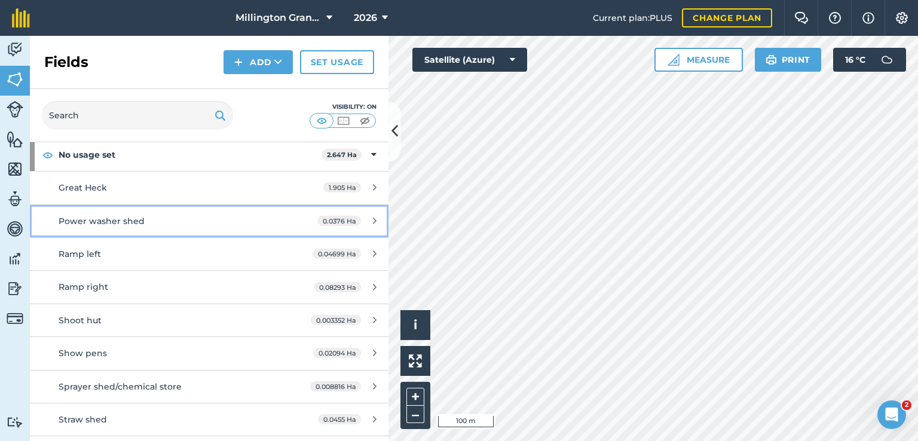
click at [177, 224] on div "Power washer shed" at bounding box center [171, 220] width 225 height 13
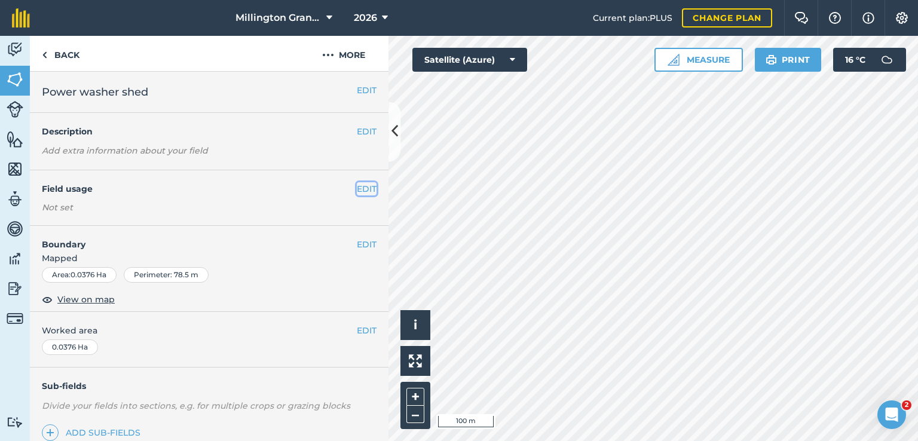
click at [360, 192] on button "EDIT" at bounding box center [367, 188] width 20 height 13
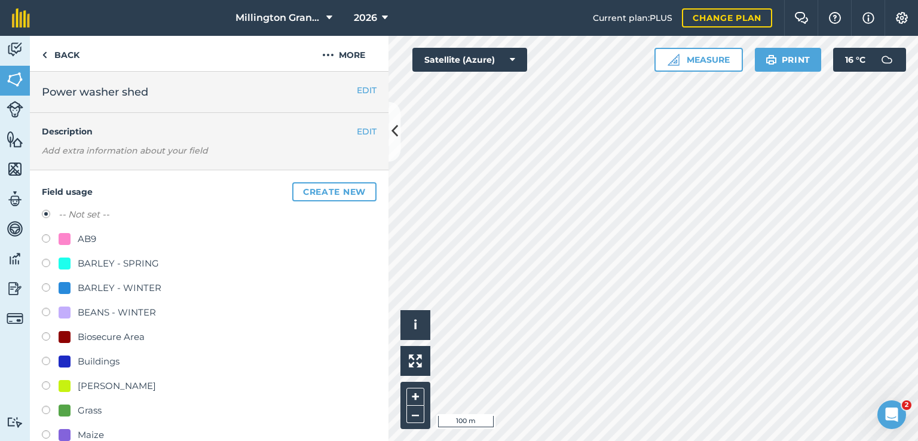
scroll to position [60, 0]
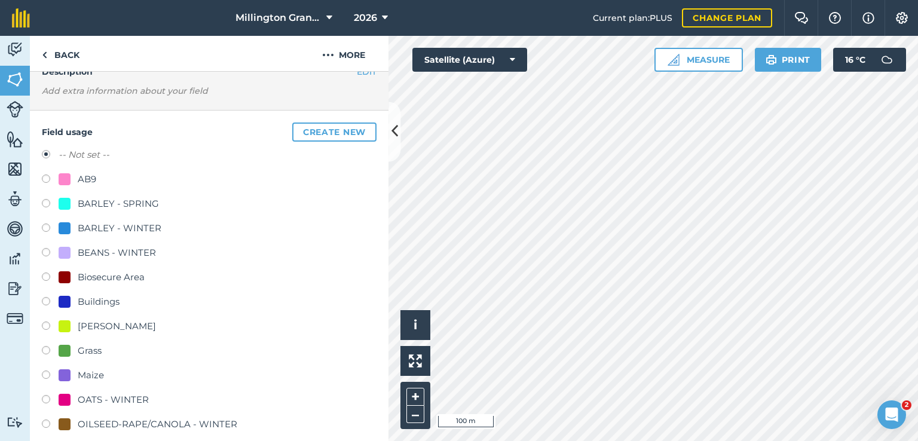
click at [99, 302] on div "Buildings" at bounding box center [99, 302] width 42 height 14
radio input "true"
radio input "false"
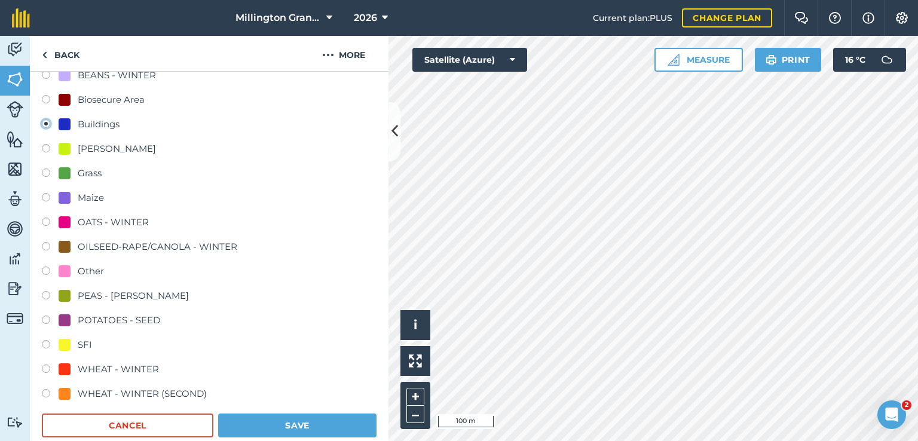
scroll to position [358, 0]
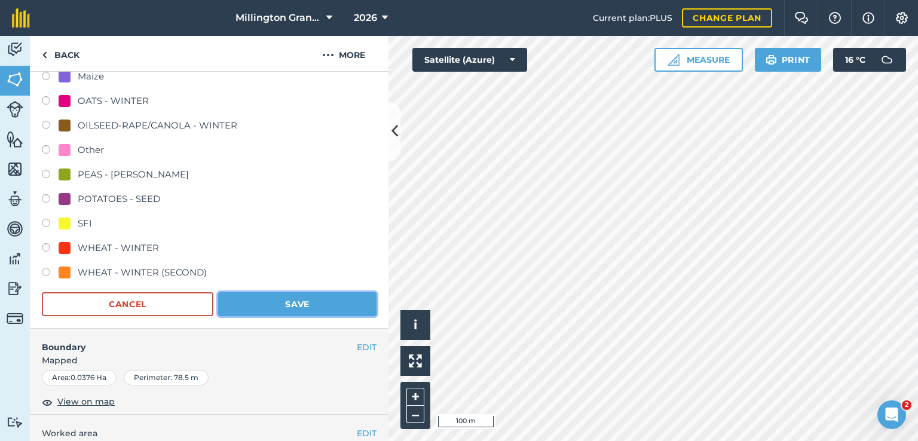
click at [235, 303] on button "Save" at bounding box center [297, 304] width 158 height 24
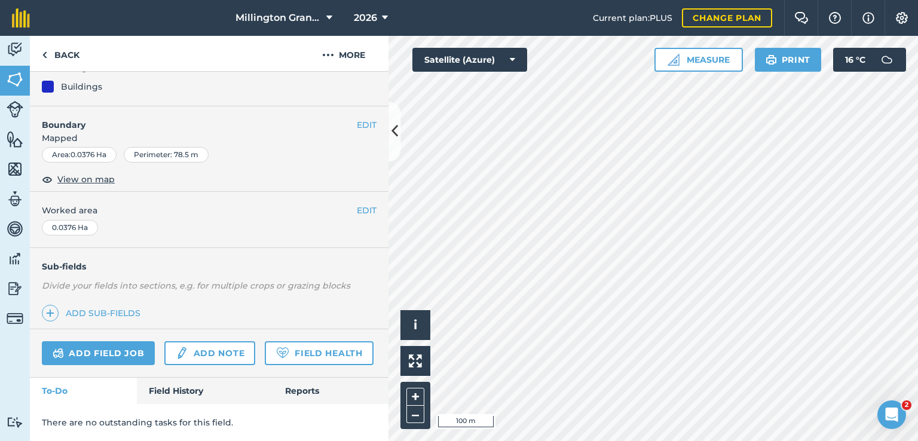
scroll to position [153, 0]
click at [76, 57] on link "Back" at bounding box center [61, 53] width 62 height 35
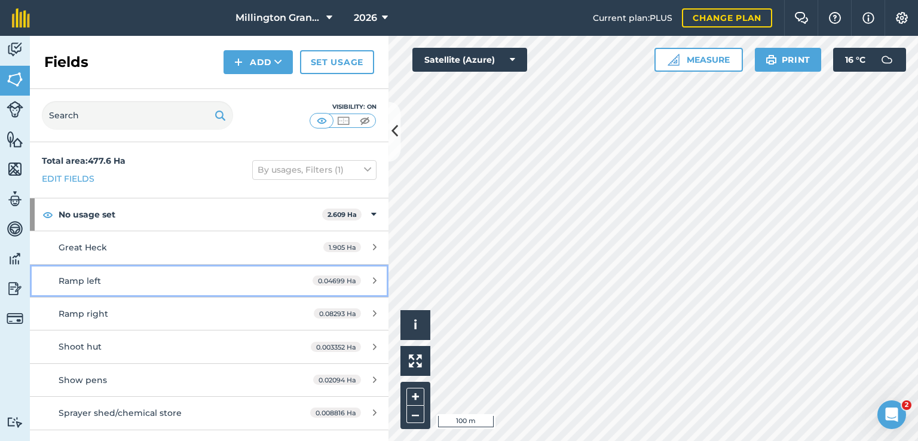
click at [192, 274] on div "Ramp left" at bounding box center [171, 280] width 225 height 13
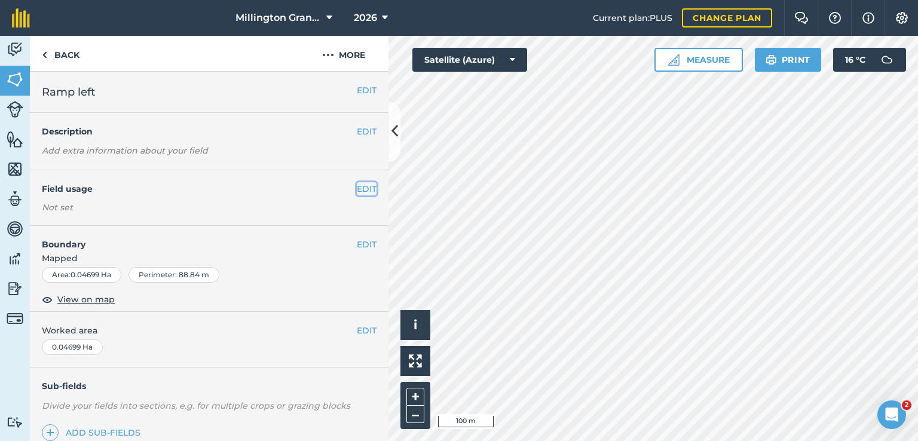
click at [358, 189] on button "EDIT" at bounding box center [367, 188] width 20 height 13
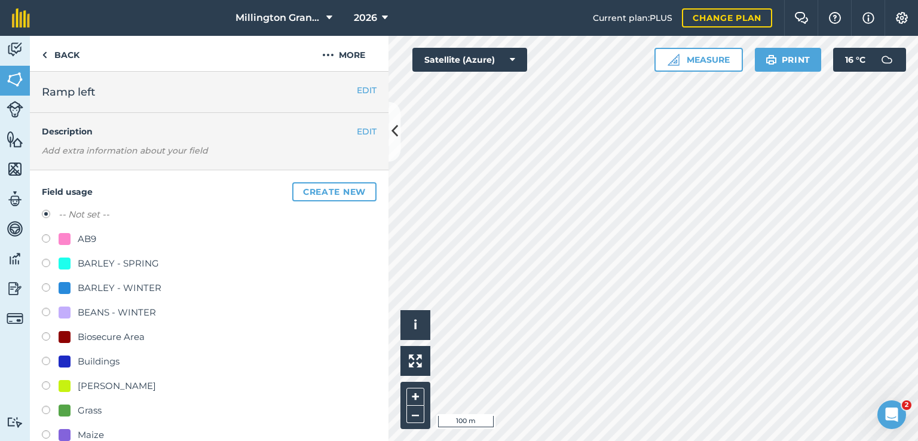
click at [81, 360] on div "Buildings" at bounding box center [99, 361] width 42 height 14
radio input "true"
radio input "false"
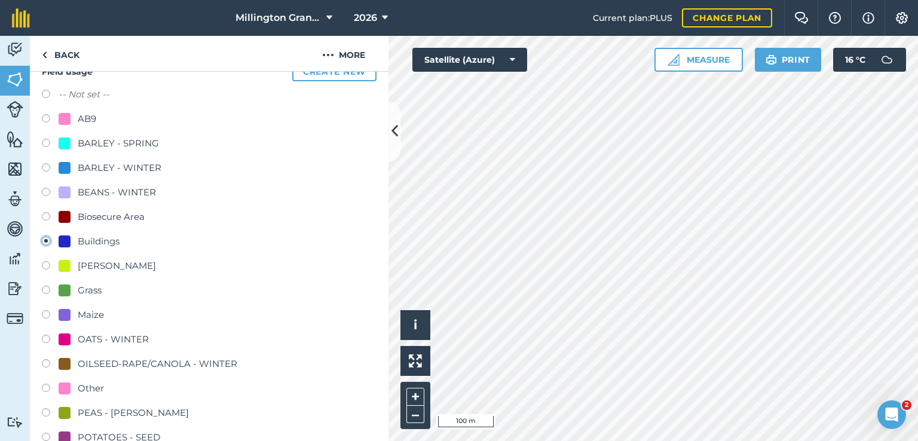
scroll to position [239, 0]
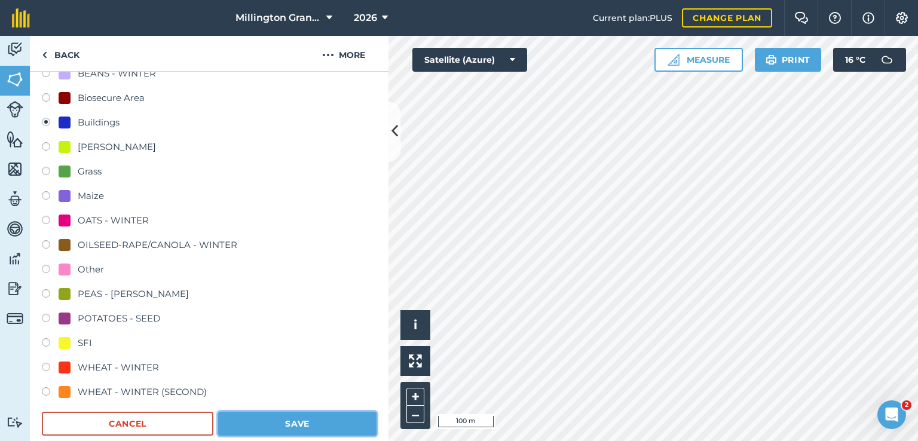
click at [344, 427] on button "Save" at bounding box center [297, 424] width 158 height 24
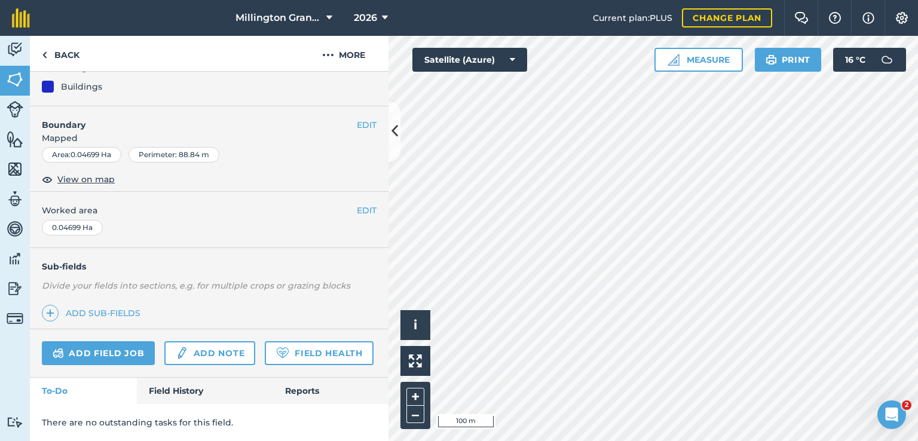
scroll to position [153, 0]
click at [79, 59] on link "Back" at bounding box center [61, 53] width 62 height 35
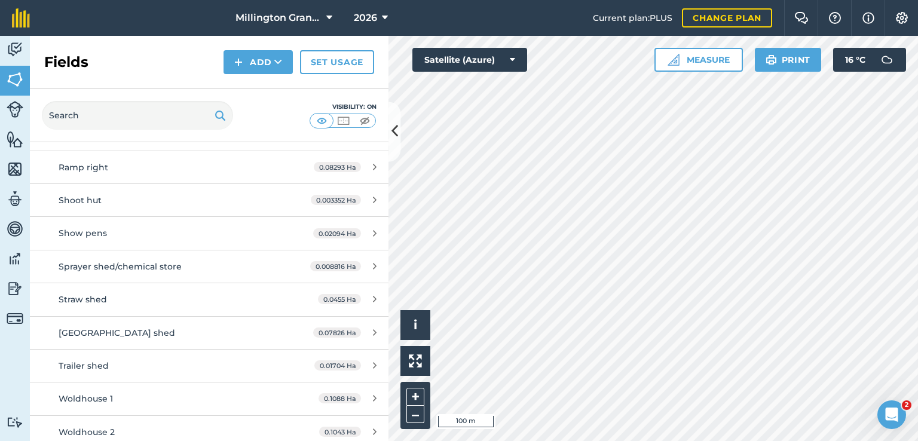
scroll to position [119, 0]
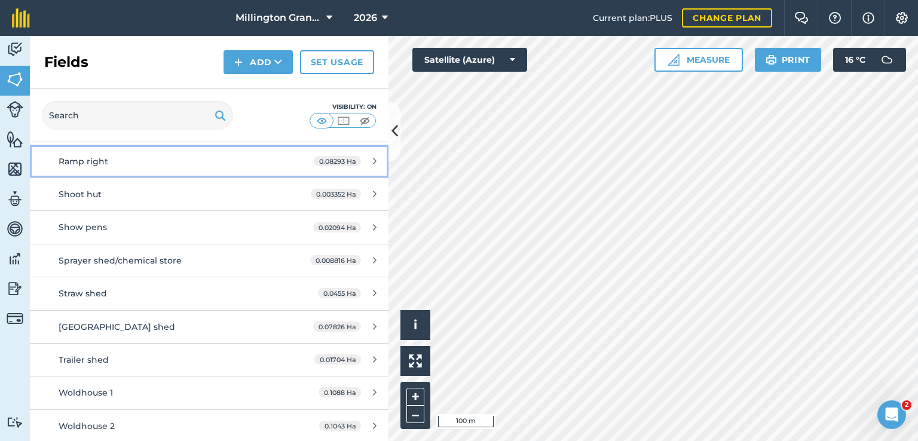
click at [250, 155] on div "Ramp right" at bounding box center [171, 161] width 225 height 13
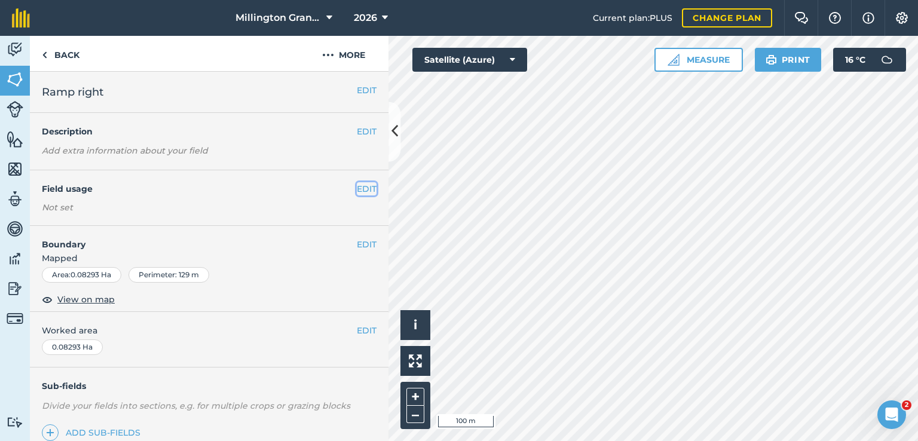
click at [361, 189] on button "EDIT" at bounding box center [367, 188] width 20 height 13
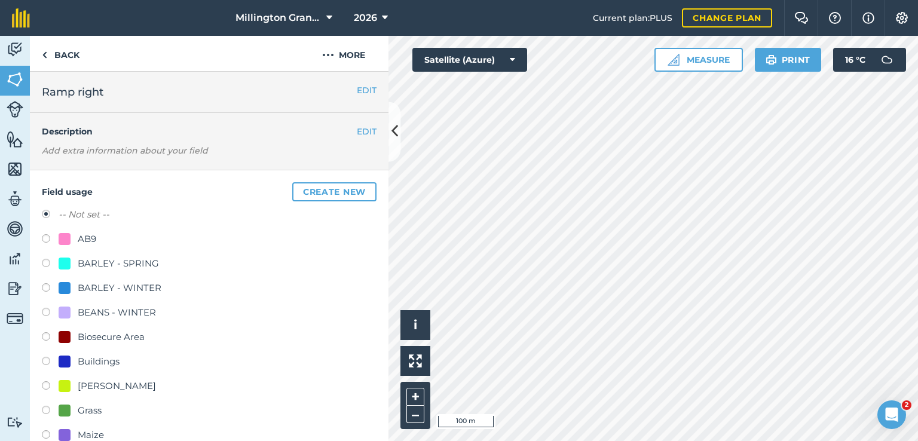
click at [100, 361] on div "Buildings" at bounding box center [99, 361] width 42 height 14
radio input "true"
radio input "false"
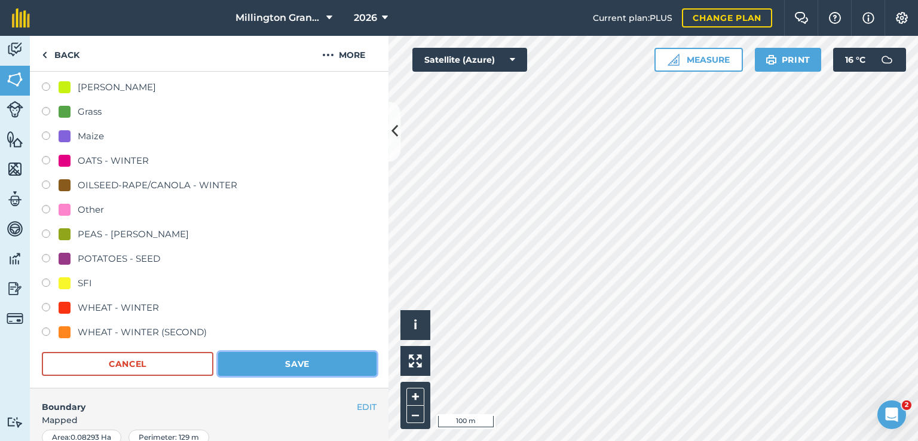
click at [249, 364] on button "Save" at bounding box center [297, 364] width 158 height 24
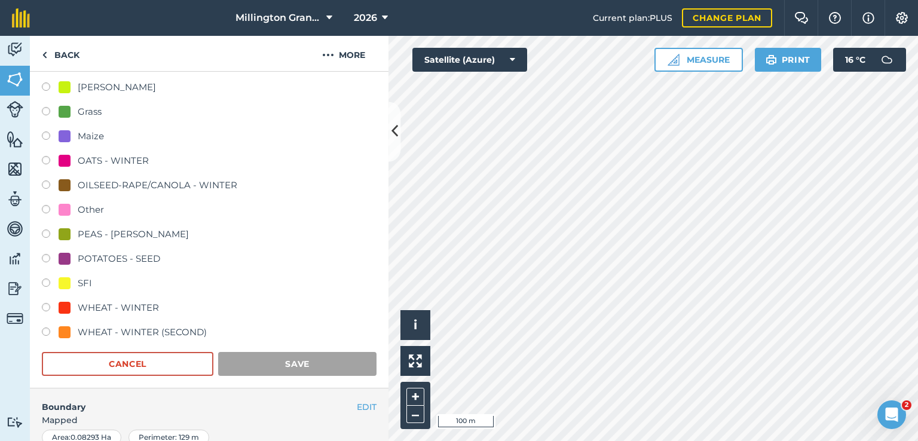
scroll to position [153, 0]
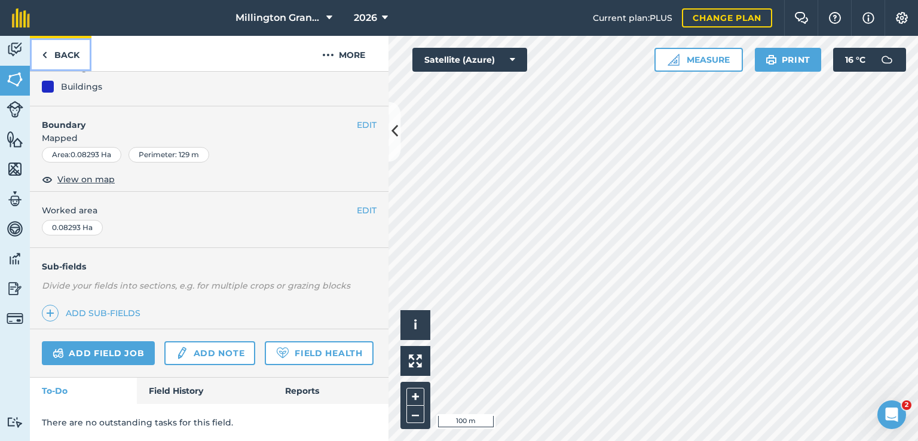
click at [63, 58] on link "Back" at bounding box center [61, 53] width 62 height 35
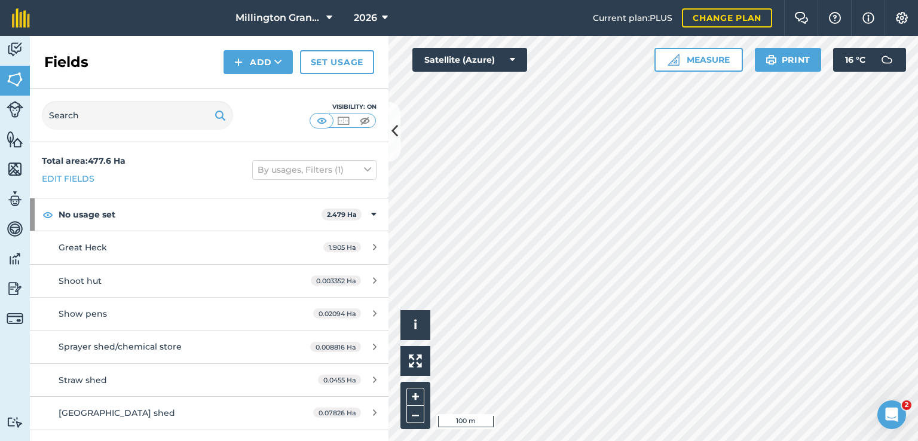
scroll to position [60, 0]
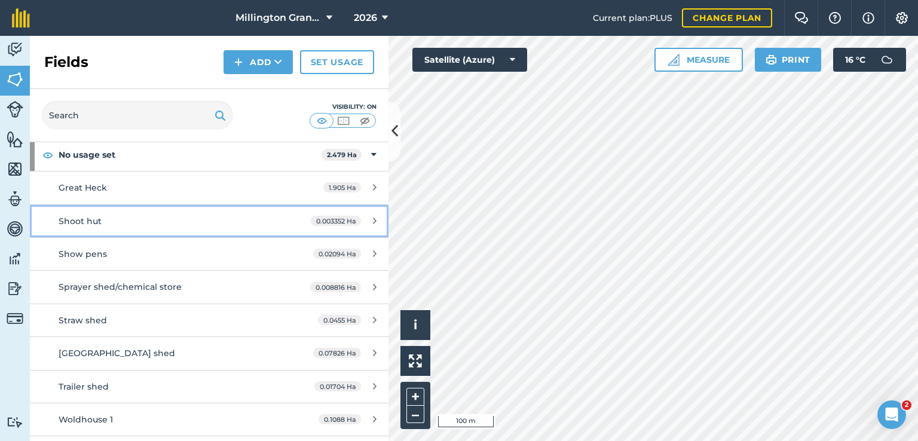
click at [223, 220] on div "Shoot hut" at bounding box center [171, 220] width 225 height 13
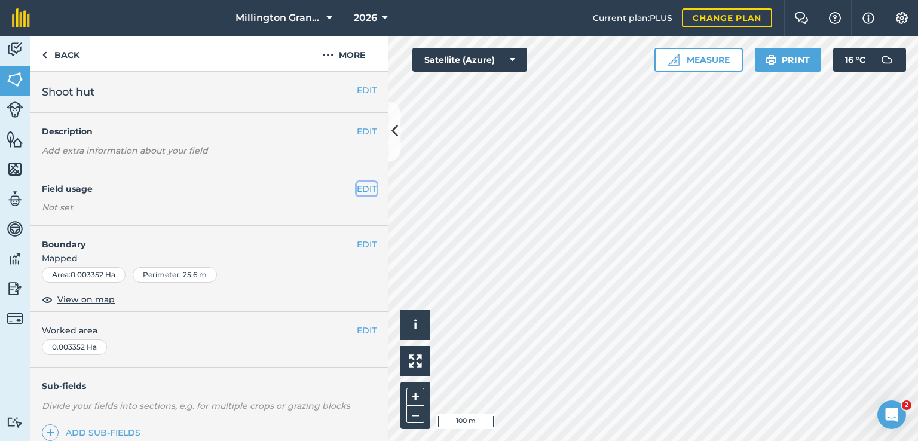
click at [366, 194] on button "EDIT" at bounding box center [367, 188] width 20 height 13
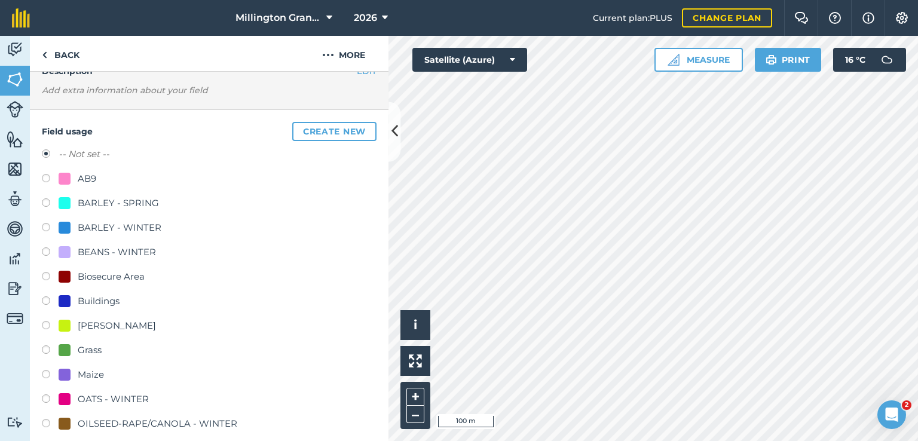
scroll to position [179, 0]
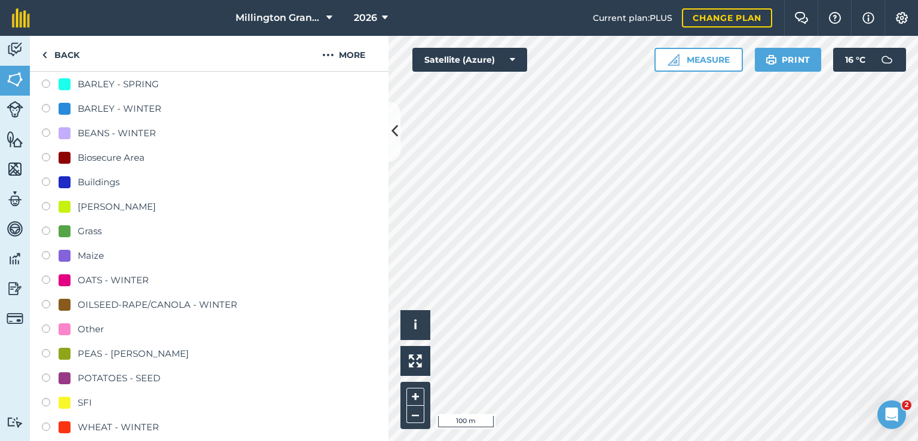
click at [94, 177] on div "Buildings" at bounding box center [99, 182] width 42 height 14
radio input "true"
radio input "false"
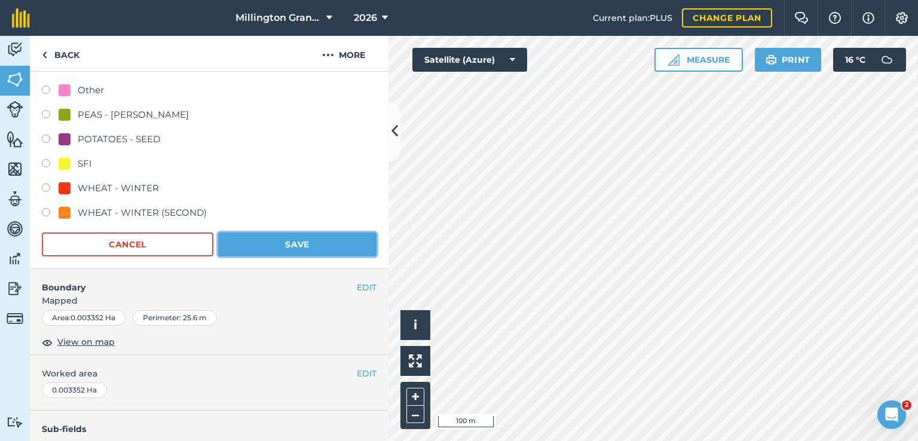
click at [259, 243] on button "Save" at bounding box center [297, 244] width 158 height 24
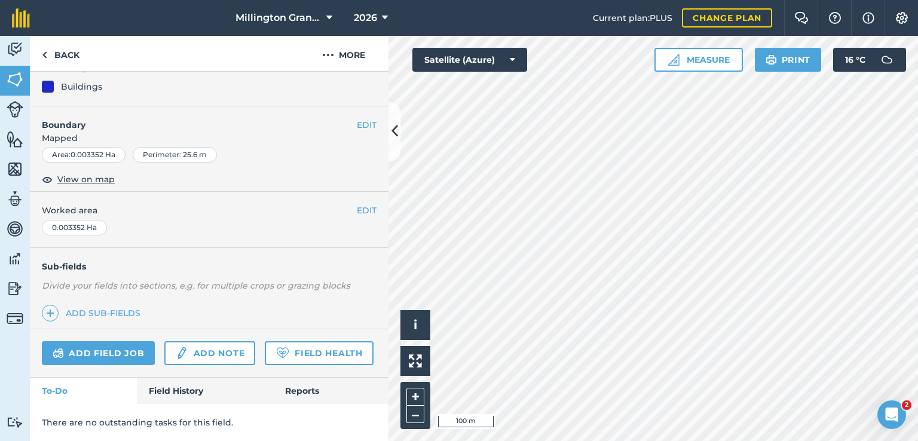
scroll to position [153, 0]
click at [76, 57] on link "Back" at bounding box center [61, 53] width 62 height 35
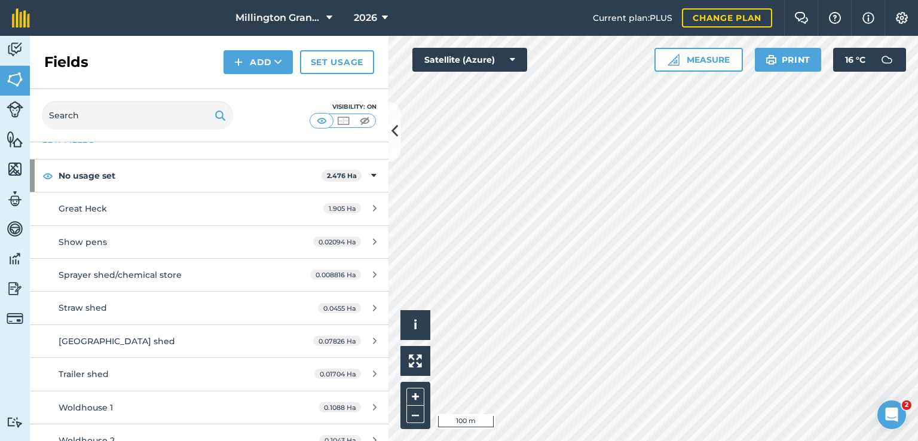
scroll to position [60, 0]
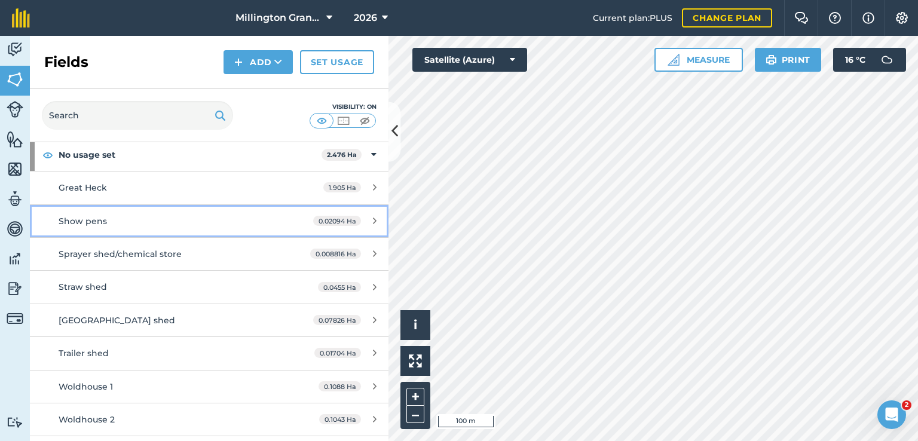
click at [269, 219] on div "Show pens" at bounding box center [171, 220] width 225 height 13
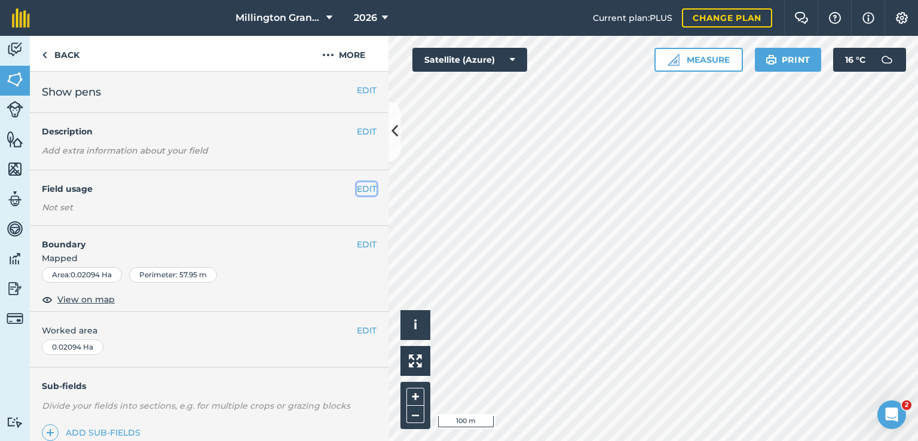
click at [366, 189] on button "EDIT" at bounding box center [367, 188] width 20 height 13
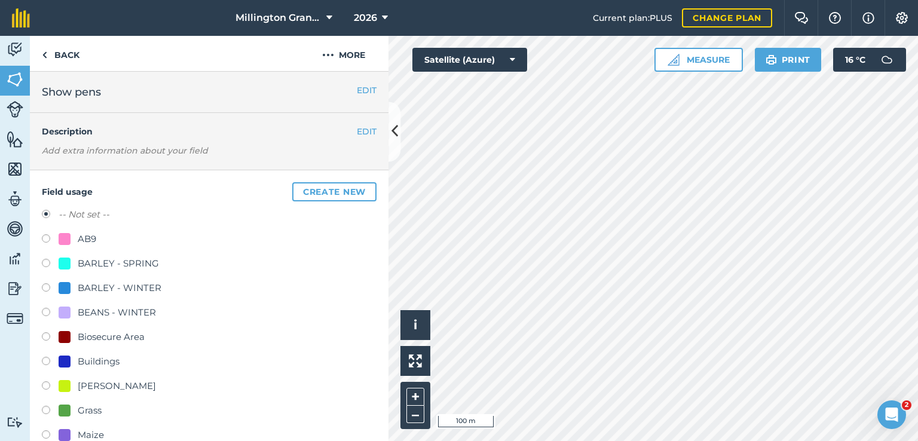
click at [97, 363] on div "Buildings" at bounding box center [99, 361] width 42 height 14
radio input "true"
radio input "false"
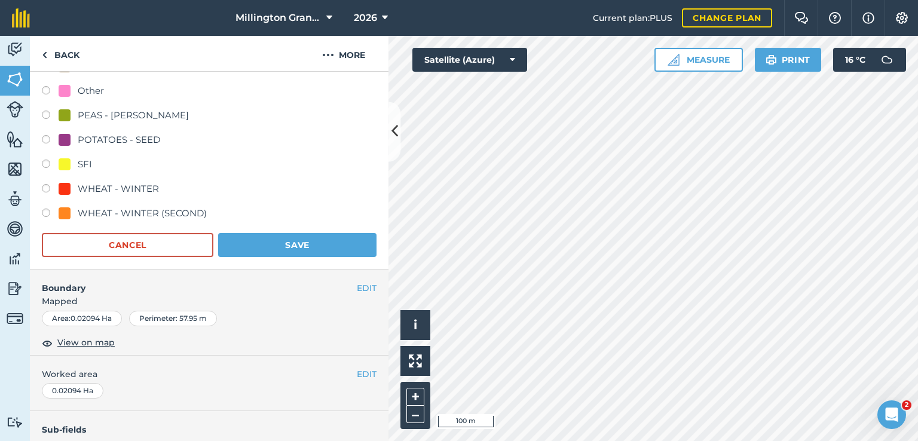
scroll to position [418, 0]
click at [268, 248] on button "Save" at bounding box center [297, 244] width 158 height 24
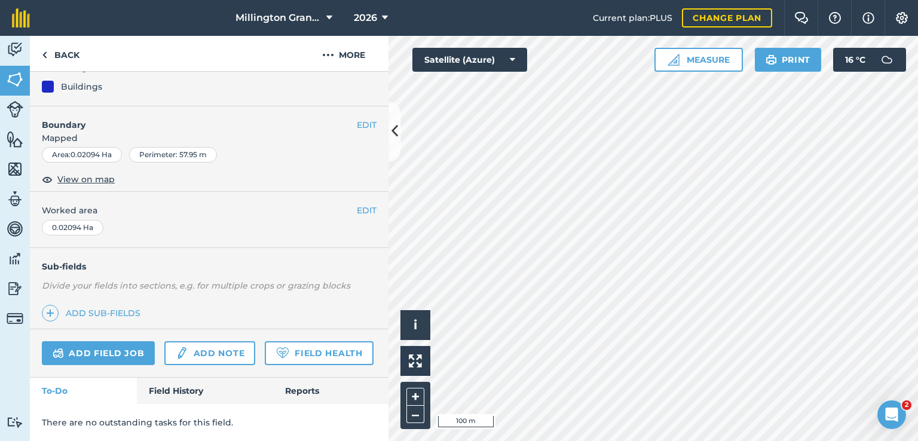
scroll to position [153, 0]
click at [74, 54] on link "Back" at bounding box center [61, 53] width 62 height 35
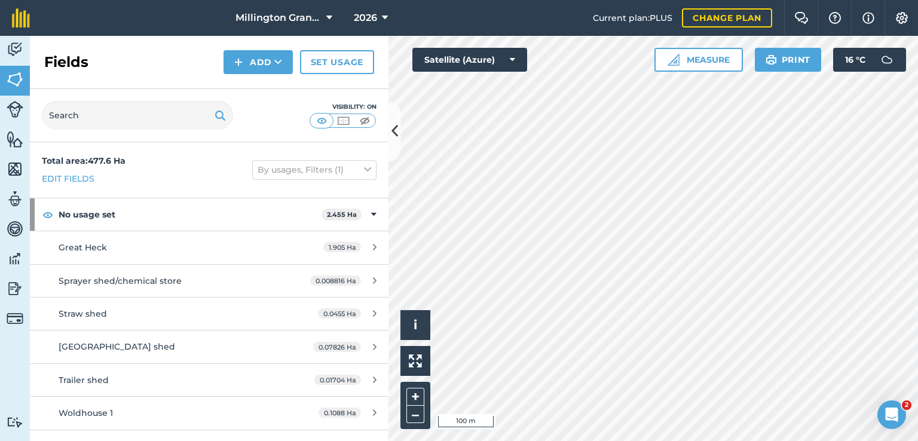
scroll to position [60, 0]
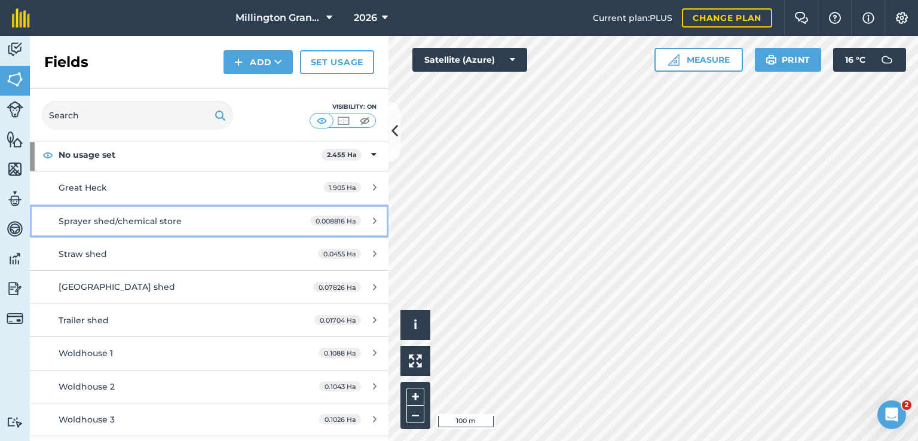
click at [212, 225] on div "Sprayer shed/chemical store" at bounding box center [171, 220] width 225 height 13
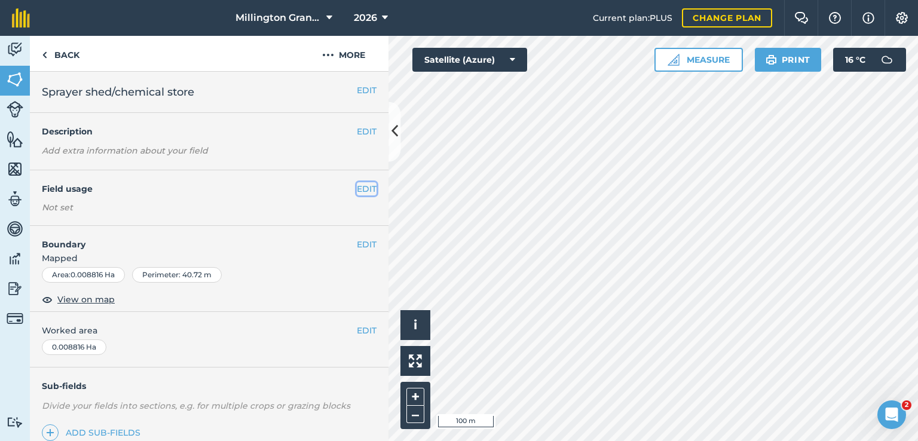
click at [357, 186] on button "EDIT" at bounding box center [367, 188] width 20 height 13
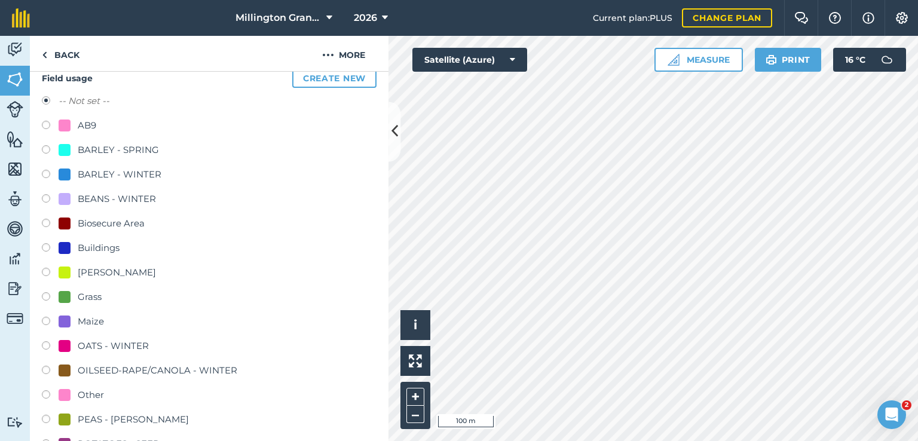
scroll to position [119, 0]
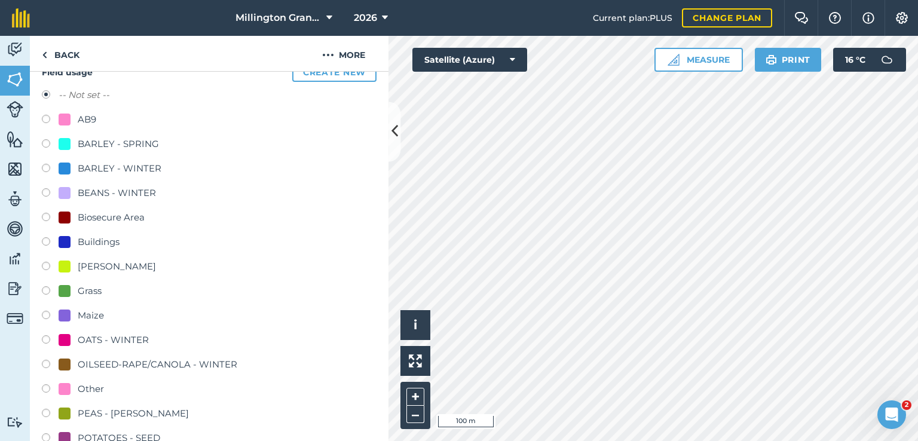
click at [91, 240] on div "Buildings" at bounding box center [99, 242] width 42 height 14
radio input "true"
radio input "false"
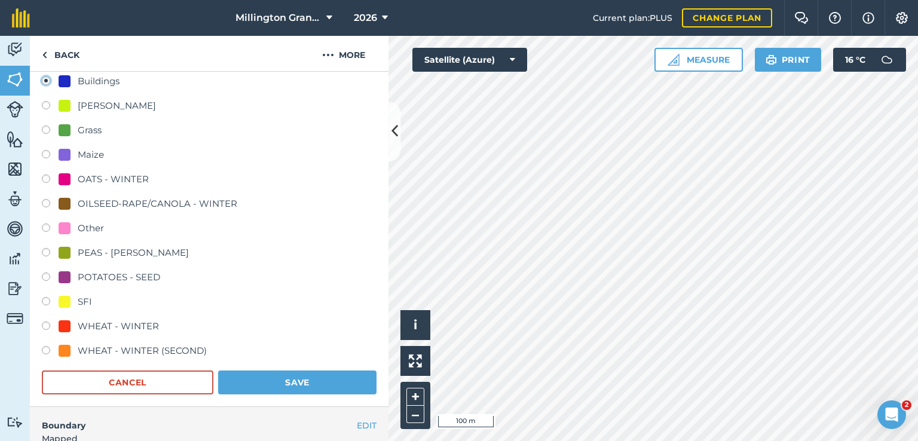
scroll to position [299, 0]
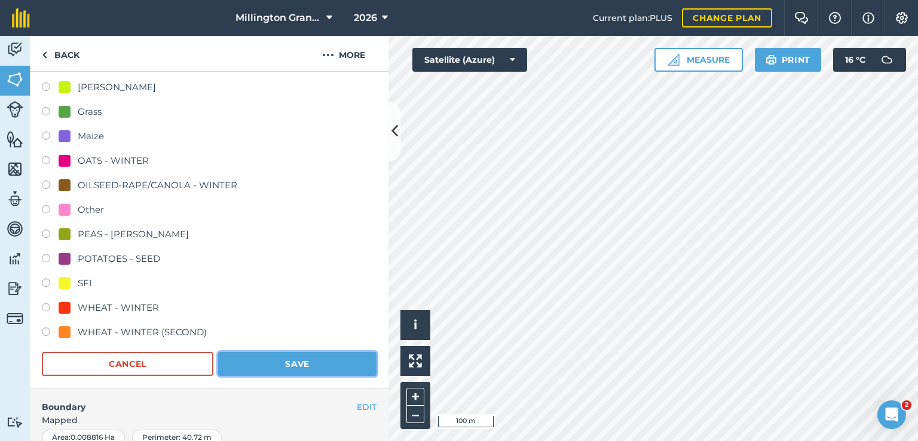
click at [280, 357] on button "Save" at bounding box center [297, 364] width 158 height 24
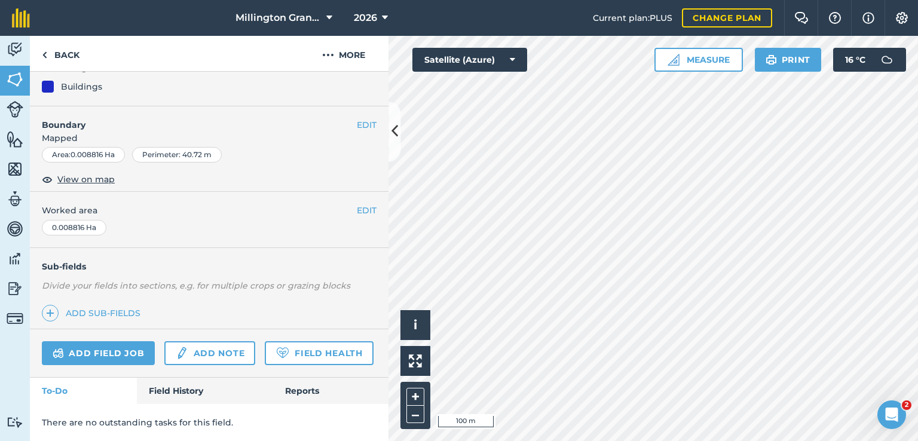
scroll to position [153, 0]
click at [77, 60] on link "Back" at bounding box center [61, 53] width 62 height 35
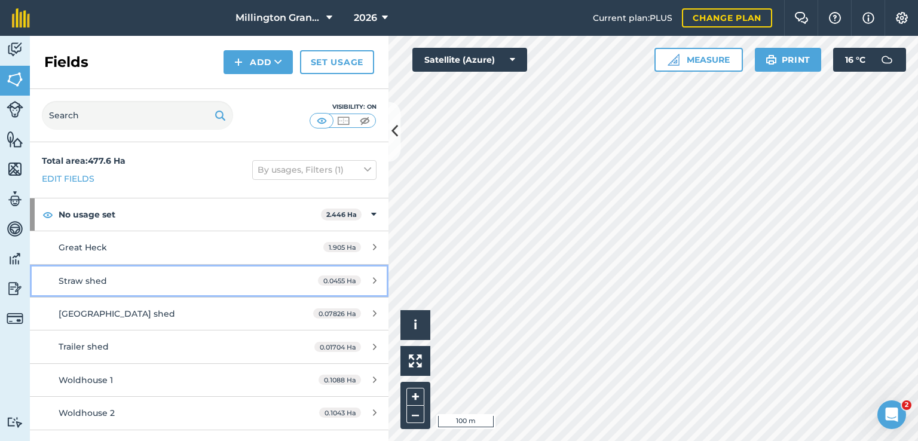
click at [225, 275] on div "Straw shed" at bounding box center [171, 280] width 225 height 13
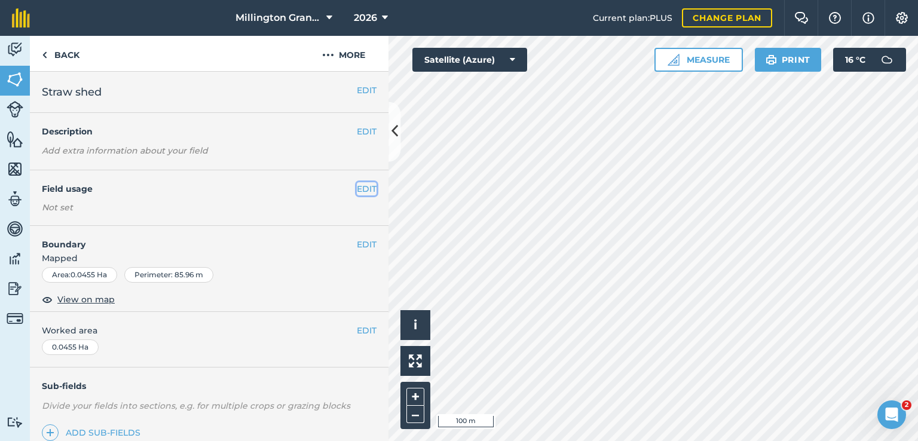
click at [358, 185] on button "EDIT" at bounding box center [367, 188] width 20 height 13
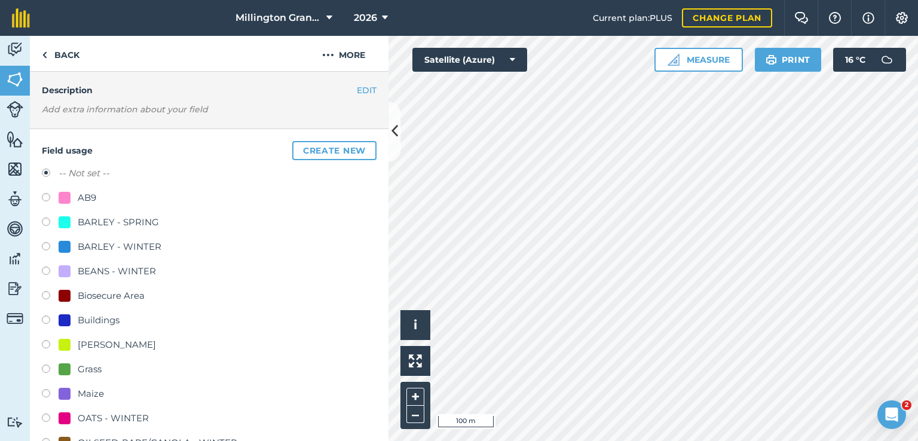
scroll to position [60, 0]
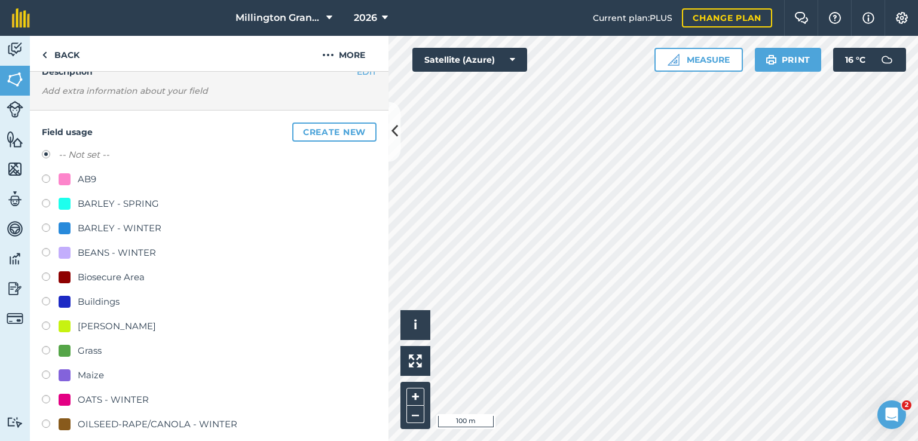
click at [110, 306] on div "Buildings" at bounding box center [99, 302] width 42 height 14
radio input "true"
radio input "false"
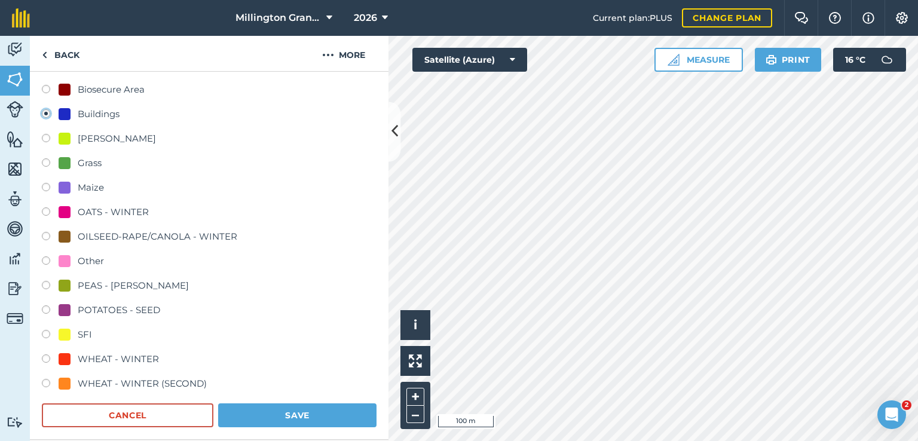
scroll to position [358, 0]
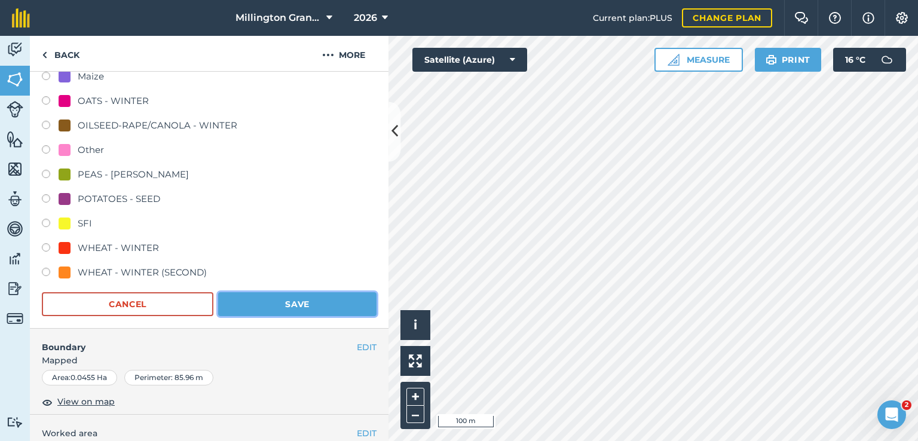
click at [302, 311] on button "Save" at bounding box center [297, 304] width 158 height 24
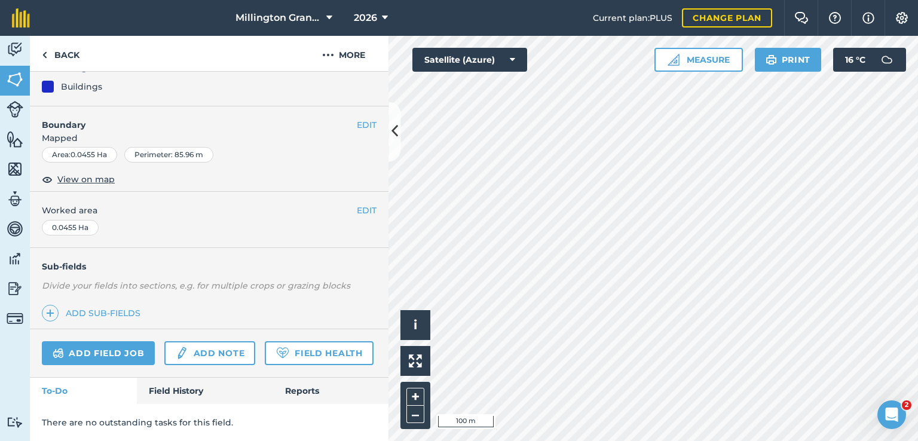
scroll to position [153, 0]
click at [55, 60] on link "Back" at bounding box center [61, 53] width 62 height 35
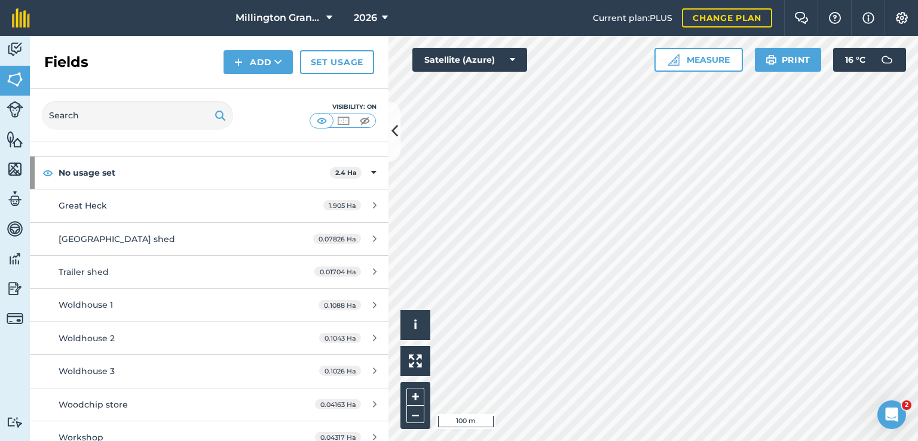
scroll to position [60, 0]
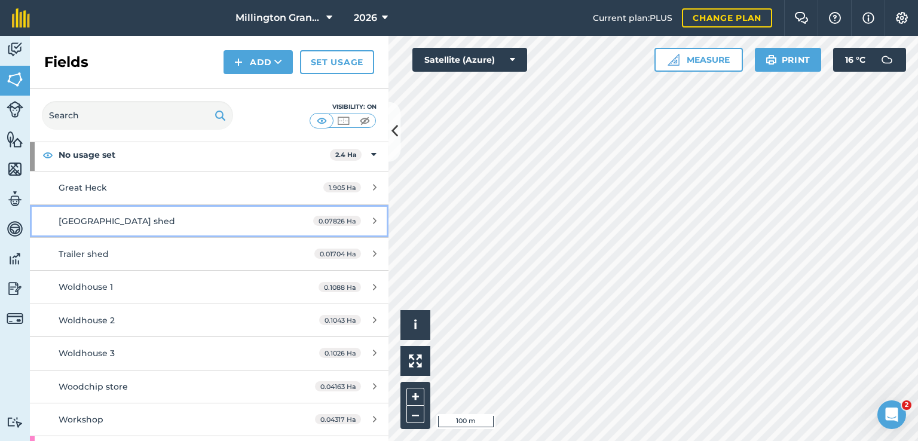
click at [194, 219] on div "[GEOGRAPHIC_DATA] shed" at bounding box center [171, 220] width 225 height 13
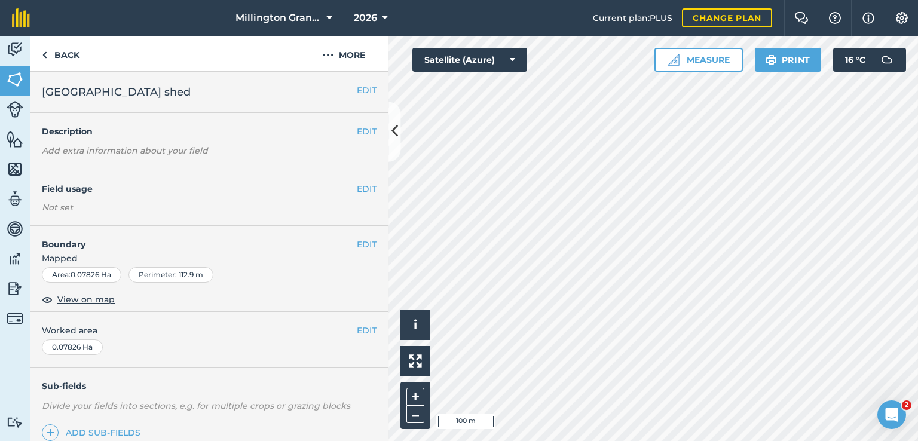
click at [357, 180] on div "EDIT Field usage Not set" at bounding box center [209, 198] width 358 height 56
click at [357, 188] on button "EDIT" at bounding box center [367, 188] width 20 height 13
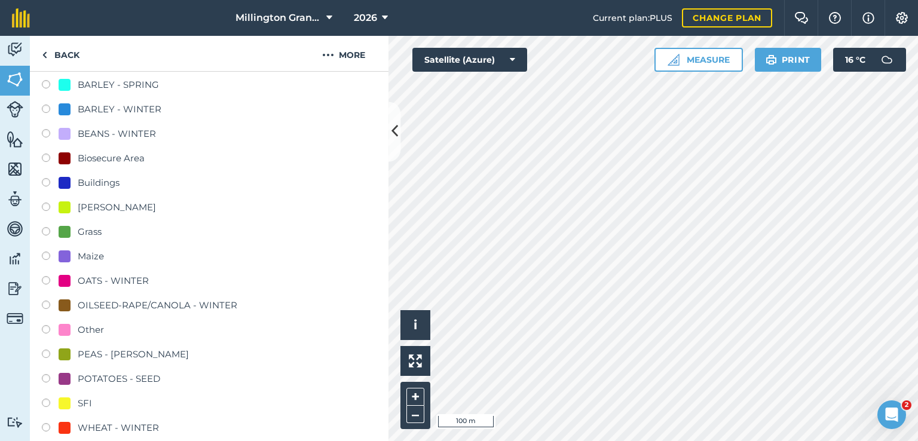
scroll to position [179, 0]
click at [98, 191] on div "Buildings" at bounding box center [209, 183] width 335 height 17
click at [102, 184] on div "Buildings" at bounding box center [99, 182] width 42 height 14
radio input "true"
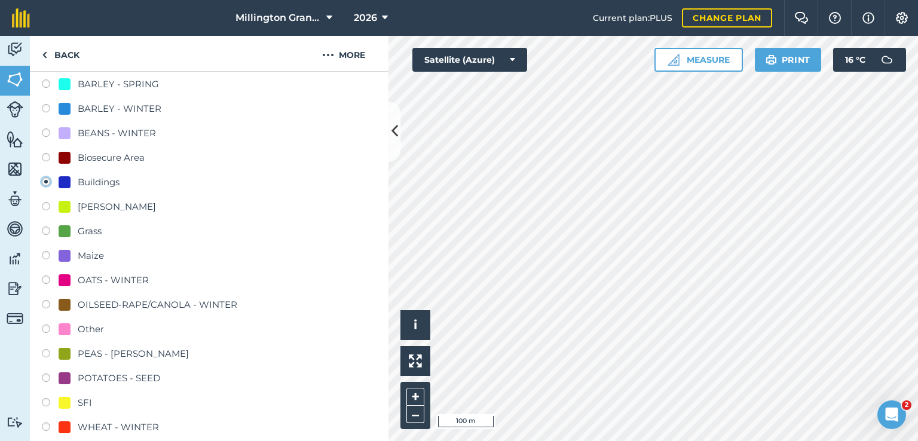
radio input "false"
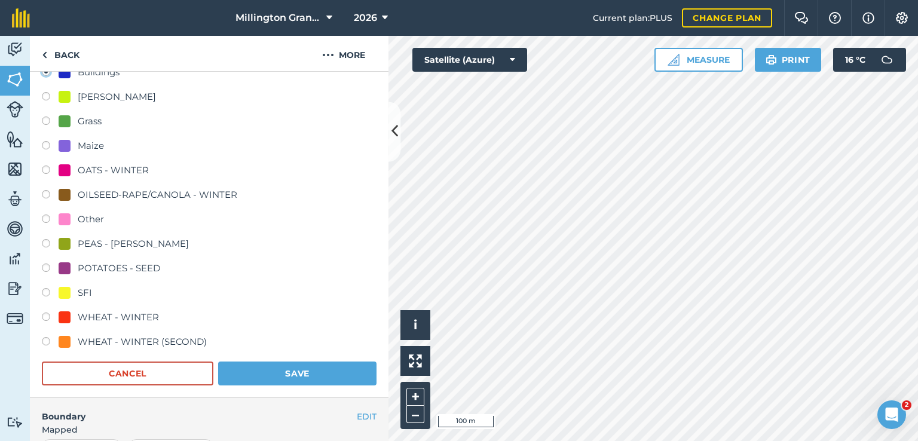
scroll to position [478, 0]
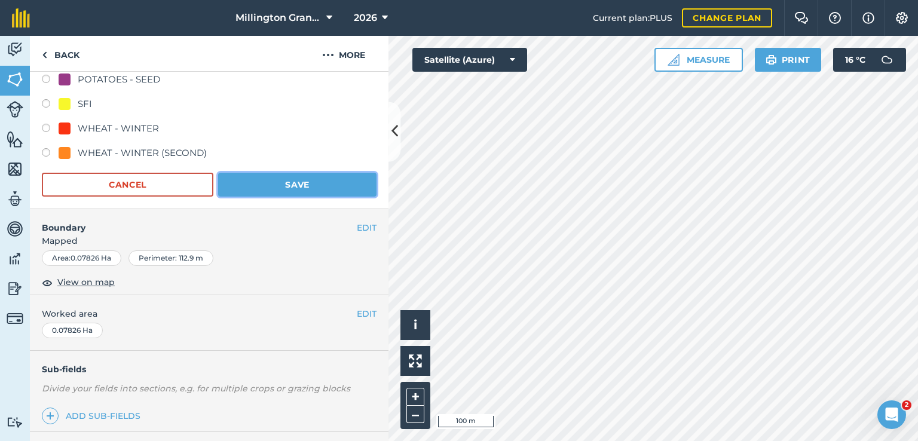
click at [289, 194] on button "Save" at bounding box center [297, 185] width 158 height 24
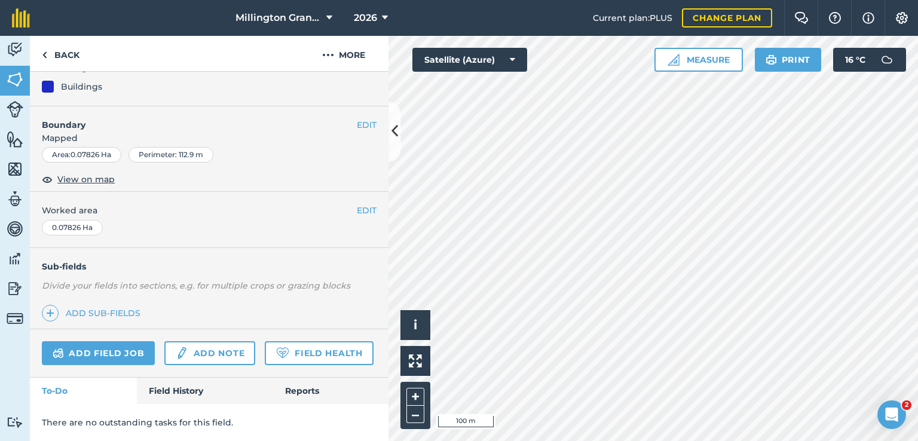
scroll to position [153, 0]
click at [63, 56] on link "Back" at bounding box center [61, 53] width 62 height 35
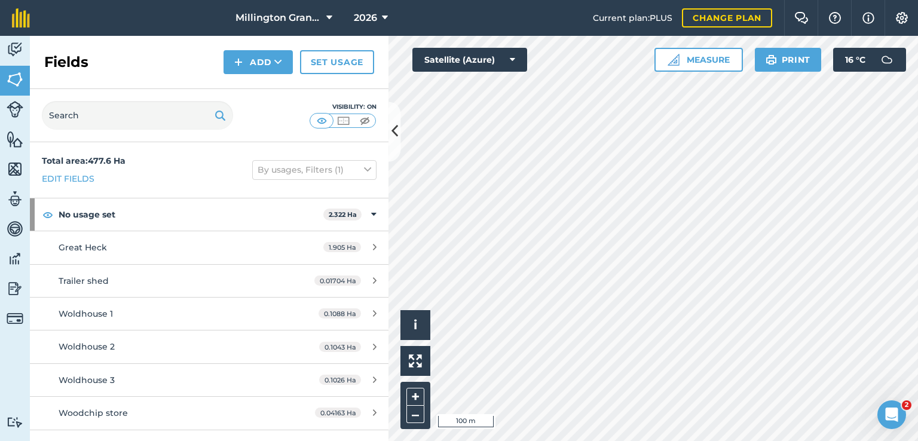
scroll to position [60, 0]
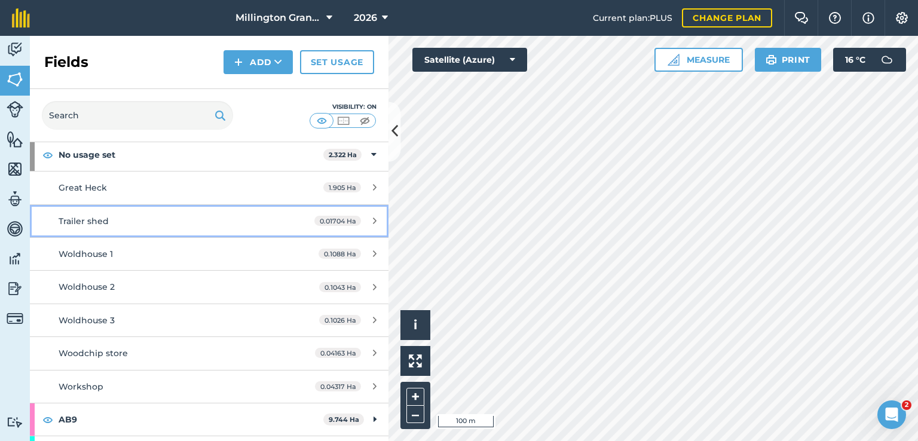
click at [259, 216] on div "Trailer shed" at bounding box center [171, 220] width 225 height 13
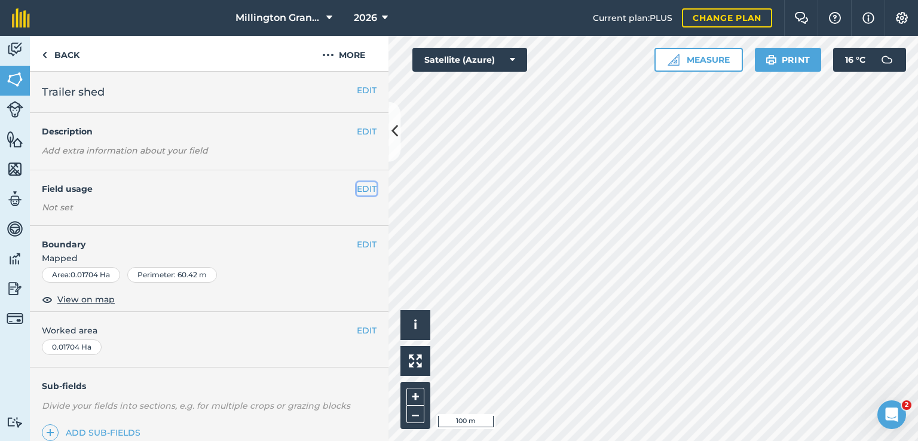
click at [357, 187] on button "EDIT" at bounding box center [367, 188] width 20 height 13
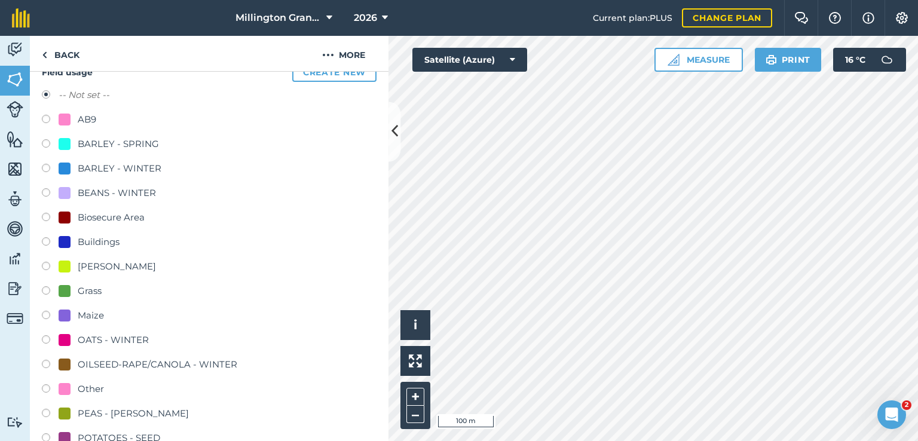
click at [100, 238] on div "Buildings" at bounding box center [99, 242] width 42 height 14
radio input "true"
radio input "false"
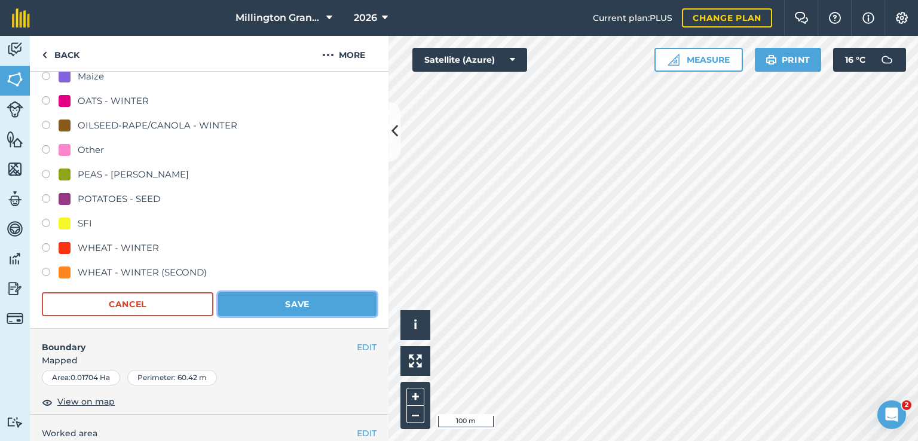
click at [285, 310] on button "Save" at bounding box center [297, 304] width 158 height 24
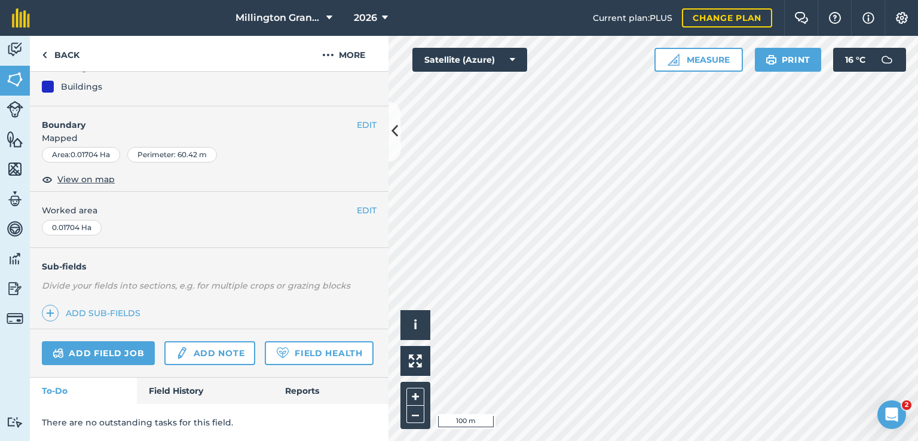
scroll to position [153, 0]
click at [70, 54] on link "Back" at bounding box center [61, 53] width 62 height 35
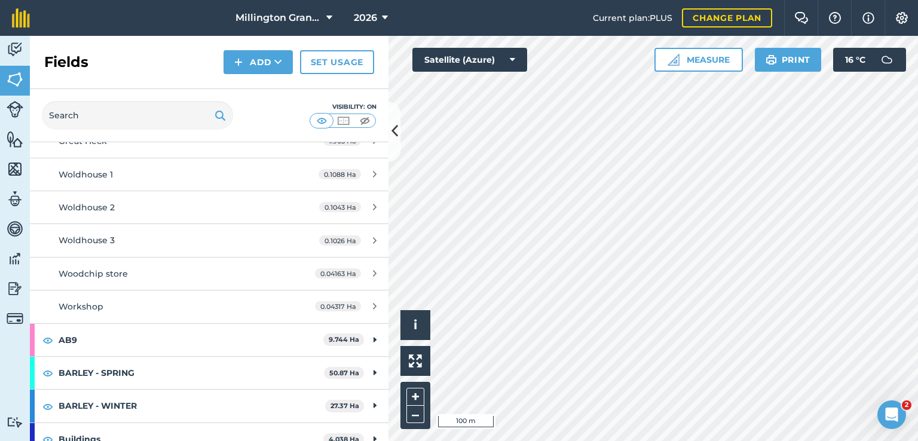
scroll to position [119, 0]
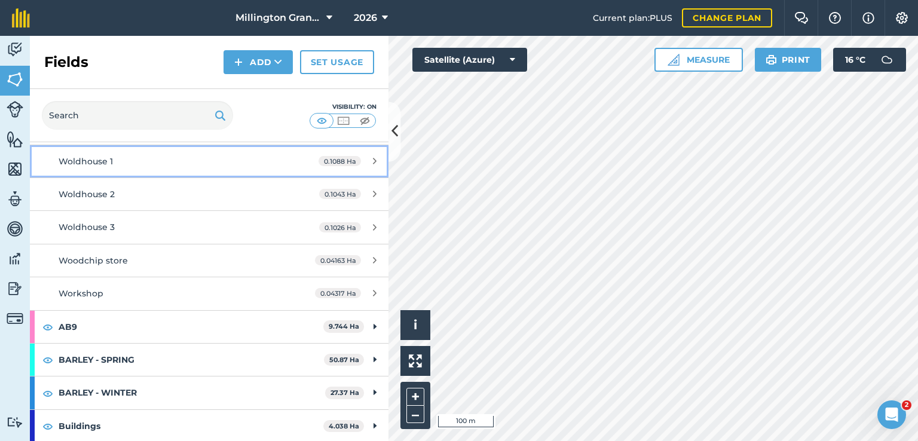
click at [235, 166] on div "Woldhouse 1" at bounding box center [171, 161] width 225 height 13
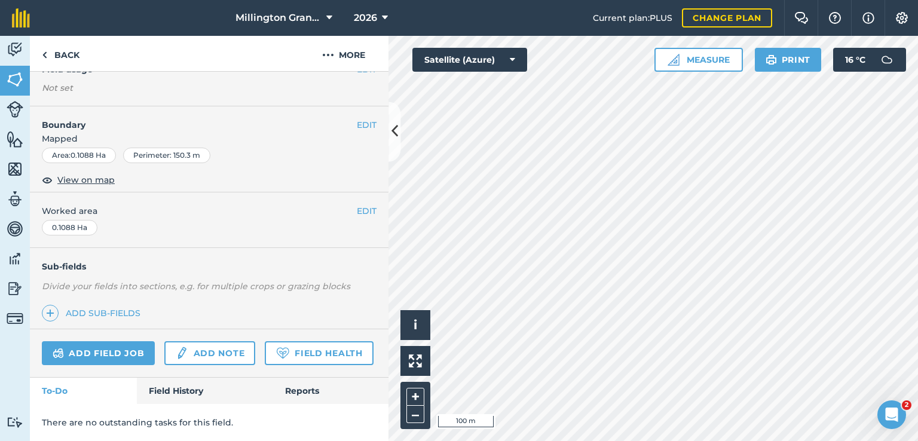
scroll to position [60, 0]
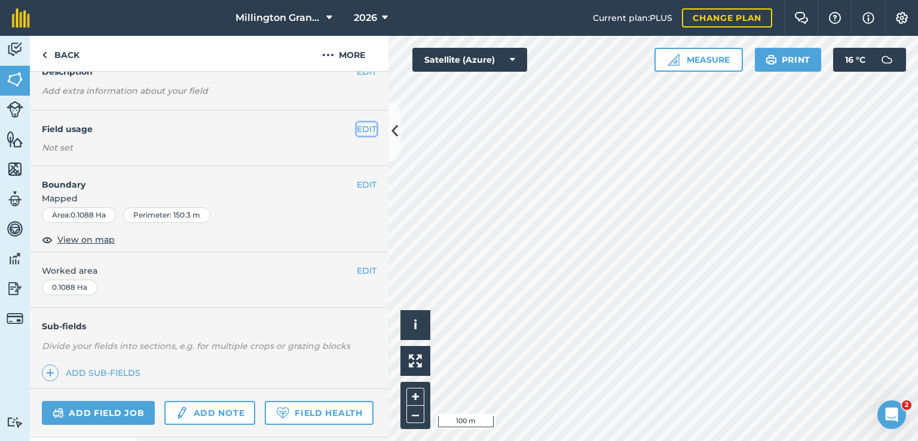
click at [357, 130] on button "EDIT" at bounding box center [367, 128] width 20 height 13
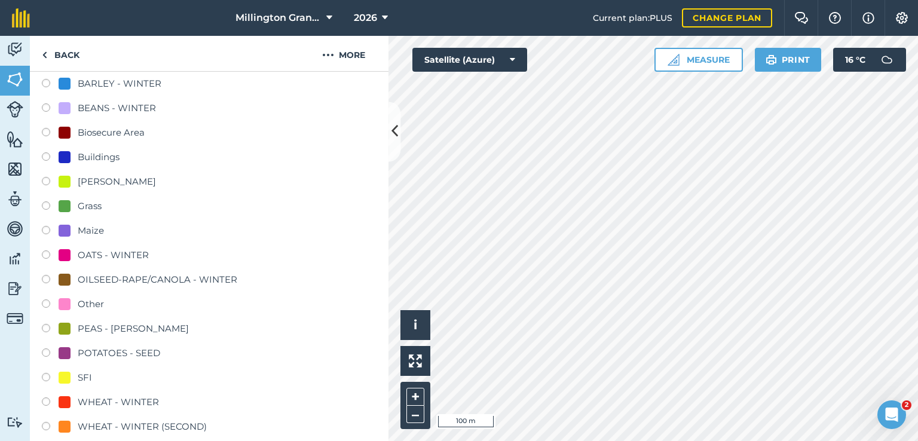
scroll to position [239, 0]
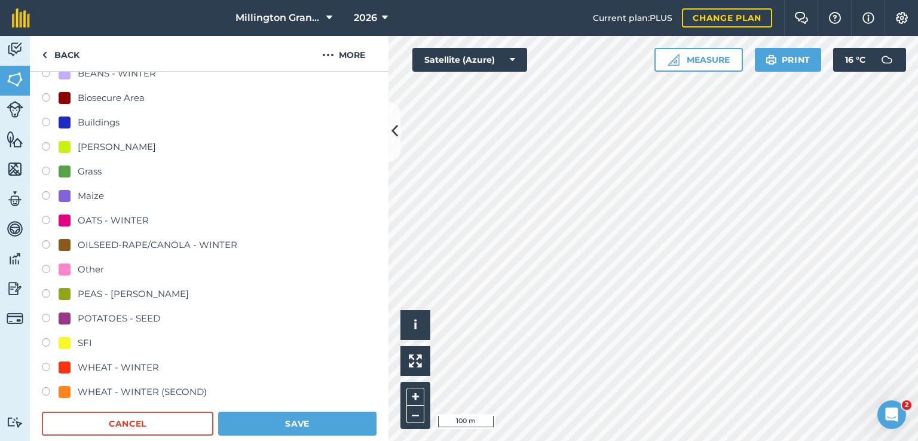
click at [102, 118] on div "Buildings" at bounding box center [99, 122] width 42 height 14
radio input "true"
radio input "false"
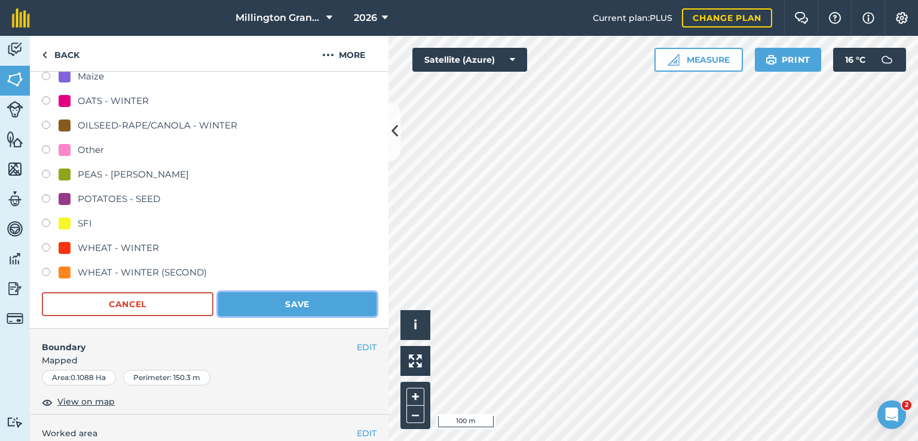
click at [297, 292] on button "Save" at bounding box center [297, 304] width 158 height 24
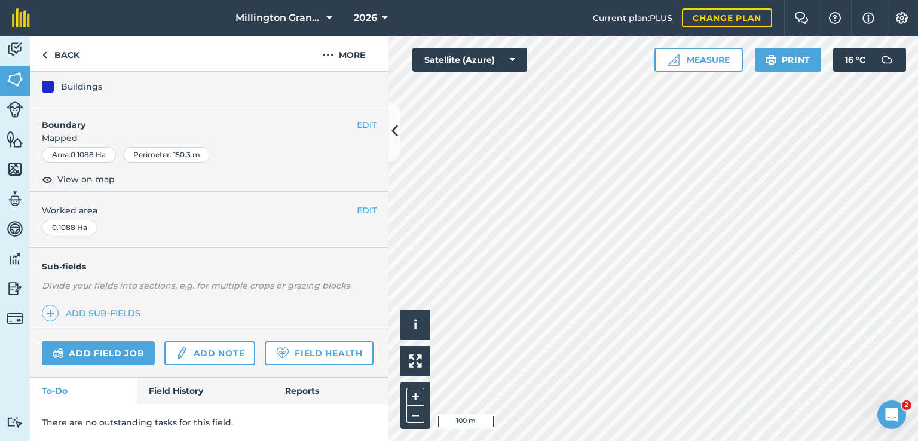
scroll to position [153, 0]
click at [58, 50] on link "Back" at bounding box center [61, 53] width 62 height 35
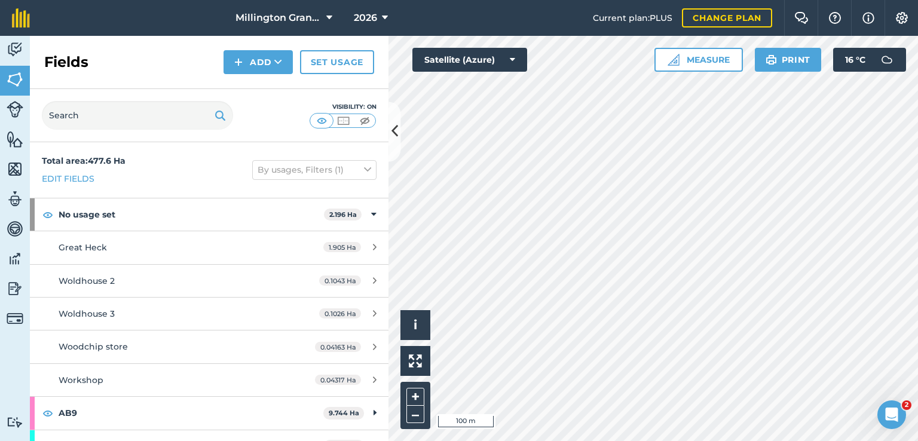
scroll to position [60, 0]
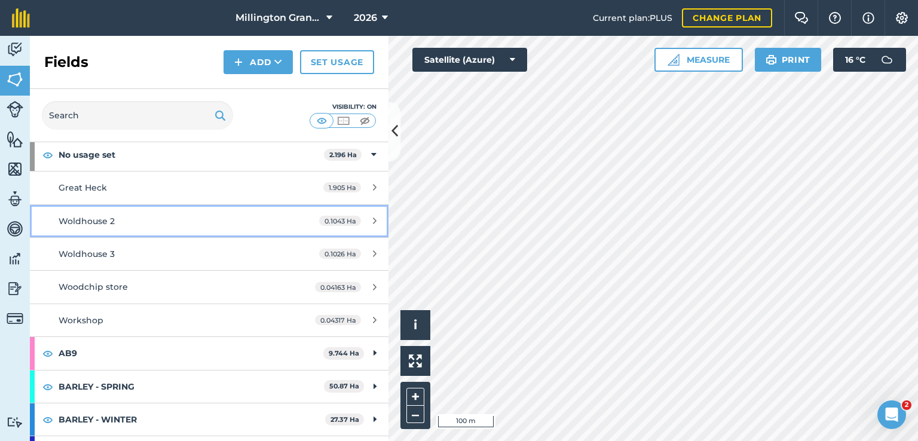
click at [158, 220] on div "Woldhouse 2" at bounding box center [171, 220] width 225 height 13
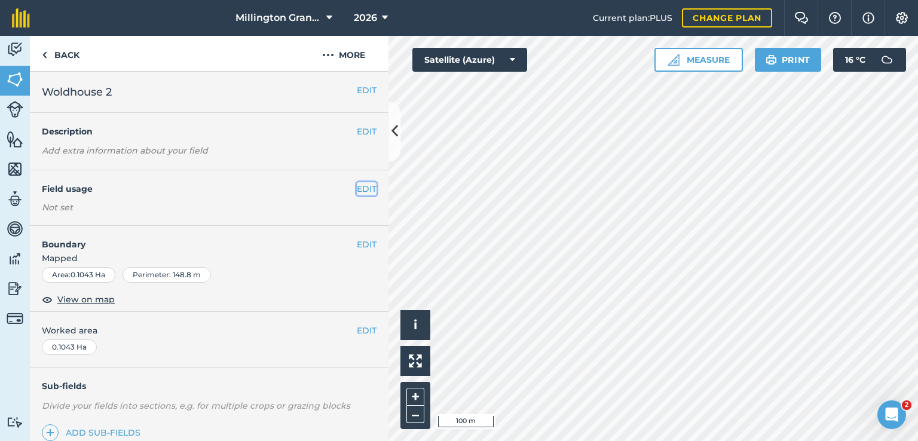
click at [357, 182] on button "EDIT" at bounding box center [367, 188] width 20 height 13
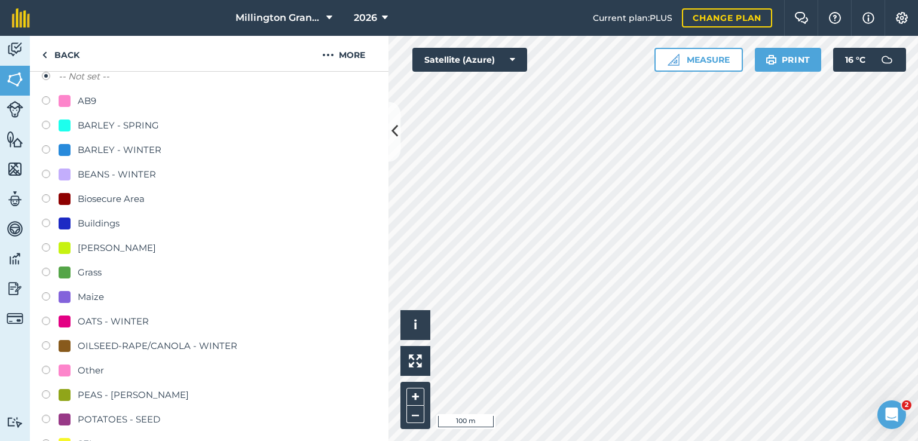
scroll to position [239, 0]
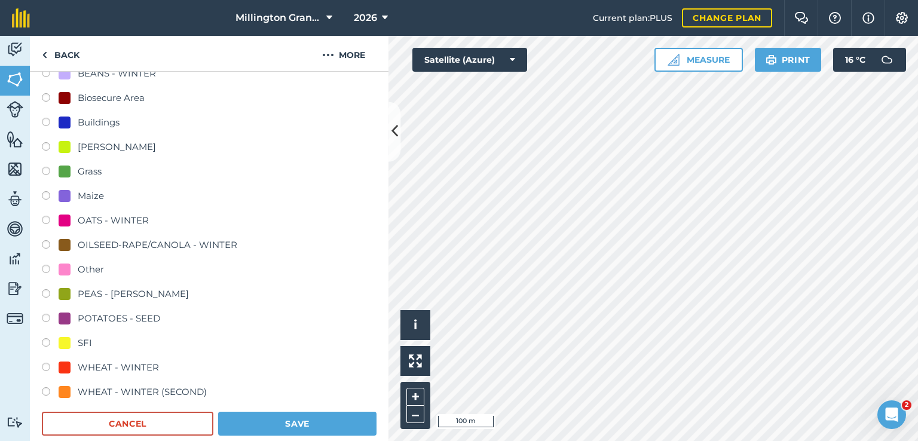
click at [97, 126] on div "Buildings" at bounding box center [99, 122] width 42 height 14
radio input "true"
radio input "false"
click at [308, 415] on button "Save" at bounding box center [297, 424] width 158 height 24
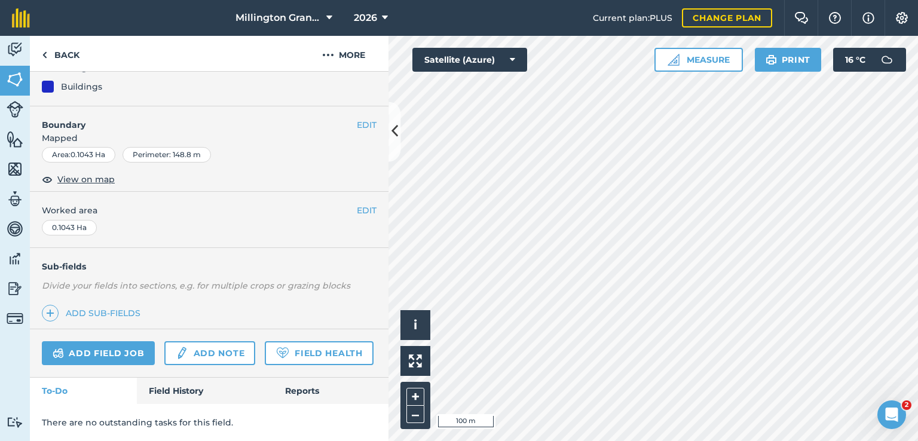
scroll to position [153, 0]
click at [82, 57] on link "Back" at bounding box center [61, 53] width 62 height 35
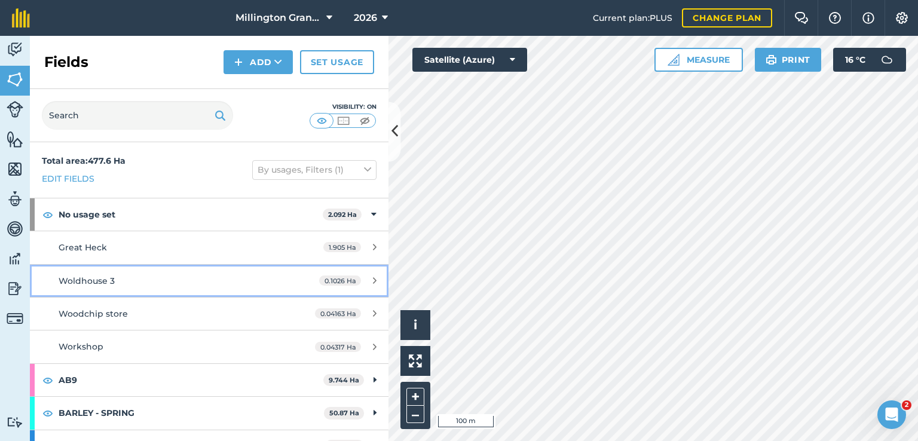
click at [237, 278] on div "Woldhouse 3" at bounding box center [171, 280] width 225 height 13
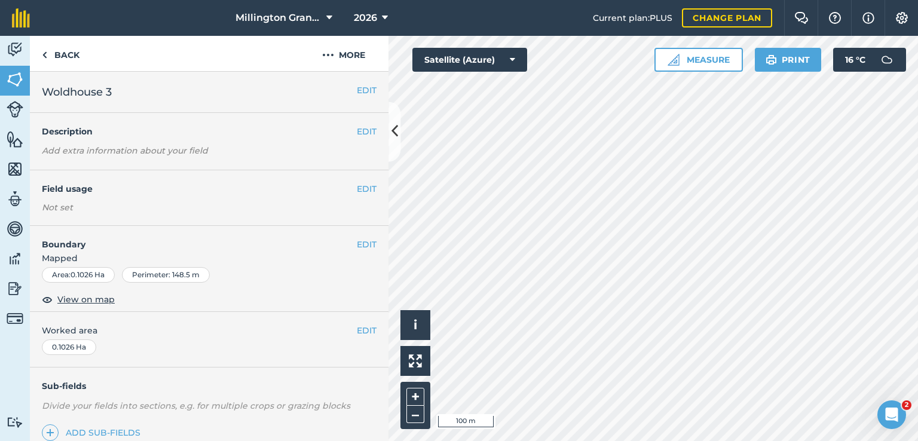
scroll to position [60, 0]
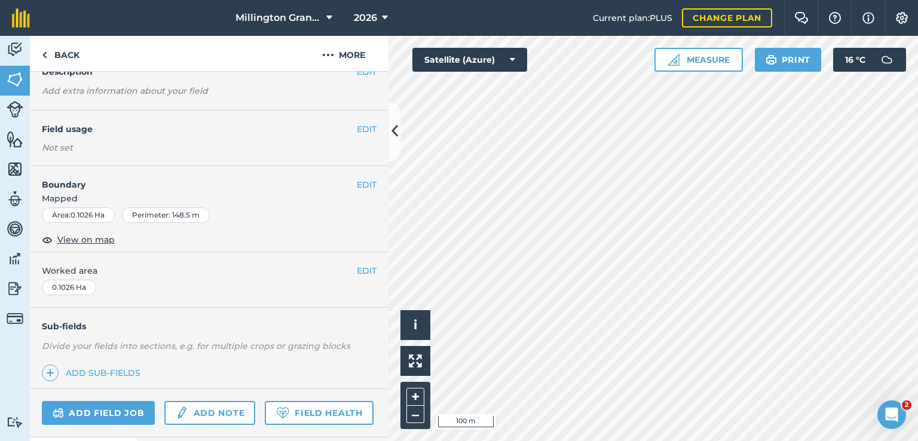
click at [342, 124] on h4 "Field usage" at bounding box center [199, 128] width 315 height 13
click at [357, 131] on button "EDIT" at bounding box center [367, 128] width 20 height 13
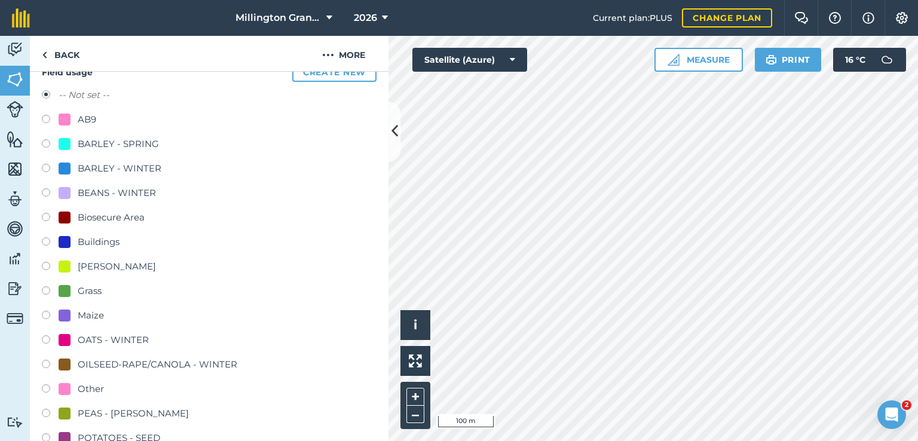
click at [108, 240] on div "Buildings" at bounding box center [99, 242] width 42 height 14
radio input "true"
radio input "false"
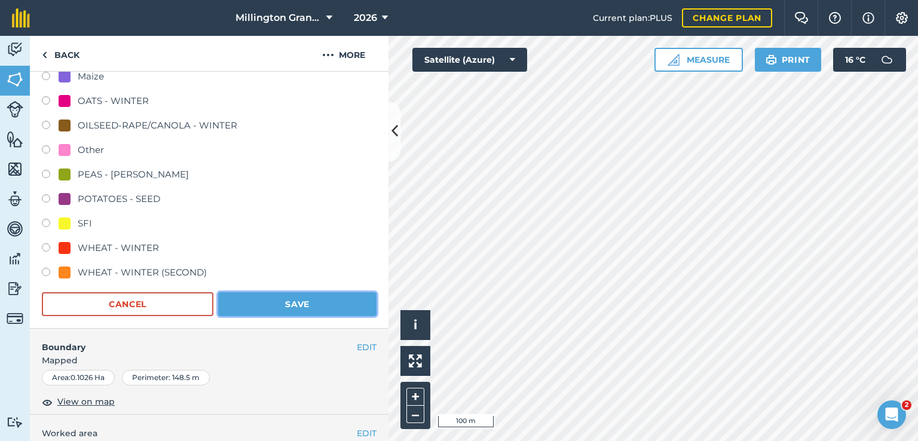
click at [290, 304] on button "Save" at bounding box center [297, 304] width 158 height 24
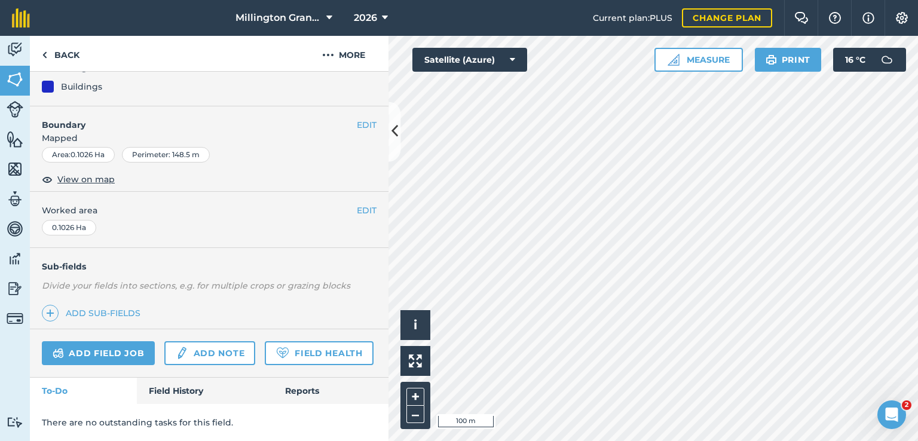
scroll to position [153, 0]
click at [65, 58] on link "Back" at bounding box center [61, 53] width 62 height 35
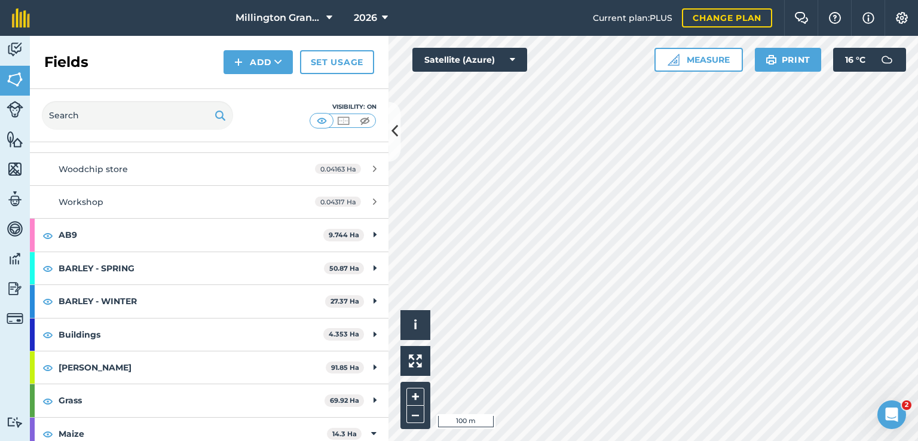
scroll to position [119, 0]
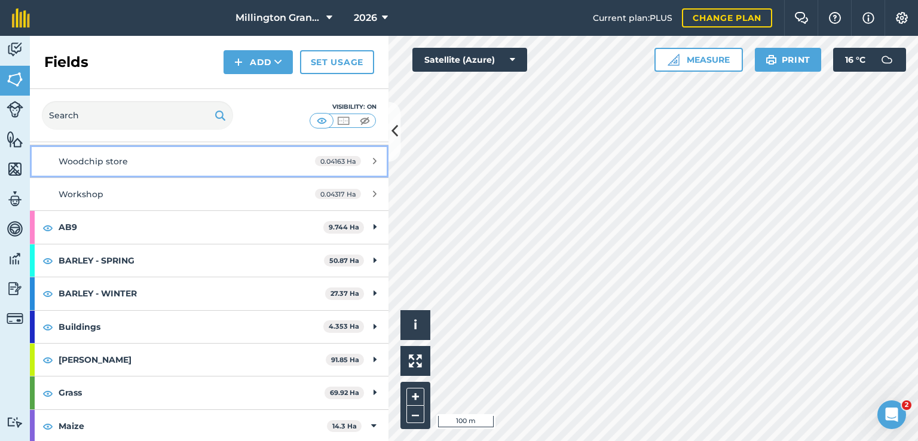
click at [229, 164] on div "Woodchip store" at bounding box center [171, 161] width 225 height 13
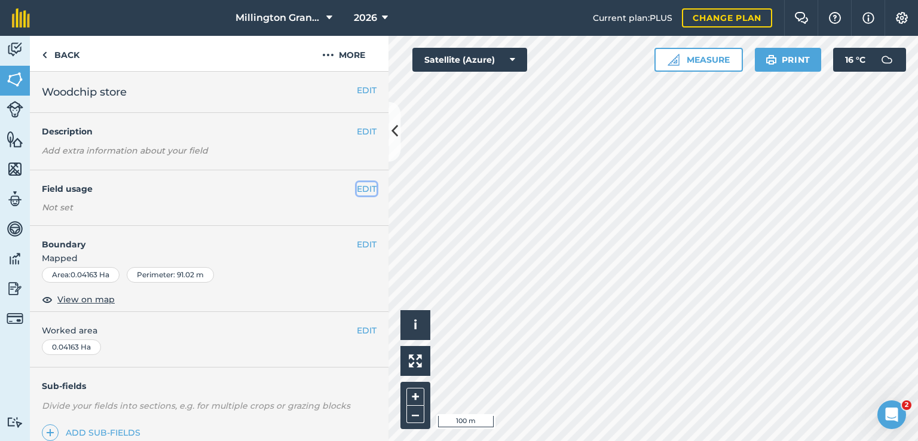
click at [362, 191] on button "EDIT" at bounding box center [367, 188] width 20 height 13
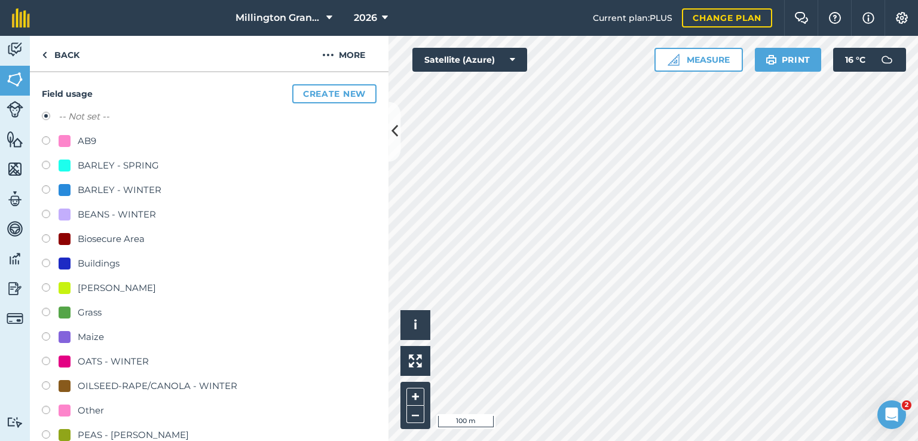
scroll to position [119, 0]
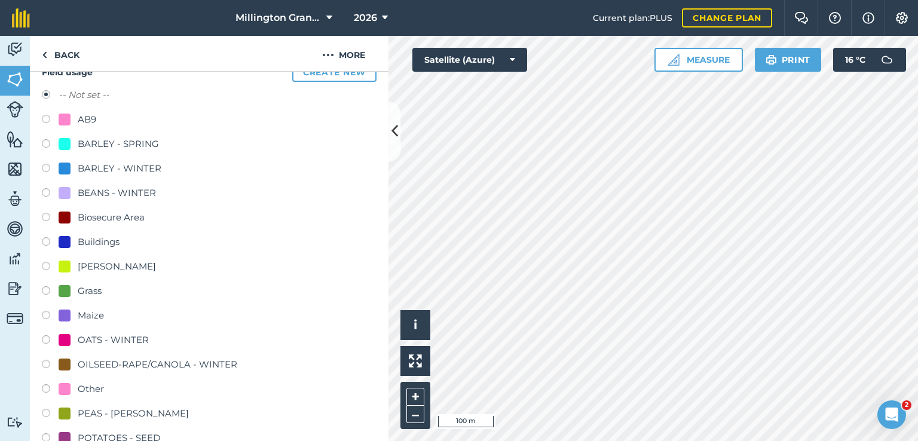
click at [110, 242] on div "Buildings" at bounding box center [99, 242] width 42 height 14
radio input "true"
radio input "false"
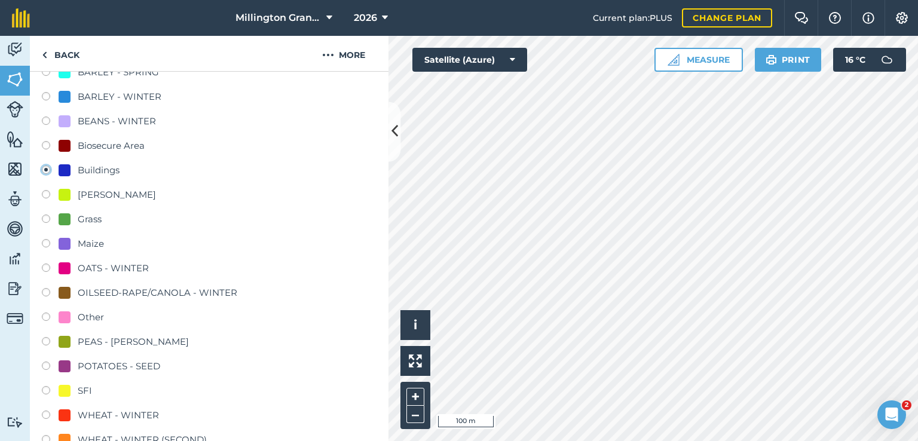
scroll to position [299, 0]
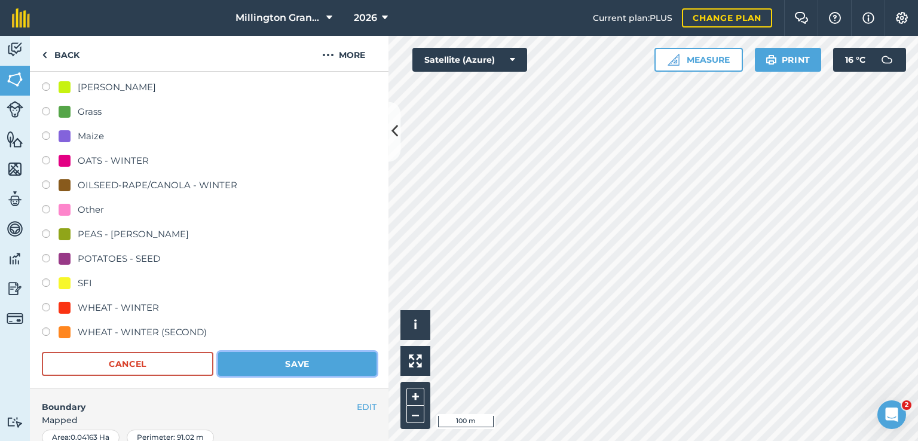
click at [265, 363] on button "Save" at bounding box center [297, 364] width 158 height 24
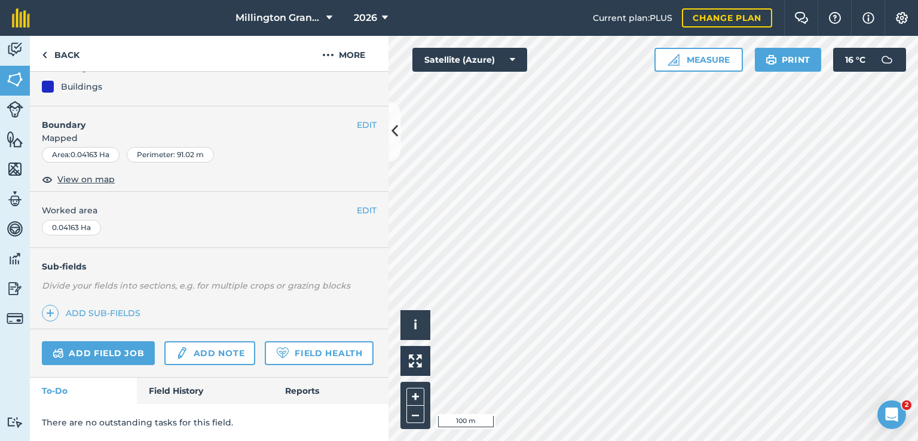
scroll to position [153, 0]
click at [79, 56] on link "Back" at bounding box center [61, 53] width 62 height 35
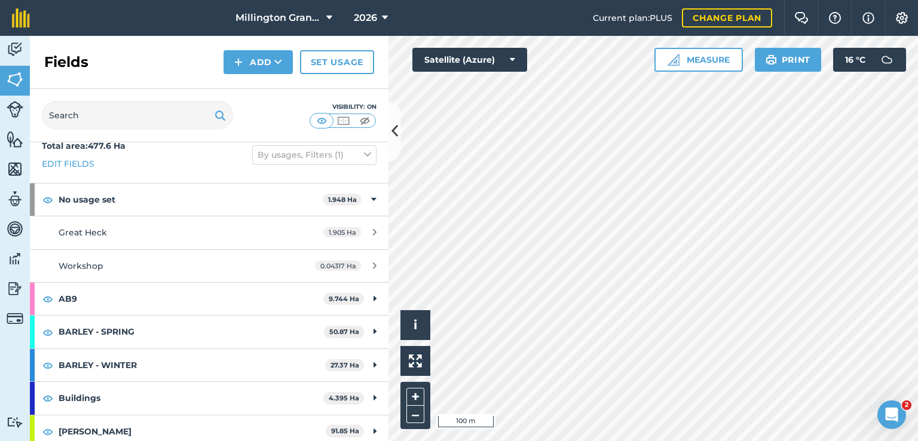
scroll to position [60, 0]
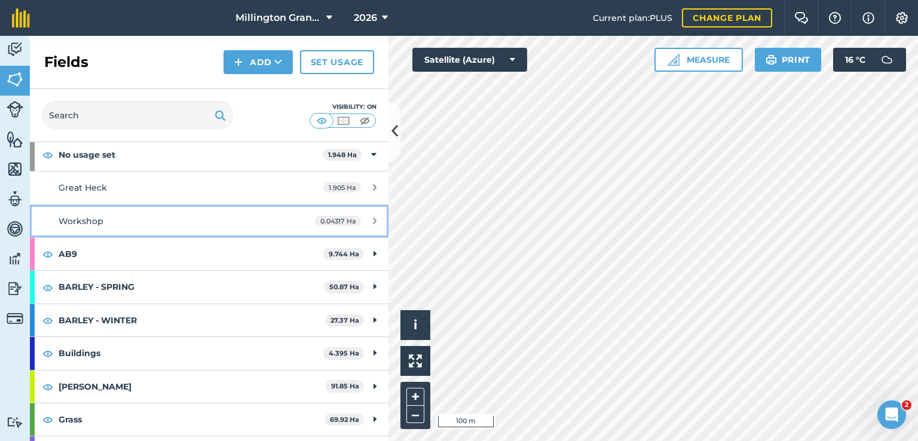
click at [268, 220] on div "Workshop" at bounding box center [171, 220] width 225 height 13
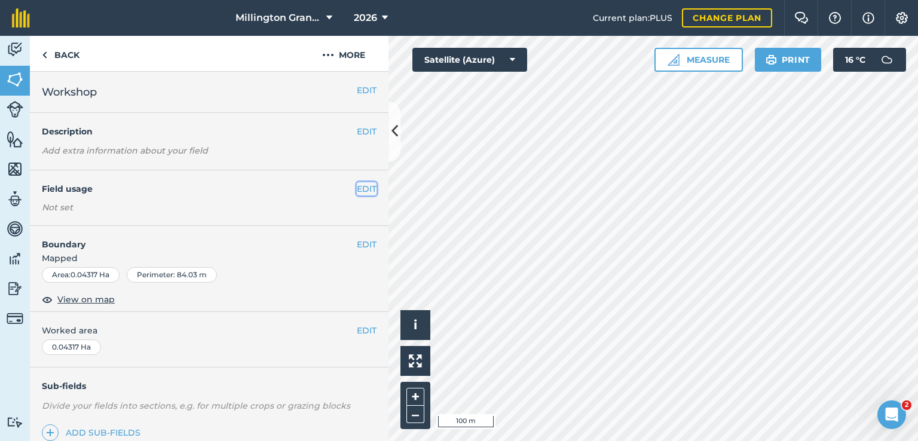
click at [357, 186] on button "EDIT" at bounding box center [367, 188] width 20 height 13
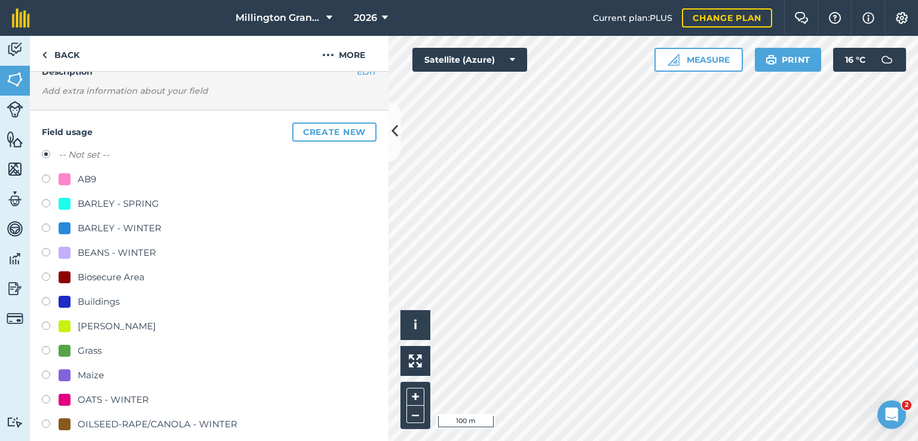
click at [118, 300] on div "Buildings" at bounding box center [99, 302] width 42 height 14
radio input "true"
radio input "false"
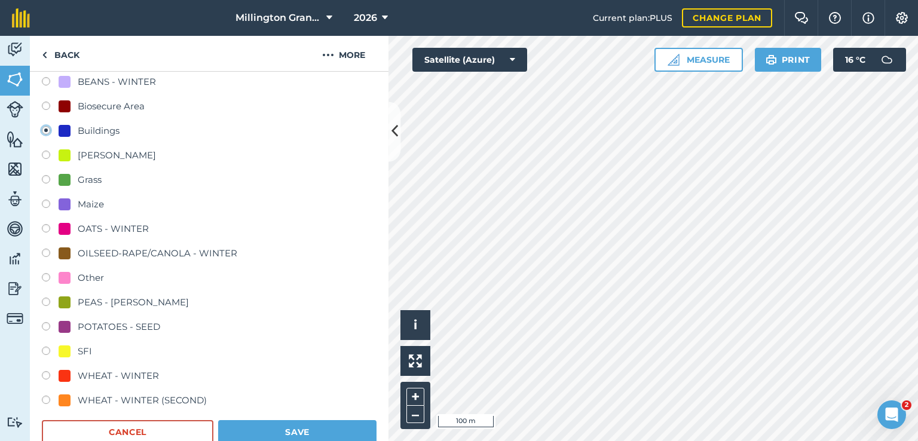
scroll to position [239, 0]
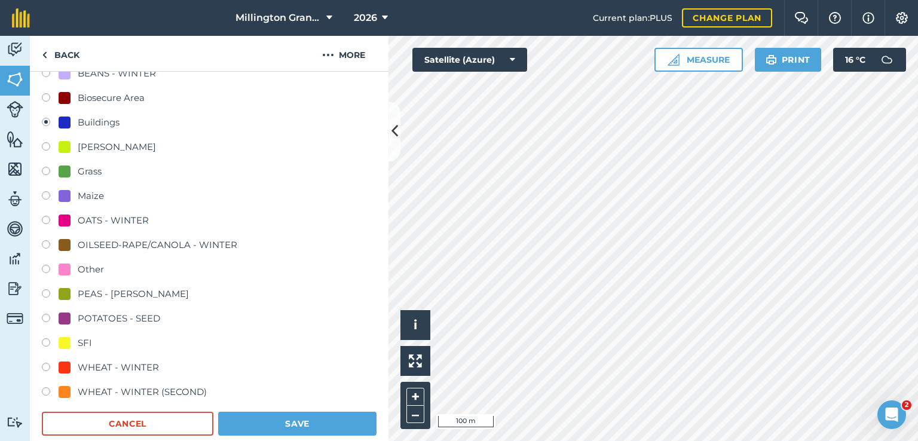
click at [292, 407] on form "-- Not set -- AB9 BARLEY - SPRING BARLEY - WINTER BEANS - WINTER Biosecure Area…" at bounding box center [209, 201] width 335 height 467
click at [289, 415] on button "Save" at bounding box center [297, 424] width 158 height 24
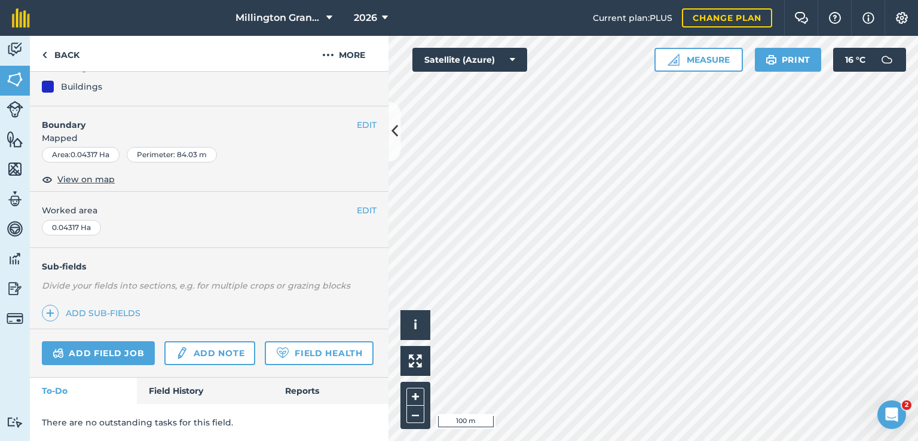
scroll to position [153, 0]
click at [55, 51] on link "Back" at bounding box center [61, 53] width 62 height 35
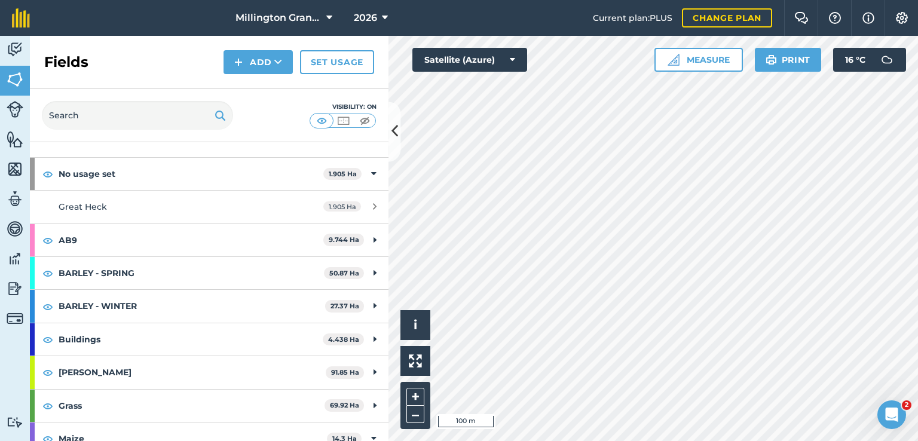
scroll to position [60, 0]
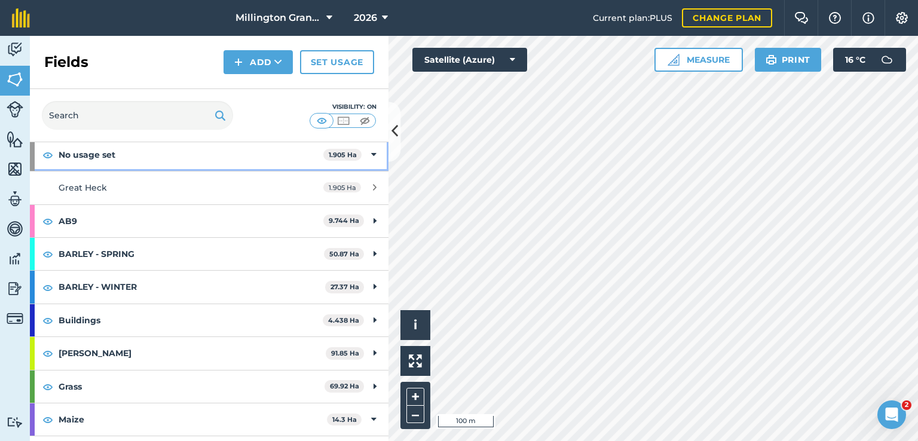
click at [200, 144] on strong "No usage set" at bounding box center [191, 155] width 265 height 32
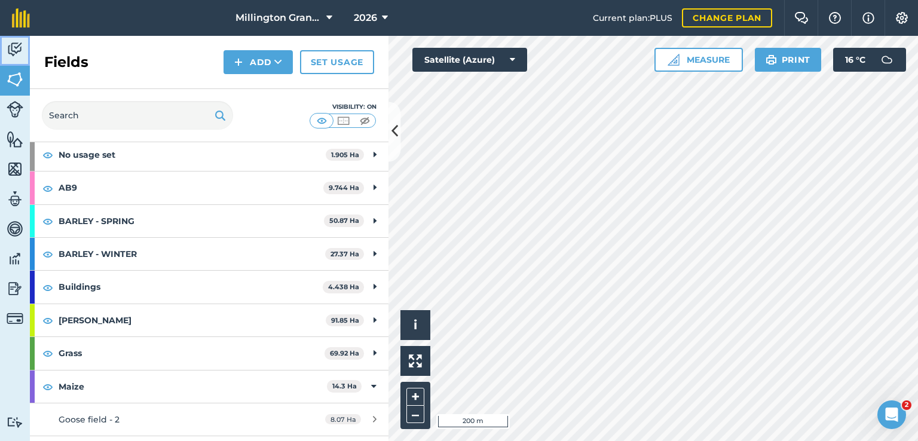
click at [27, 44] on link "Activity" at bounding box center [15, 51] width 30 height 30
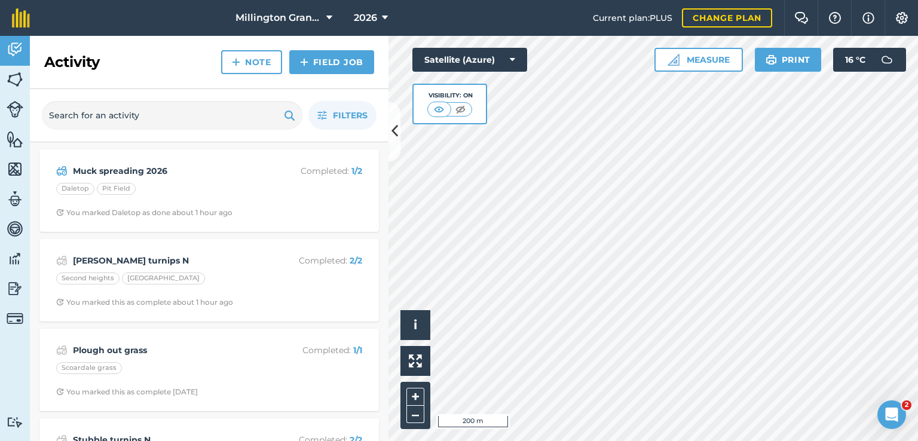
click at [356, 98] on div "Filters" at bounding box center [209, 115] width 358 height 53
click at [352, 114] on span "Filters" at bounding box center [350, 115] width 35 height 13
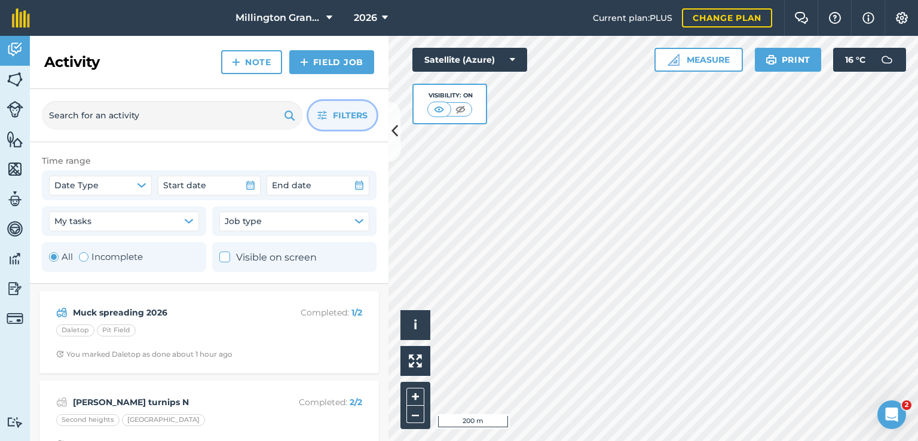
click at [138, 254] on label "Incomplete" at bounding box center [111, 257] width 64 height 14
radio input "false"
radio input "true"
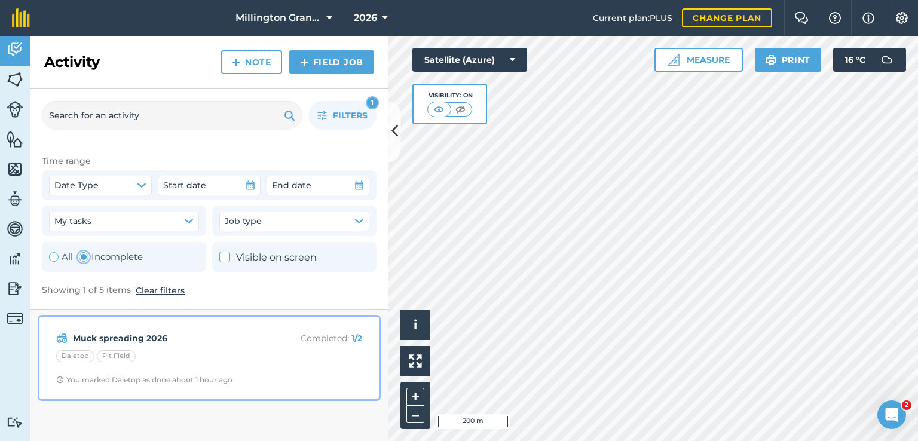
click at [237, 340] on strong "Muck spreading 2026" at bounding box center [167, 338] width 189 height 13
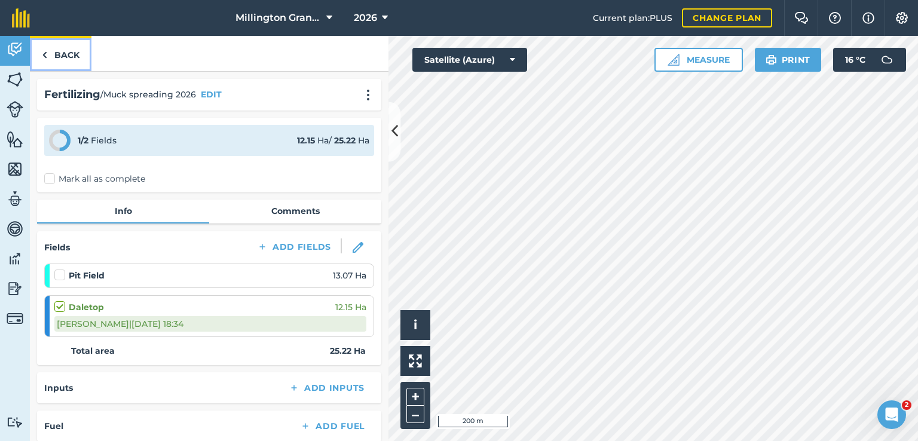
click at [60, 58] on link "Back" at bounding box center [61, 53] width 62 height 35
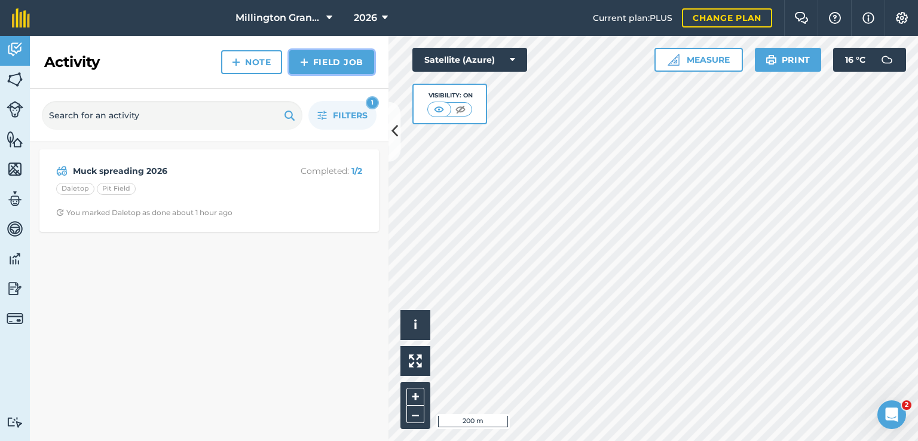
click at [344, 68] on link "Field Job" at bounding box center [331, 62] width 85 height 24
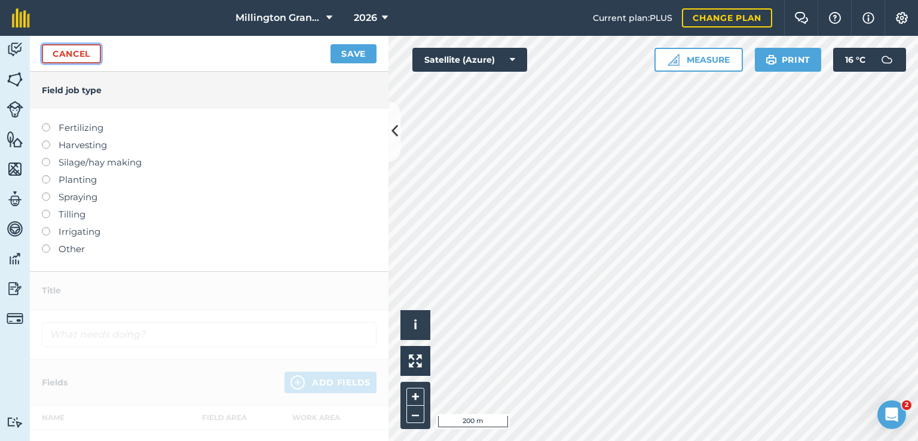
click at [63, 54] on link "Cancel" at bounding box center [71, 53] width 59 height 19
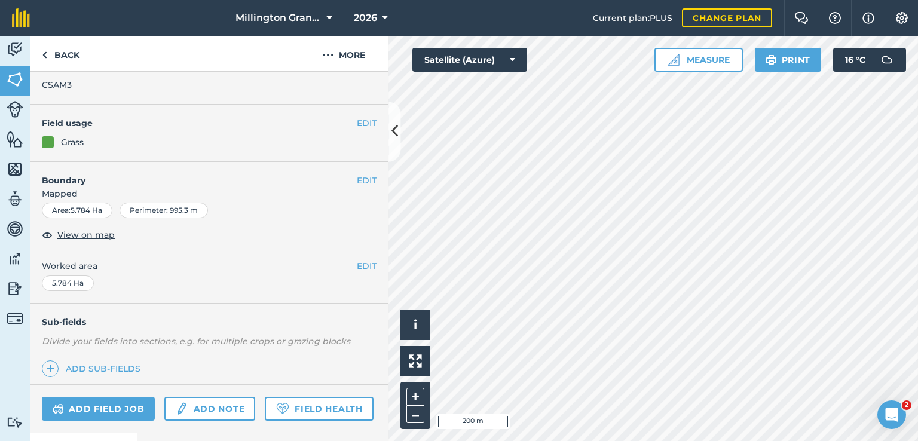
scroll to position [153, 0]
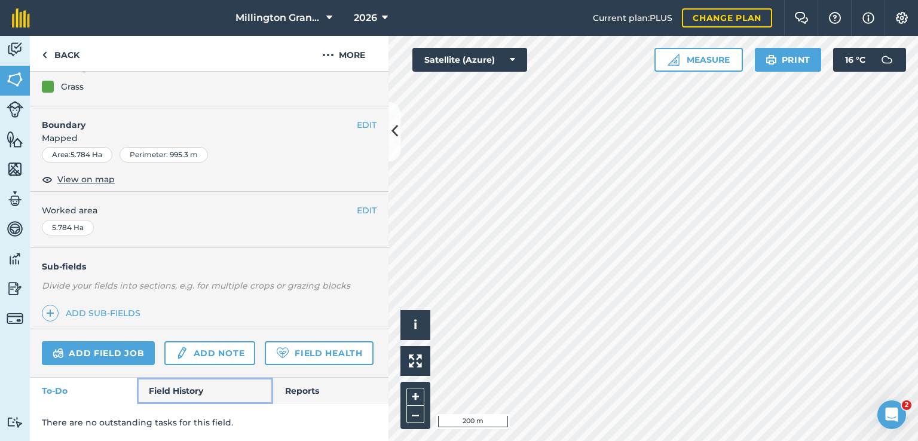
click at [172, 392] on link "Field History" at bounding box center [205, 391] width 136 height 26
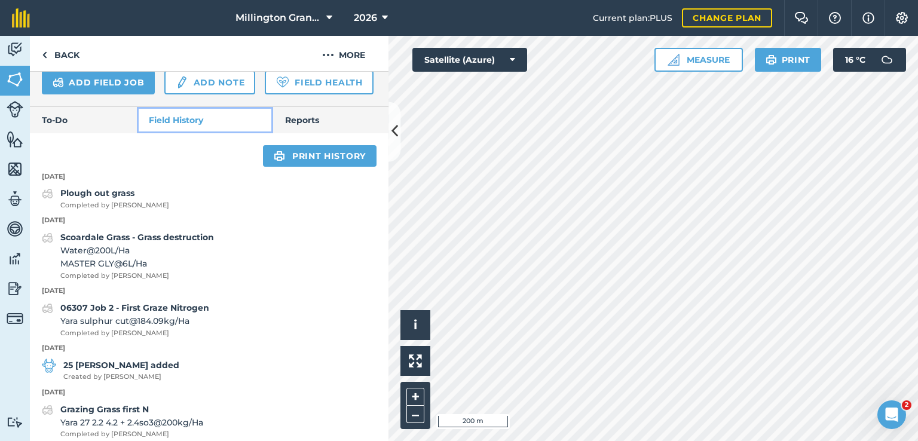
scroll to position [332, 0]
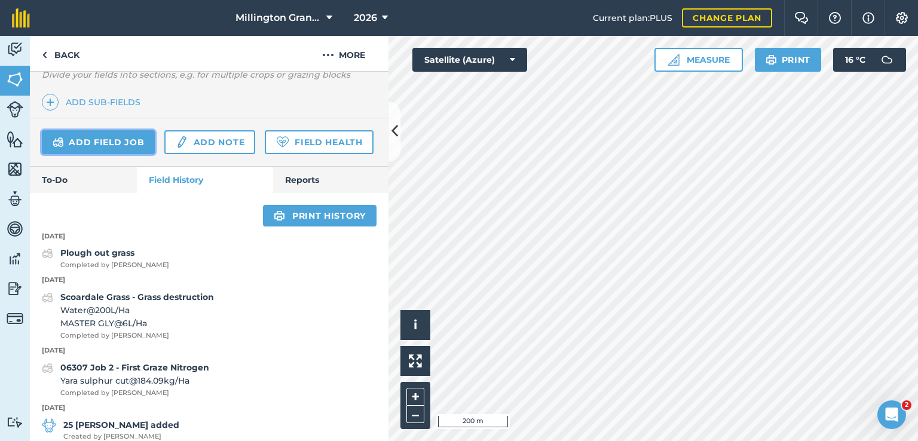
click at [124, 140] on link "Add field job" at bounding box center [98, 142] width 113 height 24
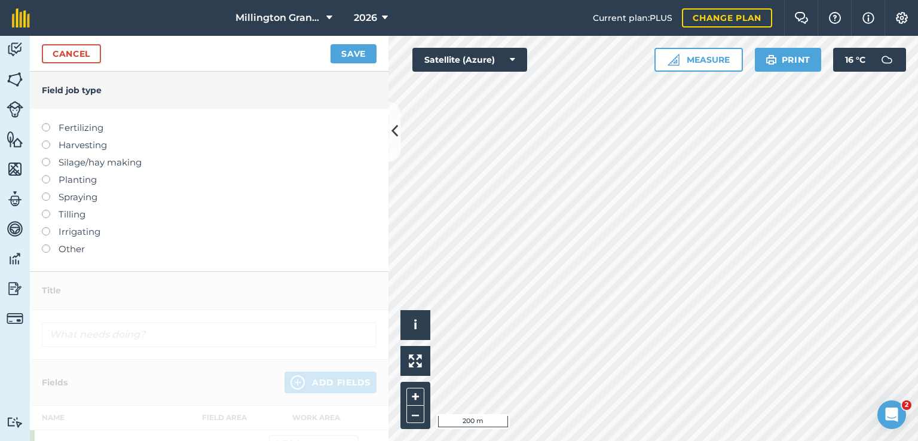
click at [69, 180] on label "Planting" at bounding box center [209, 180] width 335 height 14
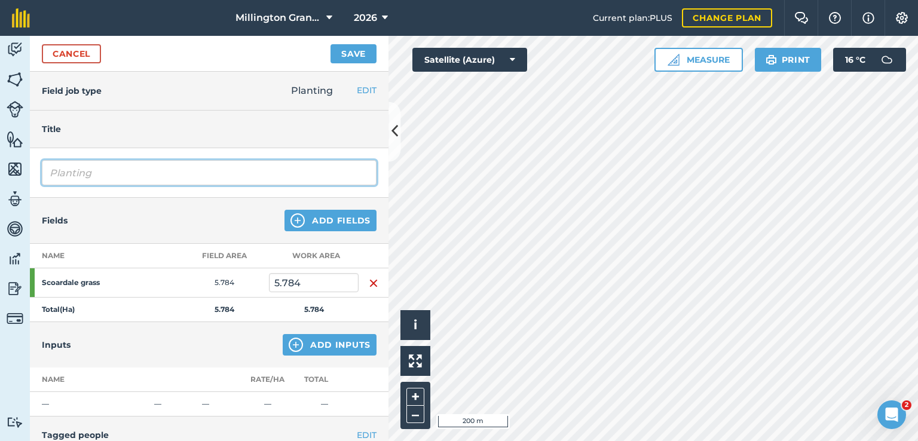
click at [217, 178] on input "Planting" at bounding box center [209, 172] width 335 height 25
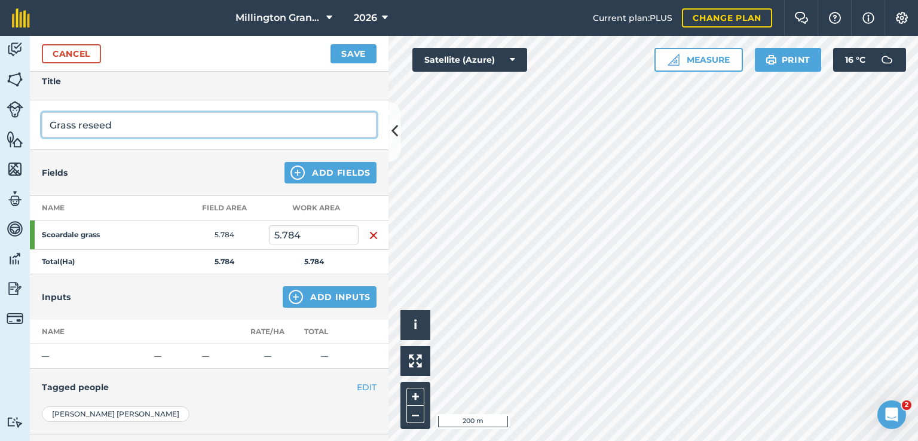
scroll to position [119, 0]
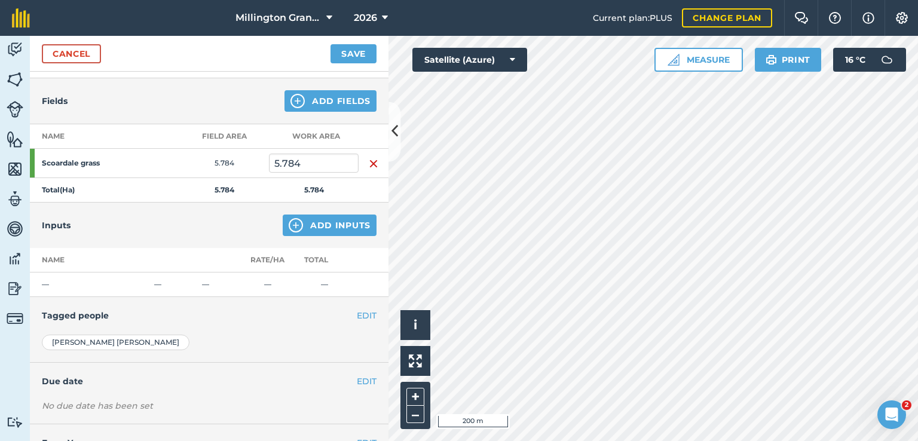
type input "Grass reseed"
click at [332, 221] on button "Add Inputs" at bounding box center [330, 225] width 94 height 22
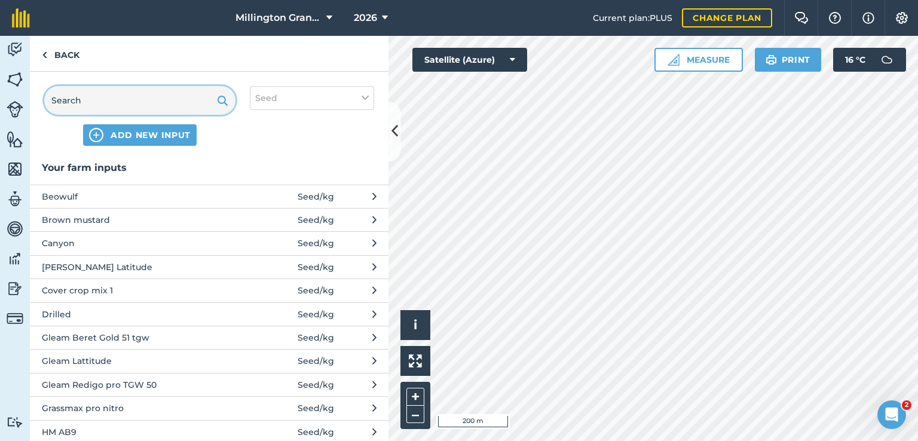
click at [123, 99] on input "text" at bounding box center [139, 100] width 191 height 29
click at [141, 148] on div "ADD NEW INPUT Seed" at bounding box center [209, 116] width 358 height 88
click at [142, 137] on span "ADD NEW INPUT" at bounding box center [151, 135] width 80 height 12
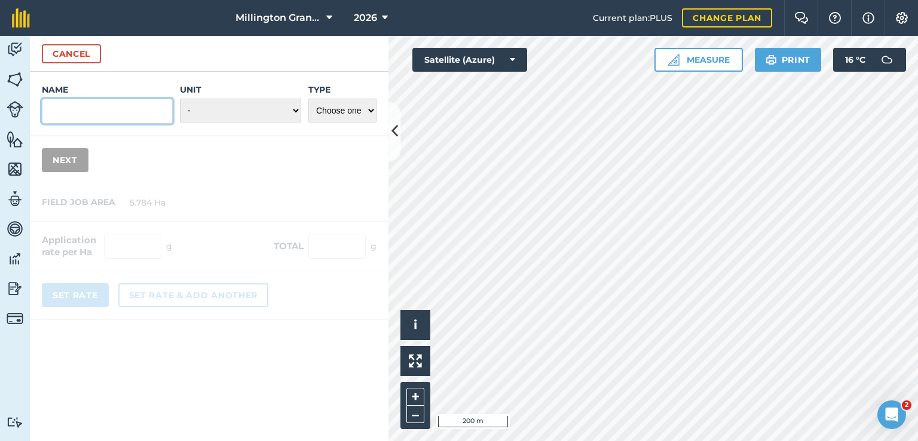
click at [127, 114] on input "Name" at bounding box center [107, 111] width 131 height 25
type input "HM Conqueror"
click at [268, 125] on div "Name HM Conqueror Unit - Grams/g Kilograms/kg Metric tonnes/t Millilitres/ml Li…" at bounding box center [209, 104] width 358 height 65
click at [272, 118] on select "- Grams/g Kilograms/kg Metric tonnes/t Millilitres/ml Litres/L Ounces/oz Pounds…" at bounding box center [240, 111] width 121 height 24
select select "KILOGRAMS"
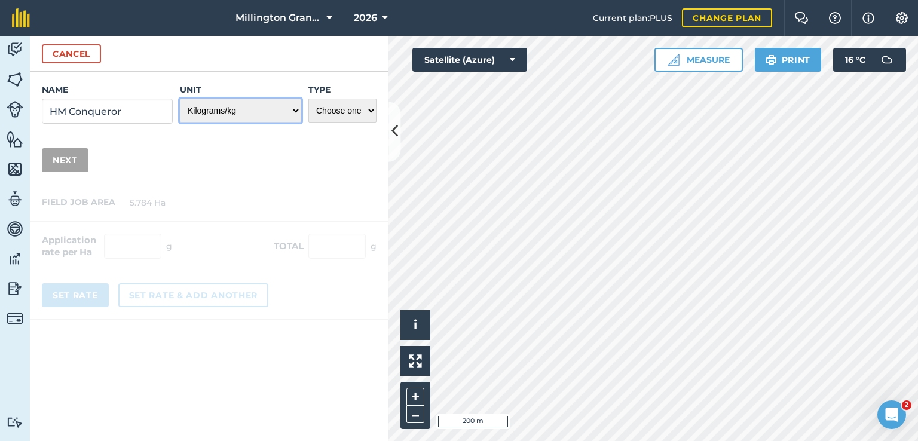
click at [180, 99] on select "- Grams/g Kilograms/kg Metric tonnes/t Millilitres/ml Litres/L Ounces/oz Pounds…" at bounding box center [240, 111] width 121 height 24
click at [347, 118] on select "Choose one Fertilizer Seed Spray Fuel Other" at bounding box center [342, 111] width 68 height 24
select select "SEED"
click at [308, 99] on select "Choose one Fertilizer Seed Spray Fuel Other" at bounding box center [342, 111] width 68 height 24
click at [75, 164] on button "Next" at bounding box center [65, 160] width 47 height 24
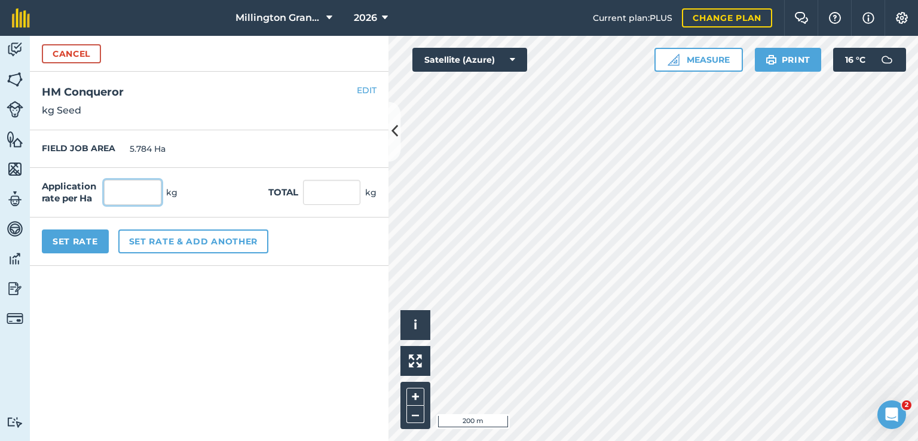
click at [140, 197] on input "text" at bounding box center [132, 192] width 57 height 25
type input "34"
type input "196.656"
click at [252, 198] on div "Application rate per Ha 34 kg Total 196.656 kg" at bounding box center [209, 193] width 358 height 50
click at [53, 240] on button "Set Rate" at bounding box center [75, 241] width 67 height 24
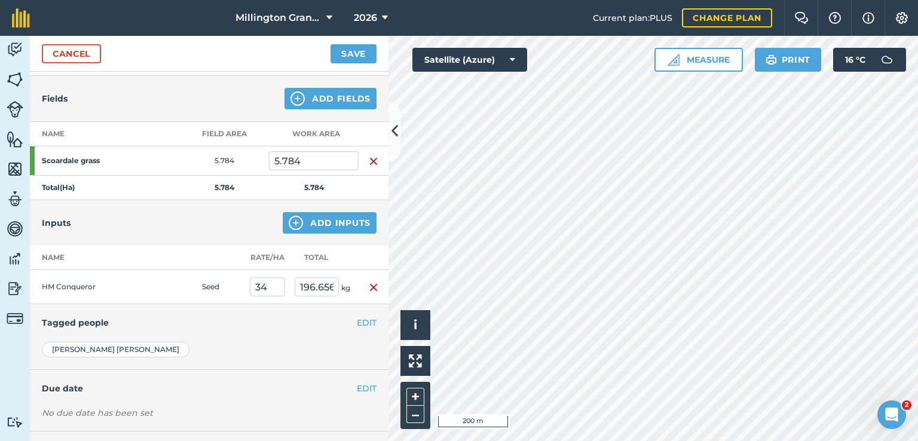
scroll to position [173, 0]
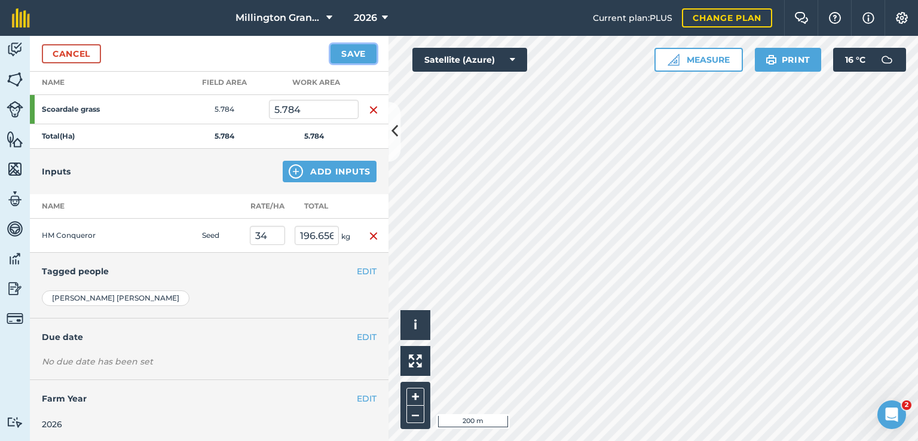
click at [352, 57] on button "Save" at bounding box center [353, 53] width 46 height 19
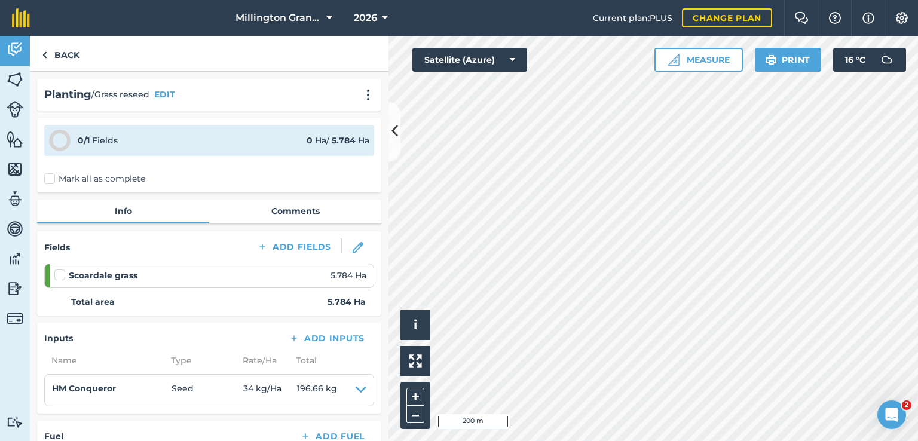
scroll to position [60, 0]
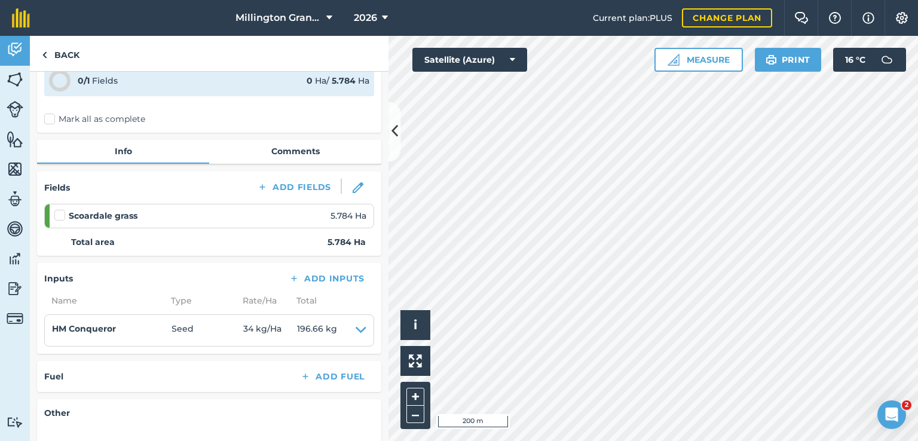
click at [57, 209] on label at bounding box center [61, 209] width 14 height 0
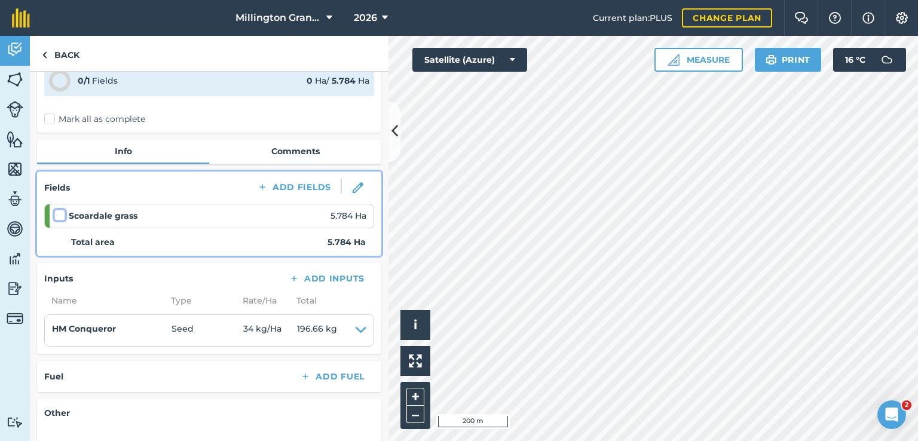
click at [57, 211] on input "checkbox" at bounding box center [58, 213] width 8 height 8
checkbox input "false"
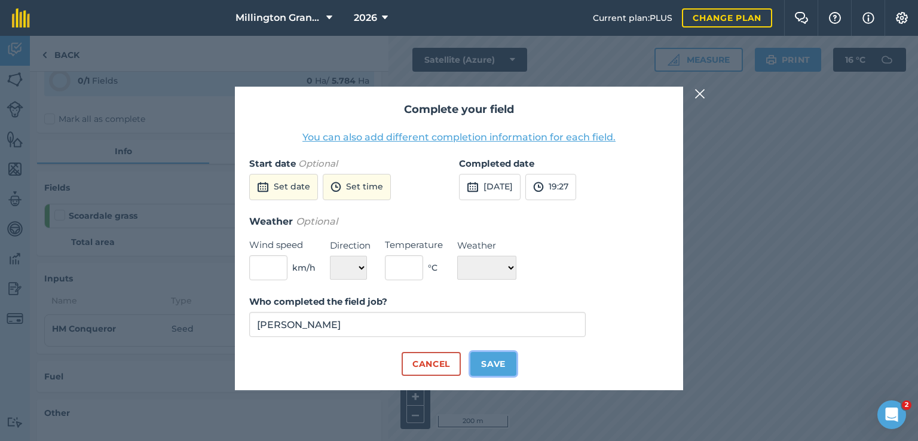
click at [485, 357] on button "Save" at bounding box center [493, 364] width 46 height 24
checkbox input "true"
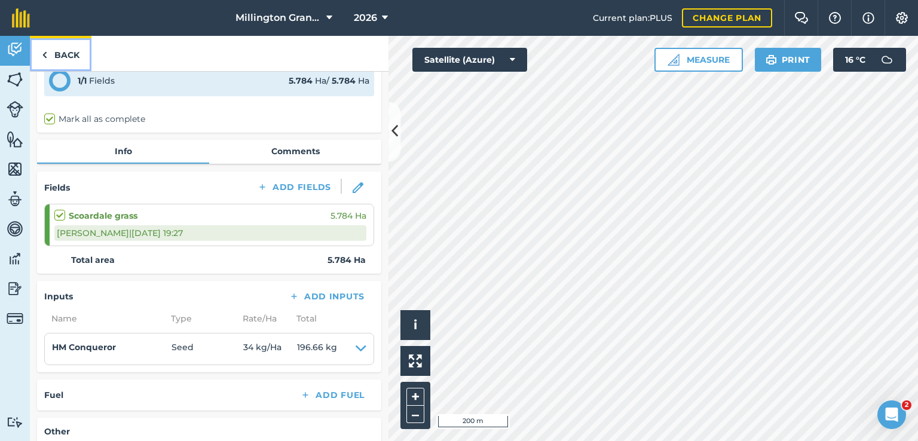
click at [65, 48] on link "Back" at bounding box center [61, 53] width 62 height 35
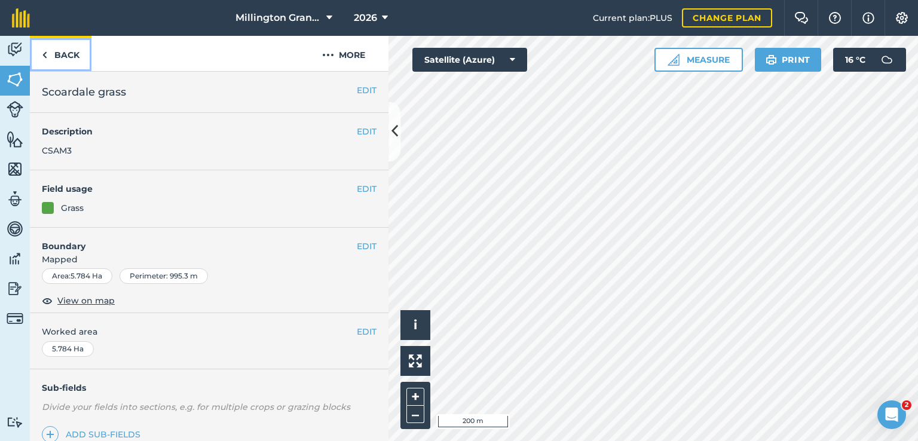
click at [65, 56] on link "Back" at bounding box center [61, 53] width 62 height 35
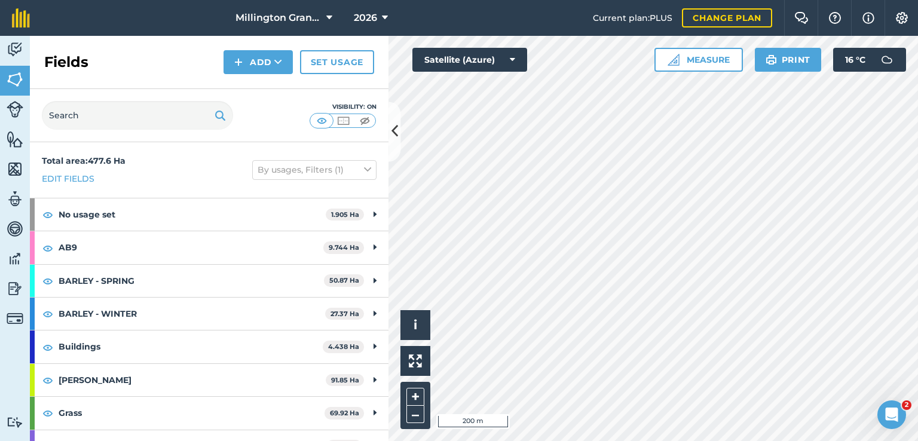
click at [32, 56] on div "Fields Add Set usage" at bounding box center [209, 62] width 358 height 53
click at [17, 54] on img at bounding box center [15, 50] width 17 height 18
